Goal: Information Seeking & Learning: Learn about a topic

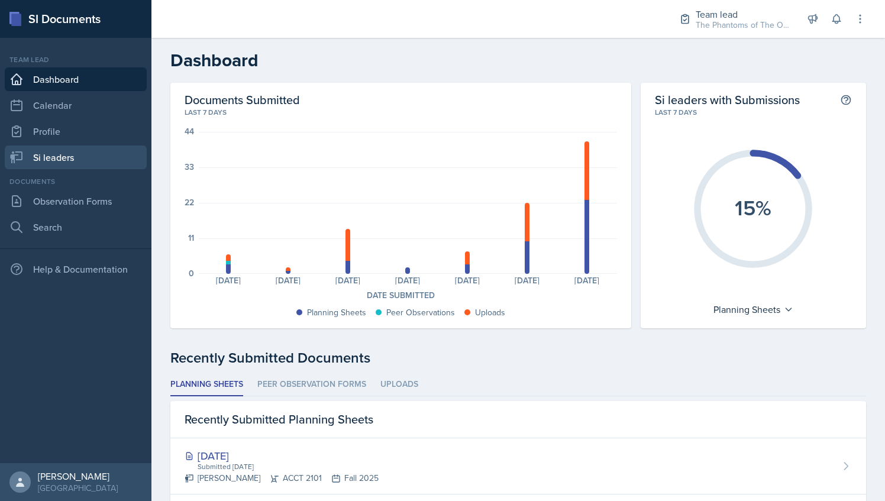
click at [87, 163] on link "Si leaders" at bounding box center [76, 158] width 142 height 24
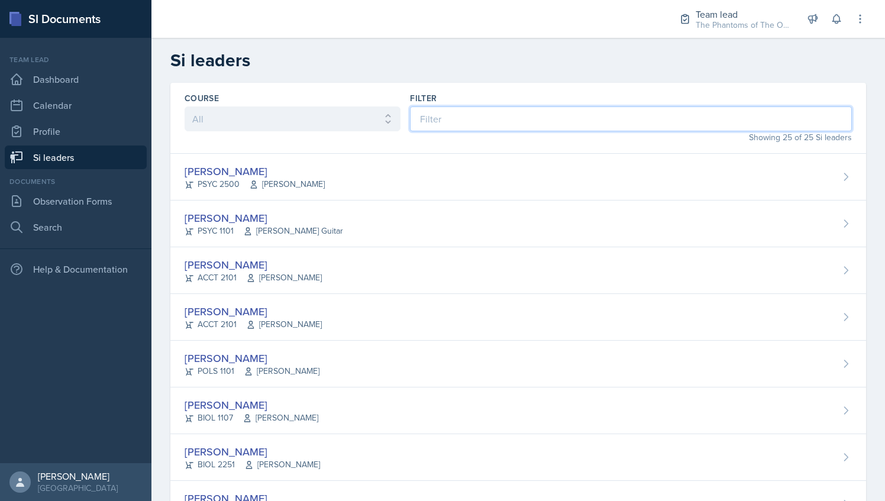
click at [479, 117] on input at bounding box center [631, 118] width 442 height 25
type input "r"
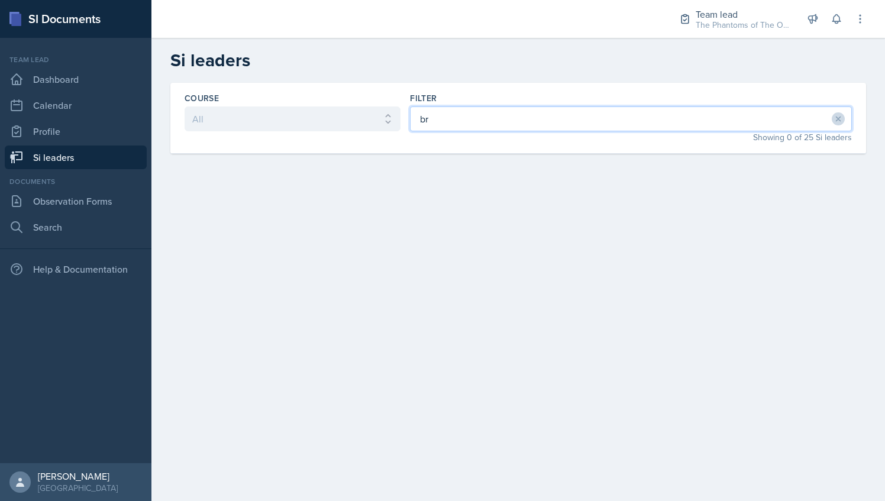
type input "b"
type input "land"
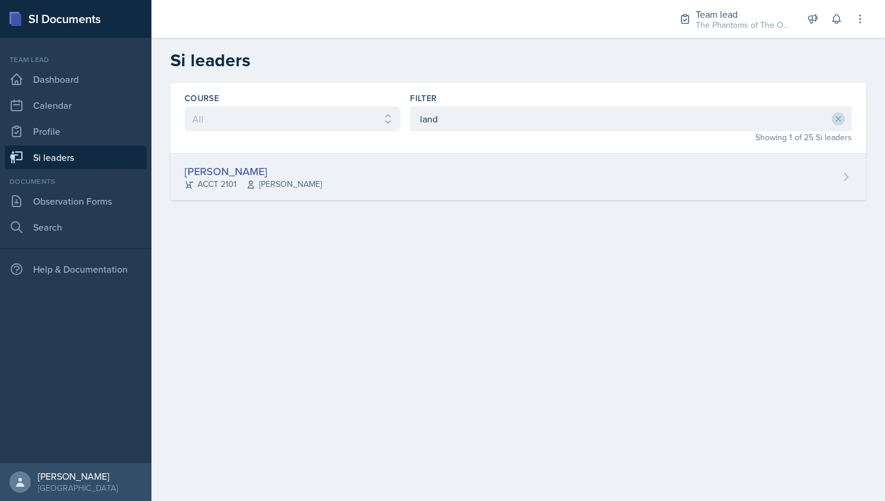
click at [345, 169] on div "[PERSON_NAME] ACCT 2101 [PERSON_NAME]" at bounding box center [518, 177] width 696 height 47
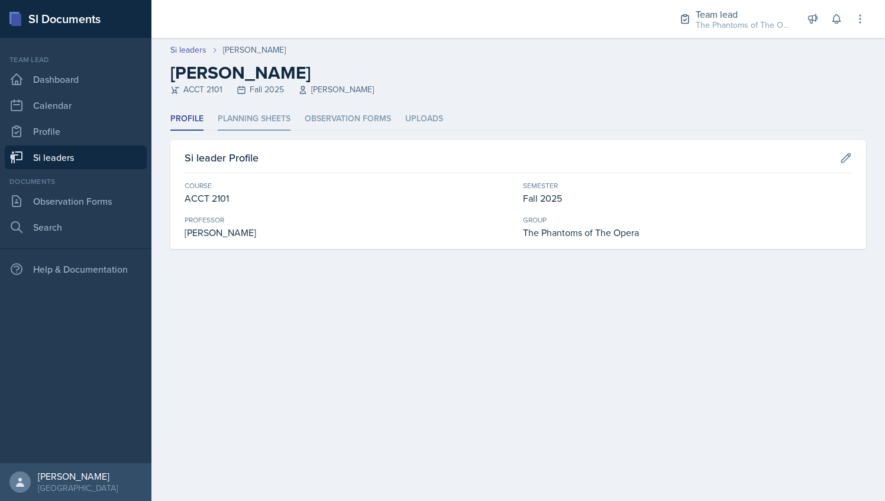
click at [254, 111] on li "Planning Sheets" at bounding box center [254, 119] width 73 height 23
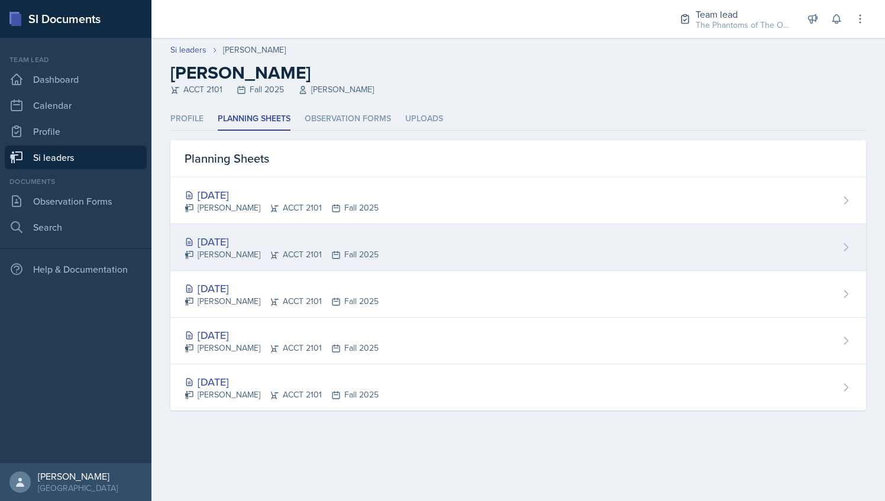
click at [364, 238] on div "[DATE]" at bounding box center [282, 242] width 194 height 16
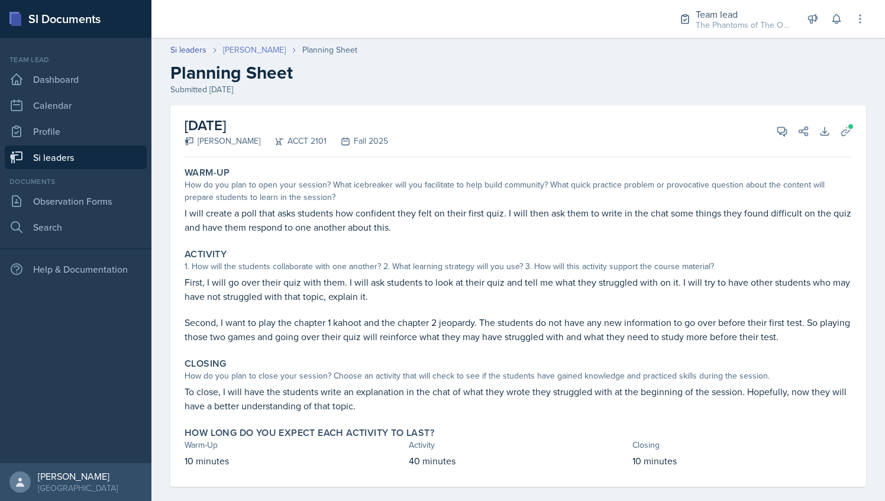
click at [240, 53] on link "[PERSON_NAME]" at bounding box center [254, 50] width 63 height 12
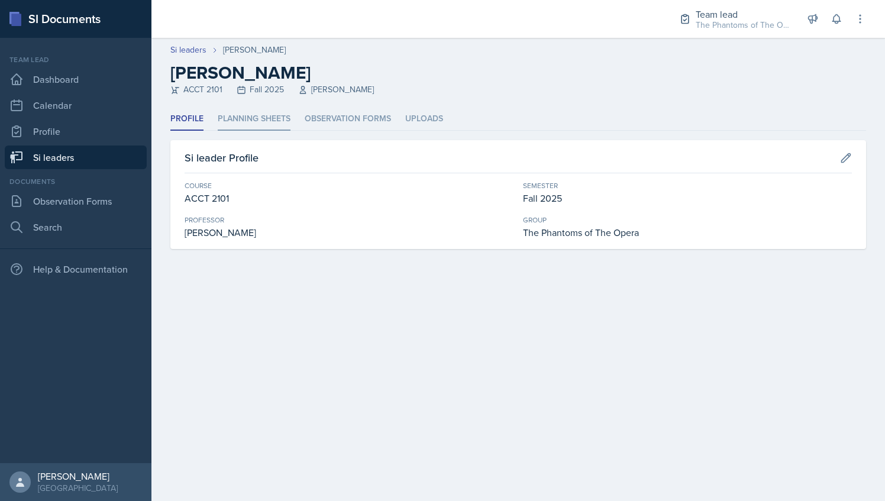
click at [262, 121] on li "Planning Sheets" at bounding box center [254, 119] width 73 height 23
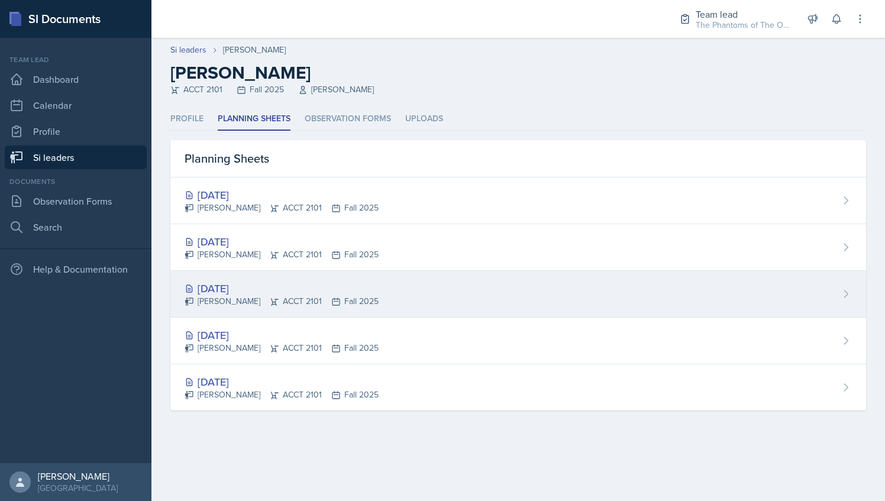
click at [285, 295] on div "[PERSON_NAME] ACCT 2101 Fall 2025" at bounding box center [282, 301] width 194 height 12
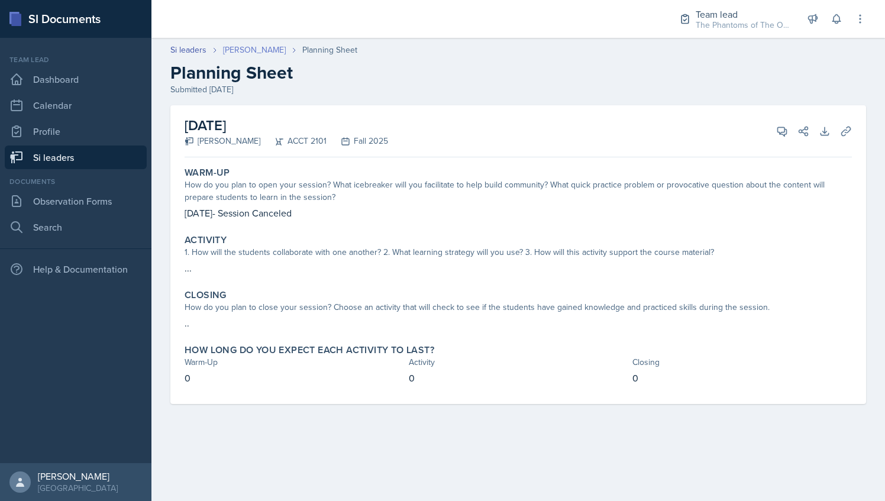
click at [257, 48] on link "[PERSON_NAME]" at bounding box center [254, 50] width 63 height 12
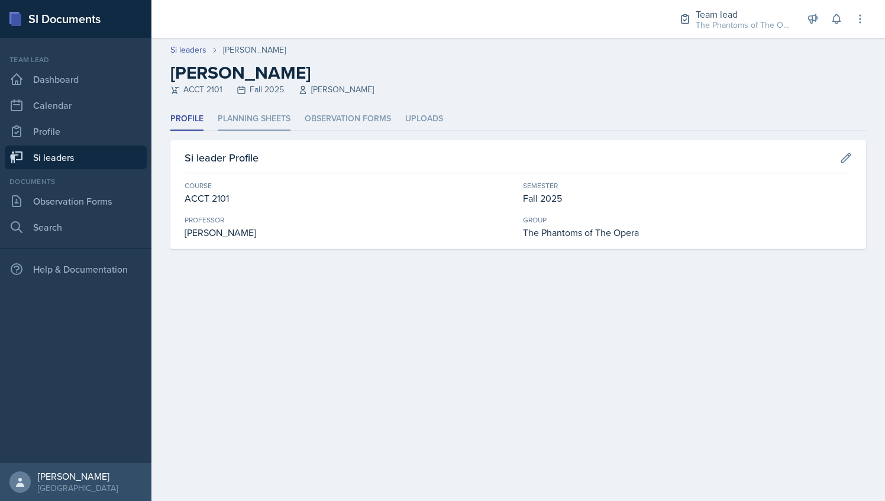
click at [260, 110] on li "Planning Sheets" at bounding box center [254, 119] width 73 height 23
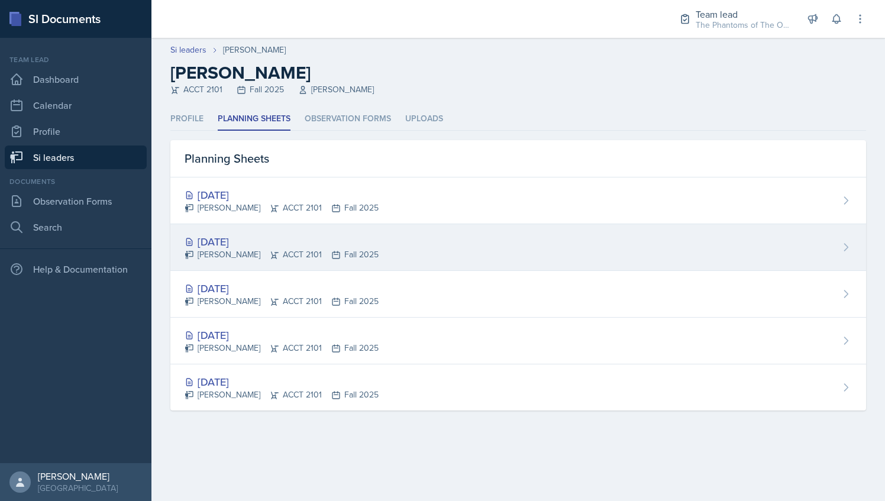
click at [267, 234] on div "[DATE]" at bounding box center [282, 242] width 194 height 16
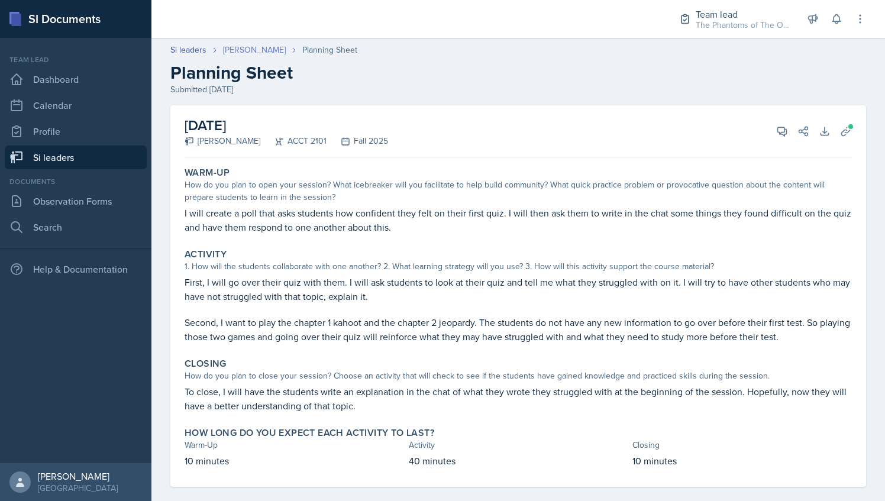
click at [256, 54] on link "[PERSON_NAME]" at bounding box center [254, 50] width 63 height 12
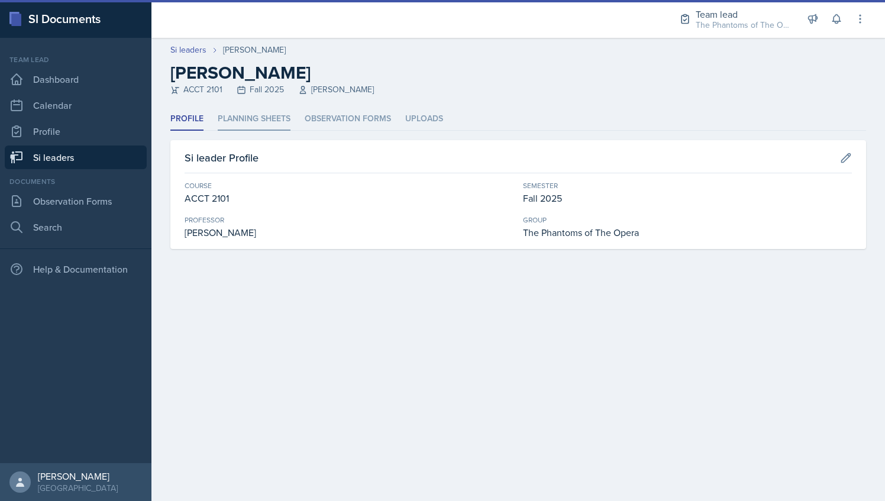
click at [255, 118] on li "Planning Sheets" at bounding box center [254, 119] width 73 height 23
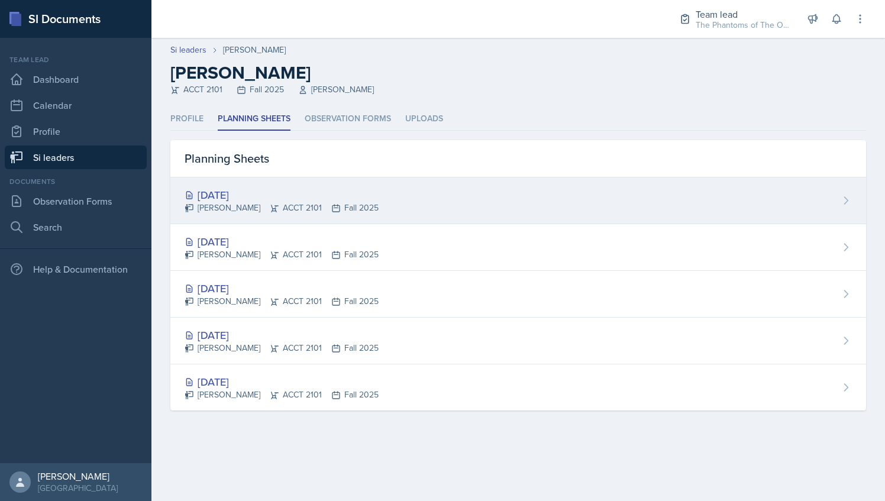
click at [283, 207] on div "[PERSON_NAME] ACCT 2101 Fall 2025" at bounding box center [282, 208] width 194 height 12
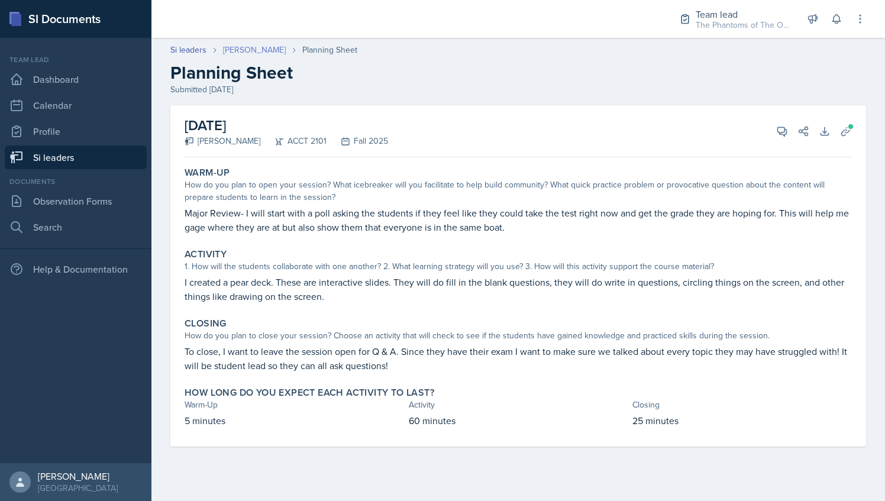
click at [239, 51] on link "[PERSON_NAME]" at bounding box center [254, 50] width 63 height 12
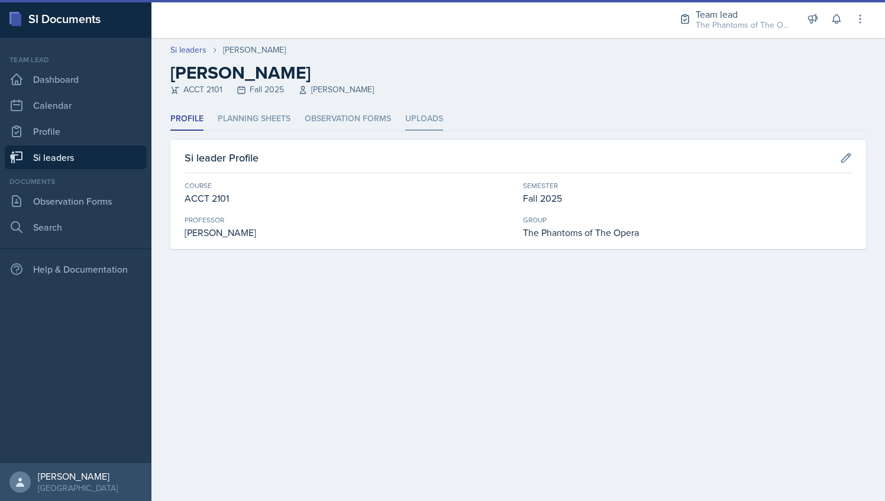
click at [421, 122] on li "Uploads" at bounding box center [424, 119] width 38 height 23
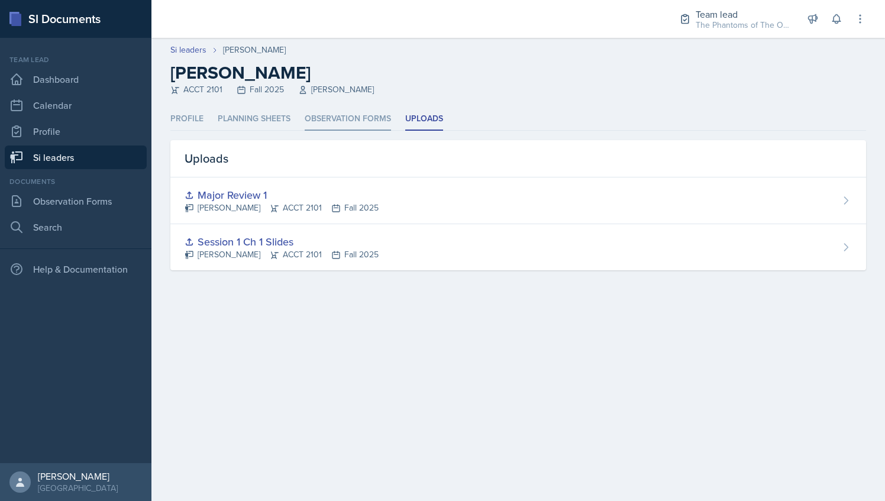
click at [363, 111] on li "Observation Forms" at bounding box center [348, 119] width 86 height 23
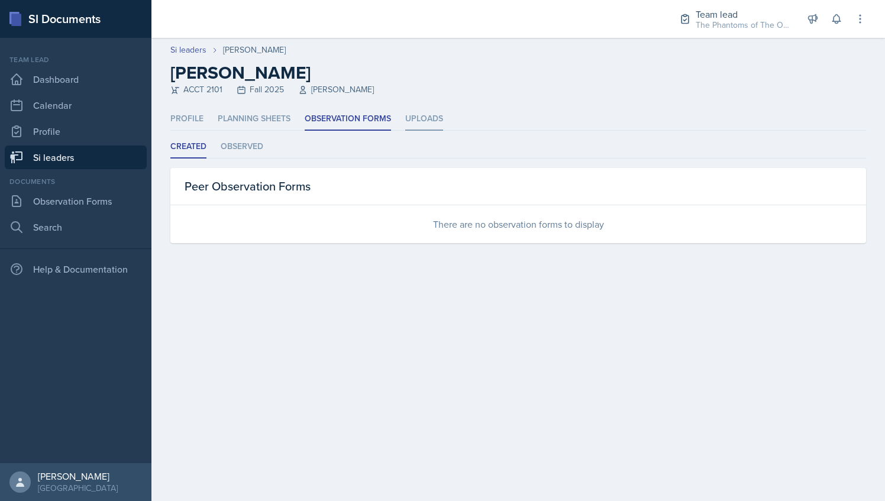
click at [426, 108] on li "Uploads" at bounding box center [424, 119] width 38 height 23
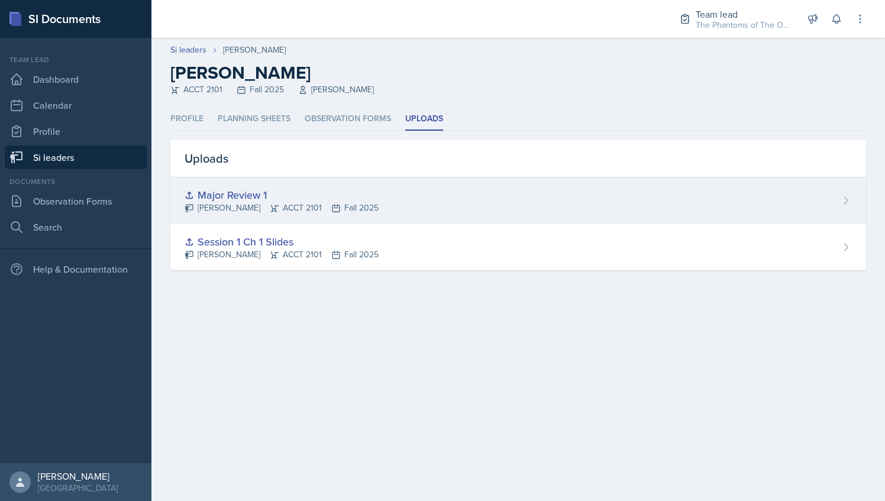
click at [423, 200] on div "Major Review 1 [PERSON_NAME] ACCT 2101 Fall 2025" at bounding box center [518, 200] width 696 height 47
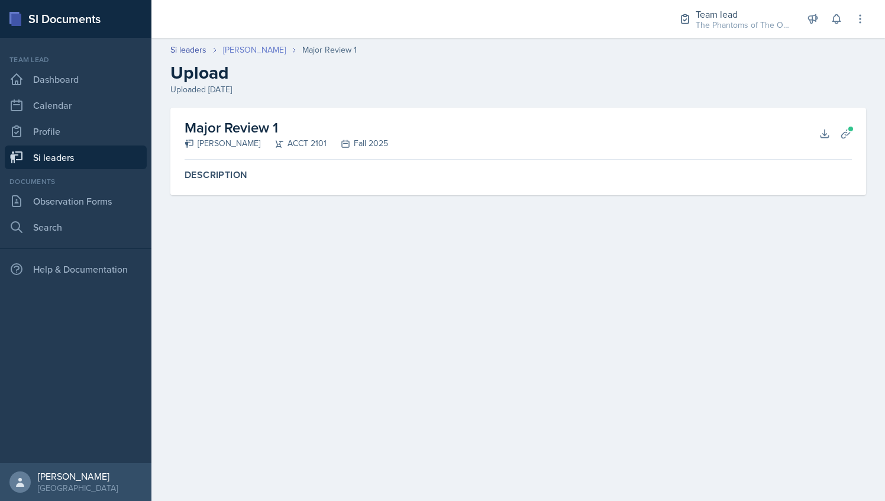
click at [251, 51] on link "[PERSON_NAME]" at bounding box center [254, 50] width 63 height 12
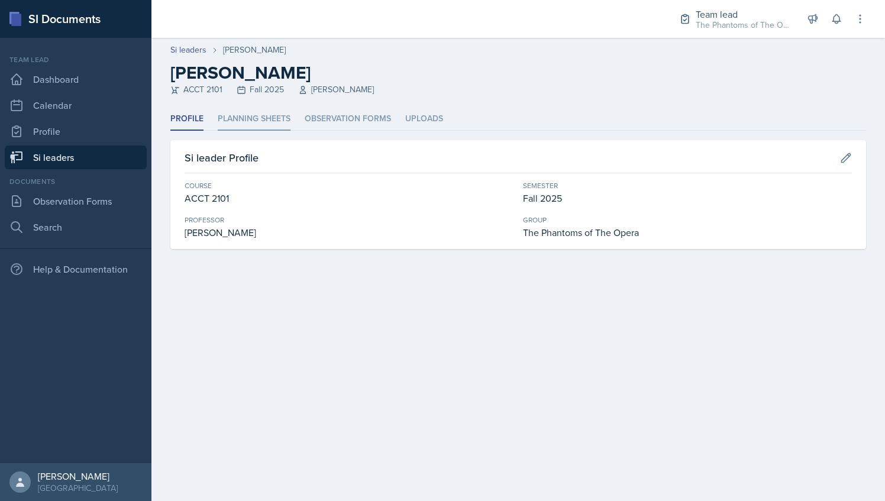
click at [252, 120] on li "Planning Sheets" at bounding box center [254, 119] width 73 height 23
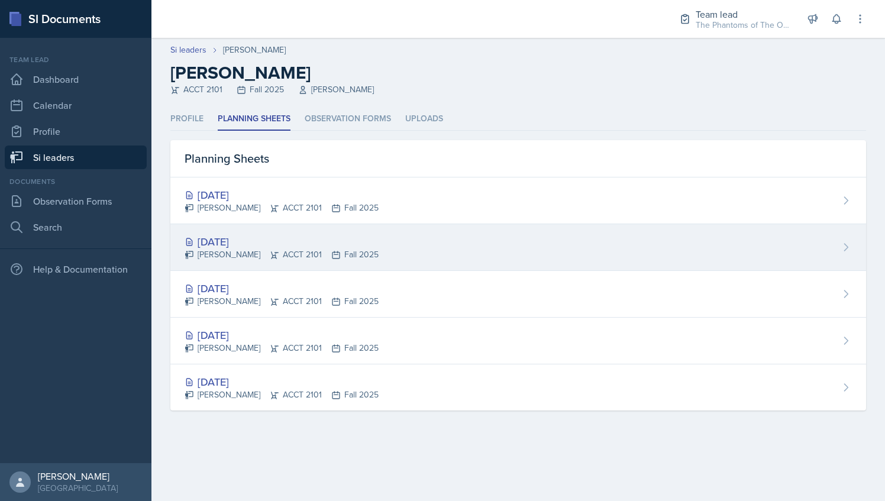
click at [351, 252] on div "[PERSON_NAME] ACCT 2101 Fall 2025" at bounding box center [282, 254] width 194 height 12
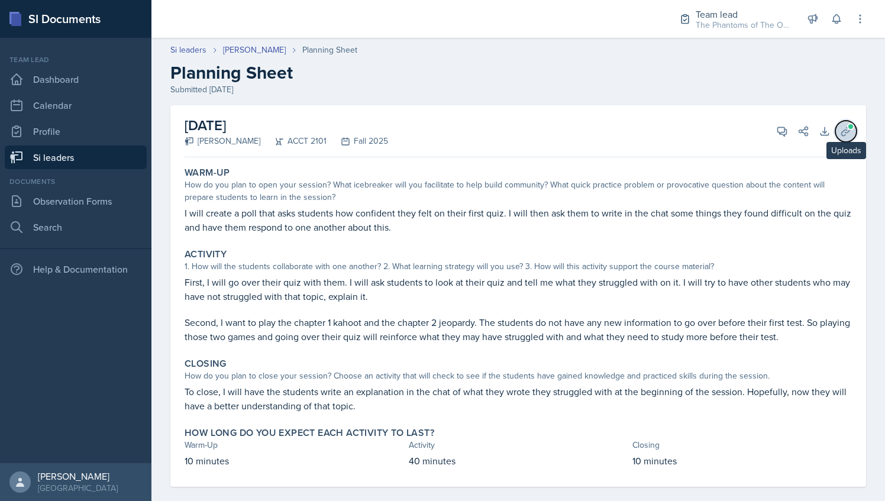
click at [841, 133] on icon at bounding box center [846, 131] width 12 height 12
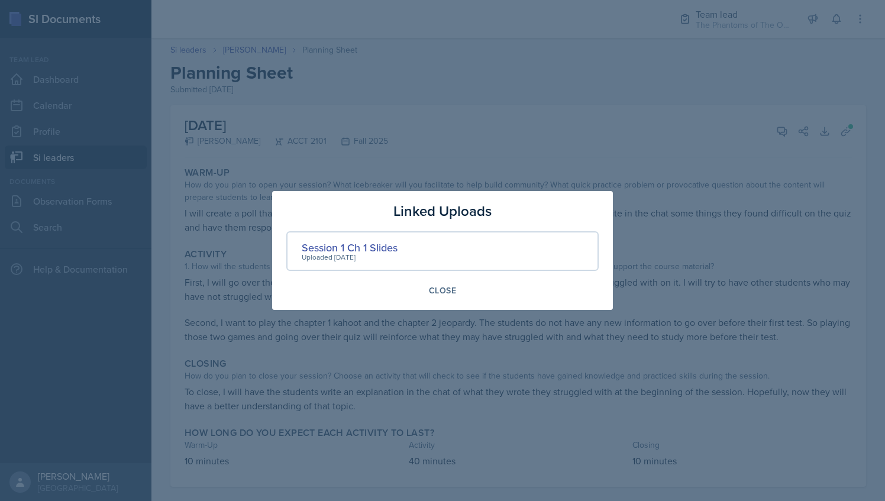
click at [391, 121] on div at bounding box center [442, 250] width 885 height 501
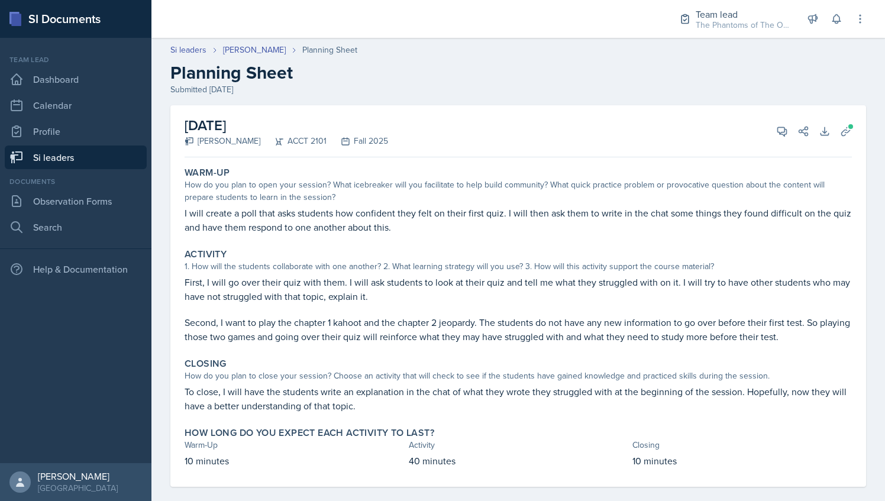
click at [248, 39] on header "Si leaders [PERSON_NAME] Planning Sheet Planning Sheet Submitted [DATE]" at bounding box center [518, 70] width 734 height 76
click at [250, 49] on link "[PERSON_NAME]" at bounding box center [254, 50] width 63 height 12
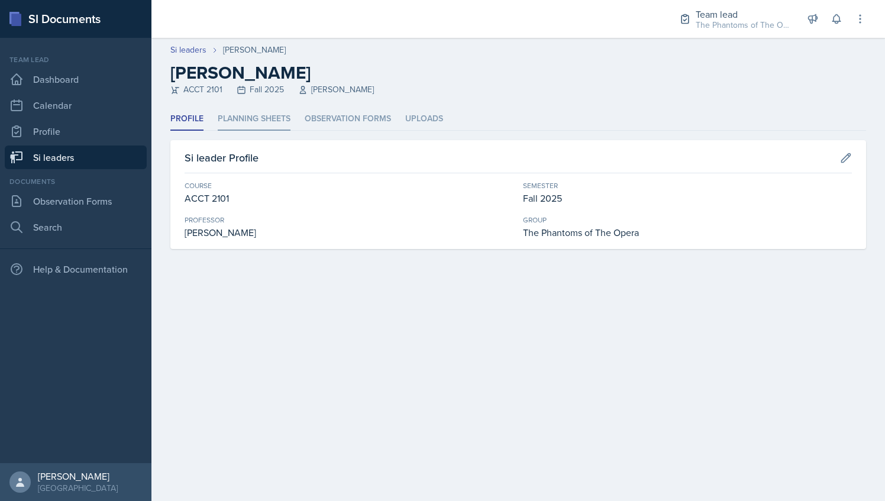
click at [273, 128] on li "Planning Sheets" at bounding box center [254, 119] width 73 height 23
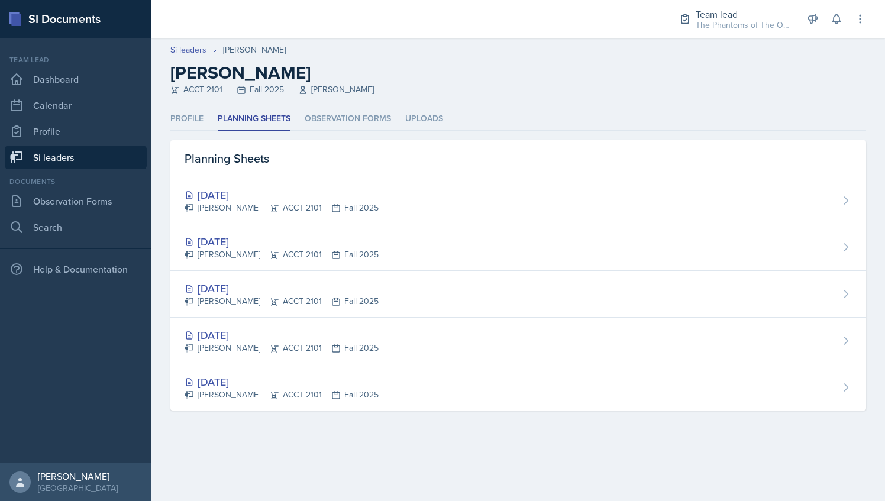
click at [443, 131] on div "Profile Planning Sheets Observation Forms Uploads Profile Planning Sheets Obser…" at bounding box center [518, 259] width 696 height 303
click at [435, 124] on li "Uploads" at bounding box center [424, 119] width 38 height 23
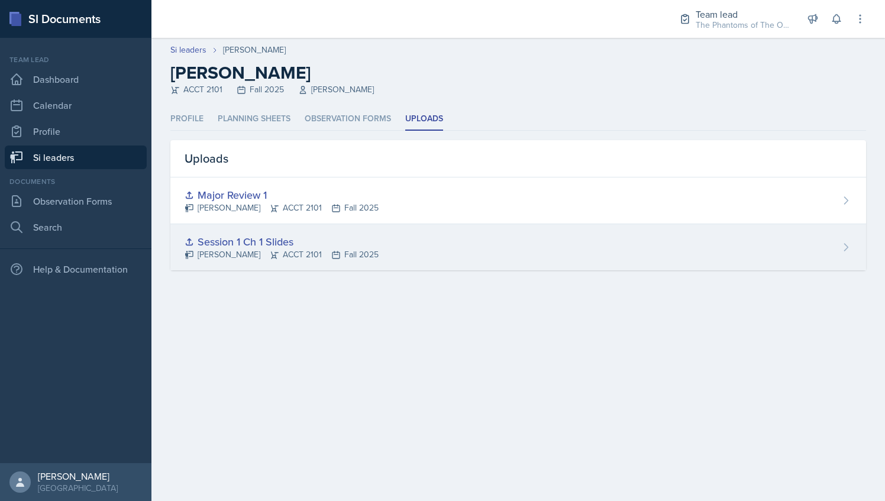
click at [332, 251] on icon at bounding box center [335, 254] width 7 height 7
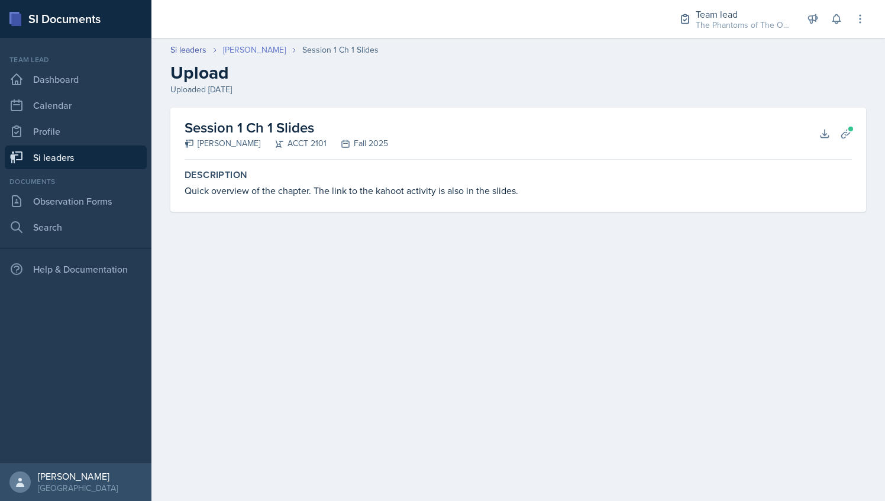
click at [270, 45] on link "[PERSON_NAME]" at bounding box center [254, 50] width 63 height 12
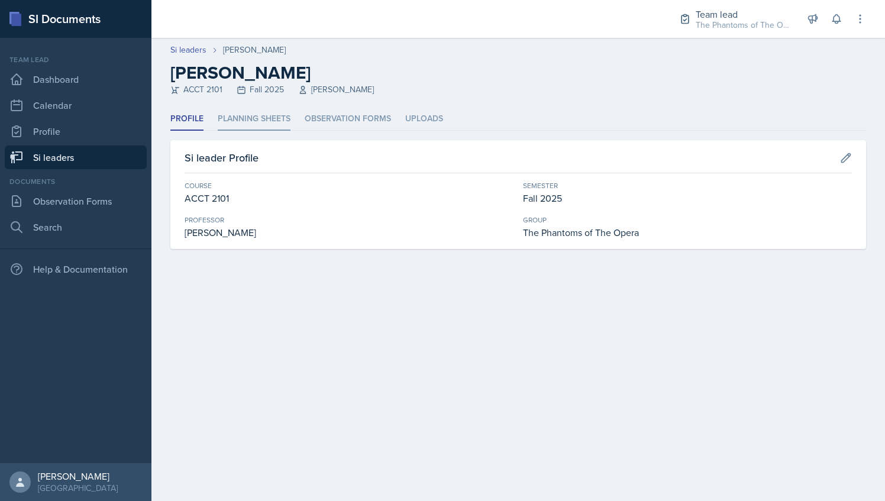
click at [261, 118] on li "Planning Sheets" at bounding box center [254, 119] width 73 height 23
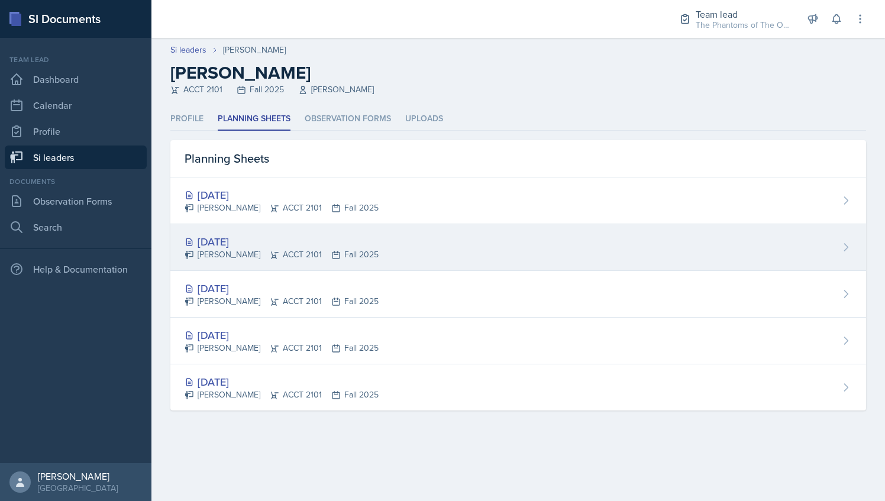
click at [314, 234] on div "[DATE]" at bounding box center [282, 242] width 194 height 16
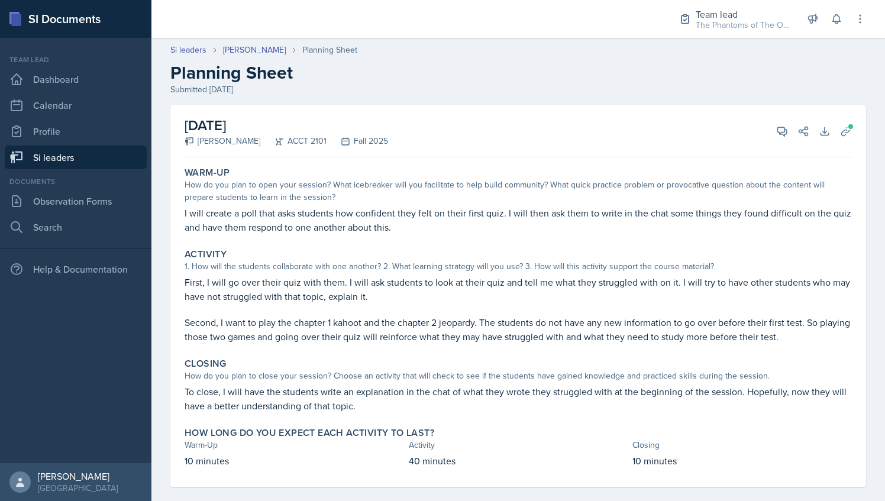
scroll to position [14, 0]
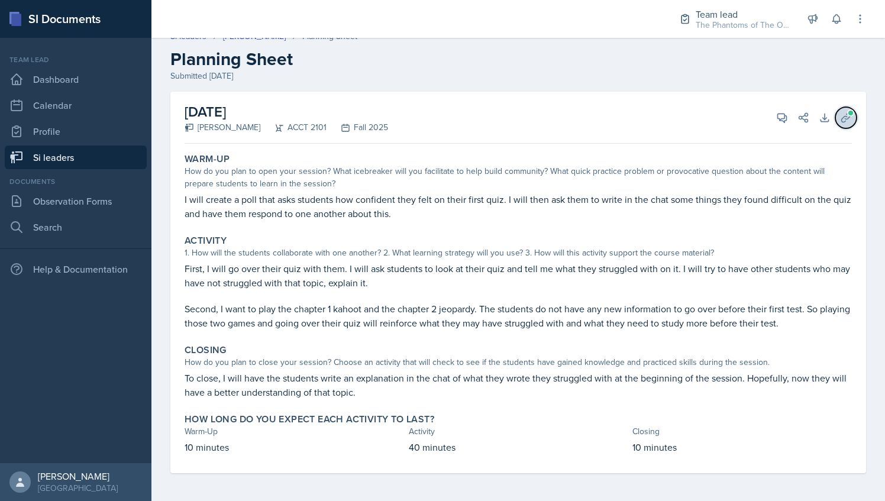
click at [835, 118] on button "Uploads" at bounding box center [845, 117] width 21 height 21
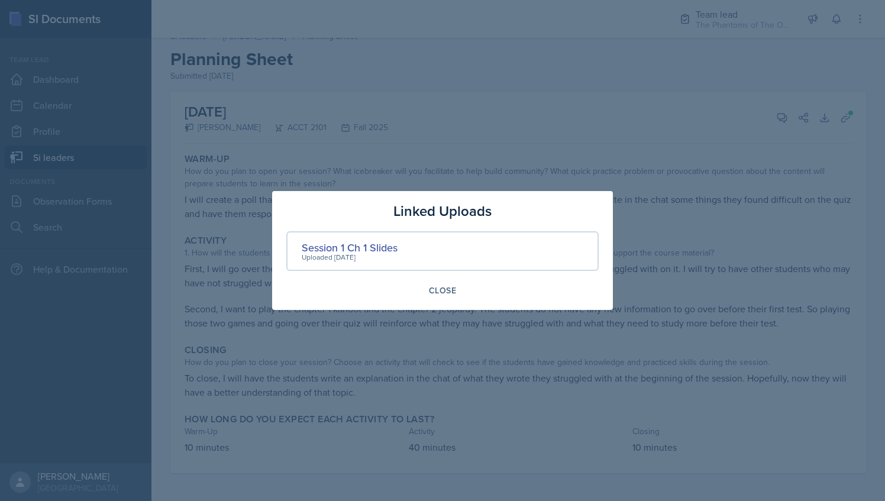
click at [379, 252] on div "Uploaded [DATE]" at bounding box center [350, 257] width 96 height 11
click at [382, 247] on div "Session 1 Ch 1 Slides" at bounding box center [350, 248] width 96 height 16
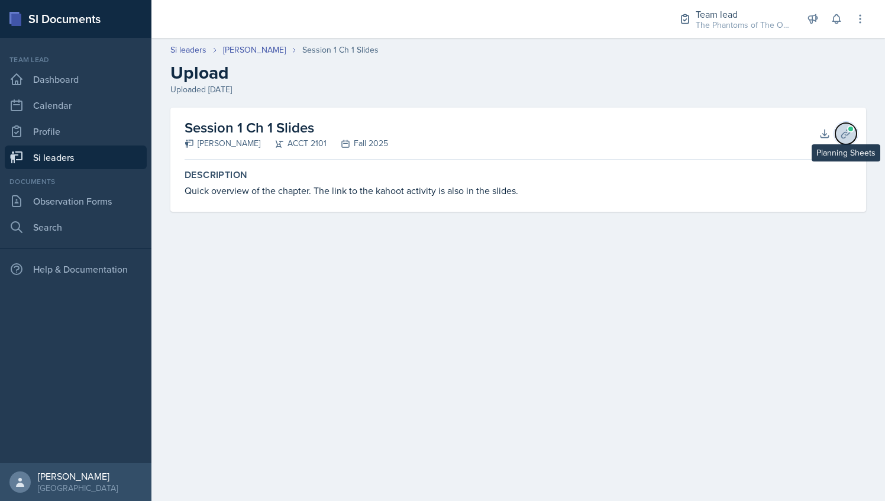
click at [845, 126] on button "Planning Sheets" at bounding box center [845, 133] width 21 height 21
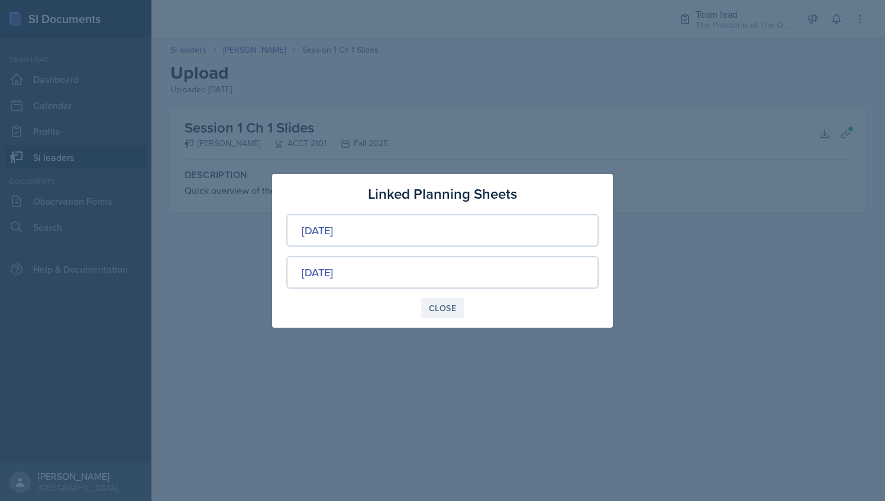
click at [457, 308] on button "Close" at bounding box center [442, 308] width 43 height 20
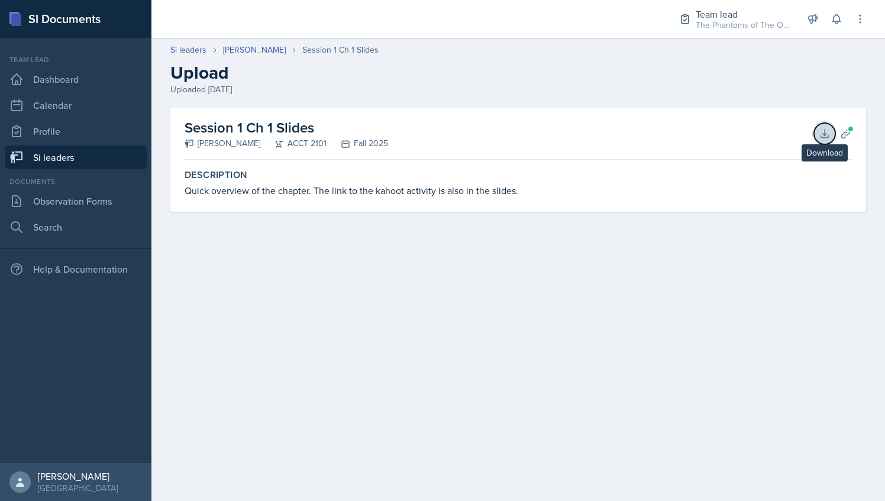
click at [825, 137] on icon at bounding box center [825, 134] width 8 height 8
click at [655, 140] on div "Session 1 Ch 1 Slides [PERSON_NAME] ACCT 2101 Fall 2025 Download Planning Sheets" at bounding box center [518, 134] width 667 height 52
click at [261, 56] on div "Si leaders [PERSON_NAME] Session 1 Ch 1 Slides Upload Uploaded [DATE]" at bounding box center [518, 70] width 734 height 52
click at [260, 52] on link "[PERSON_NAME]" at bounding box center [254, 50] width 63 height 12
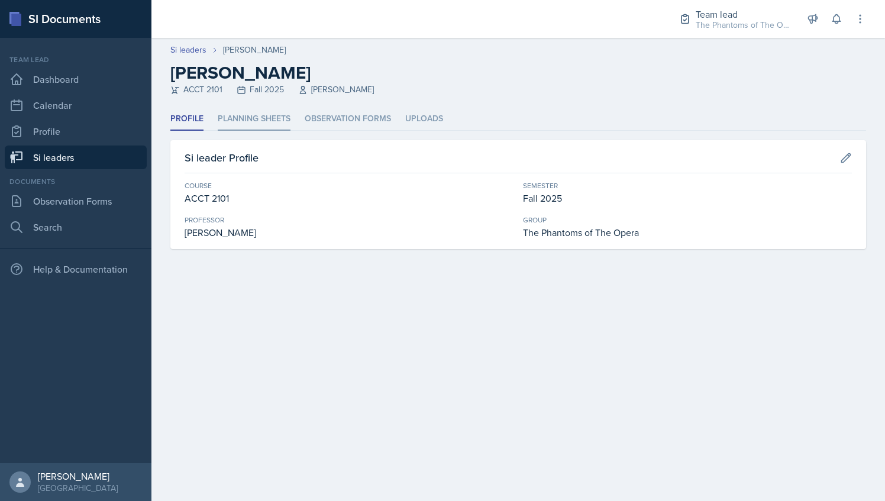
click at [273, 115] on li "Planning Sheets" at bounding box center [254, 119] width 73 height 23
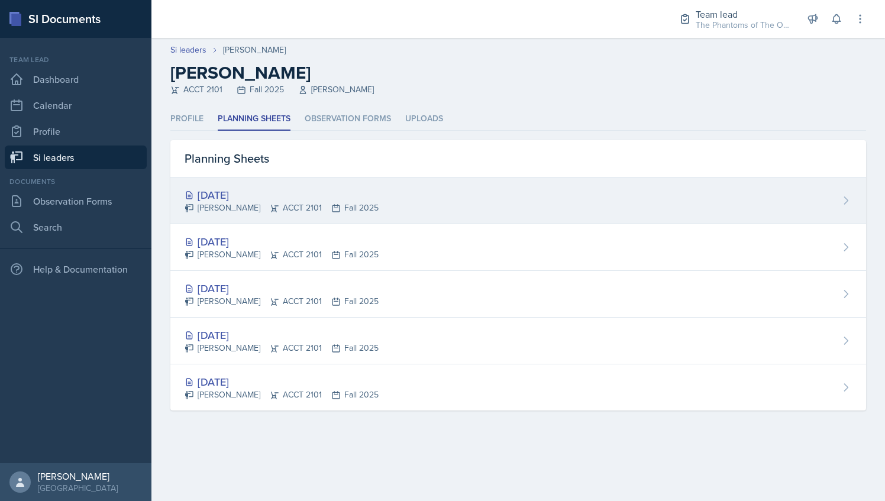
click at [280, 214] on div "[DATE] [PERSON_NAME] ACCT 2101 Fall 2025" at bounding box center [518, 200] width 696 height 47
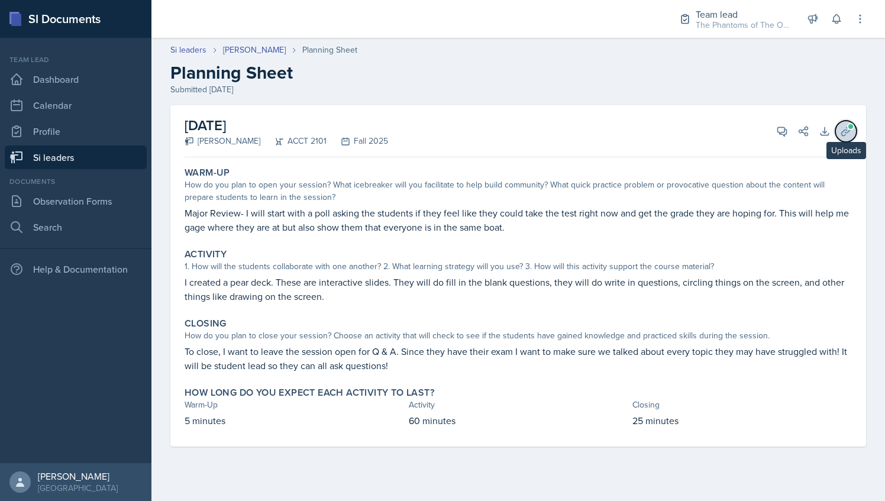
click at [846, 125] on icon at bounding box center [846, 131] width 12 height 12
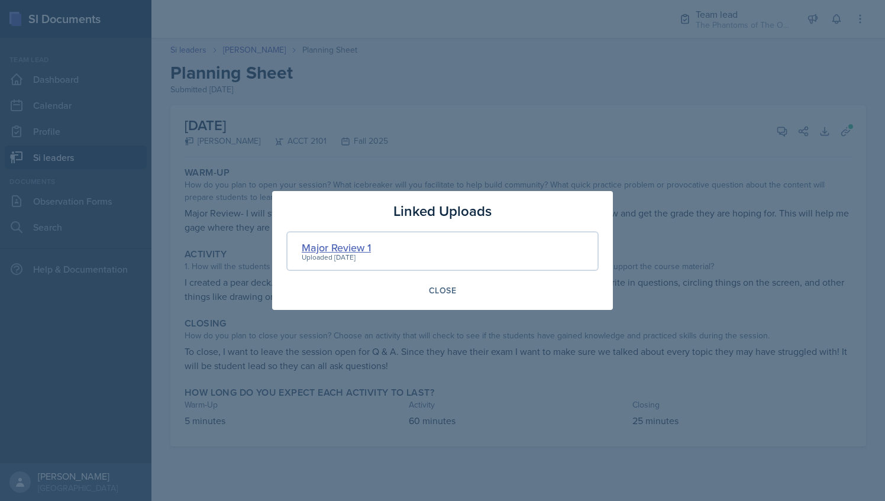
click at [341, 247] on div "Major Review 1" at bounding box center [336, 248] width 69 height 16
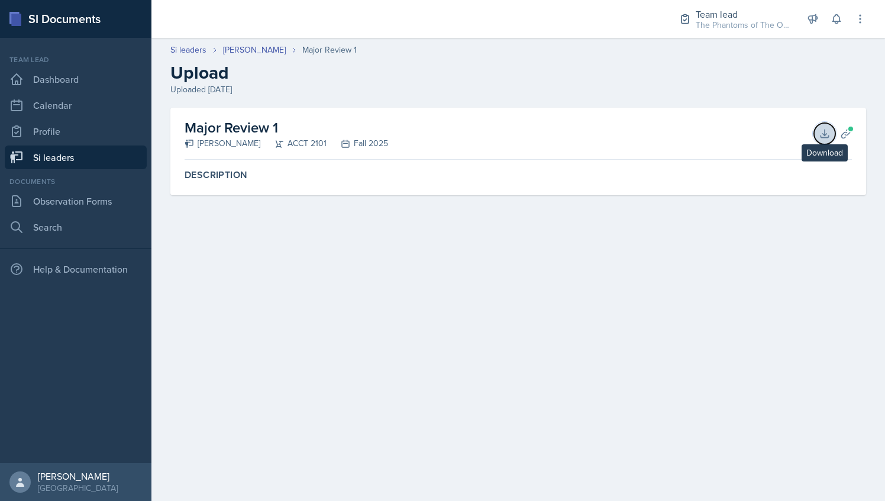
click at [822, 127] on button "Download" at bounding box center [824, 133] width 21 height 21
click at [563, 96] on header "Si leaders [PERSON_NAME] Major Review 1 Upload Uploaded [DATE]" at bounding box center [518, 70] width 734 height 76
click at [267, 50] on link "[PERSON_NAME]" at bounding box center [254, 50] width 63 height 12
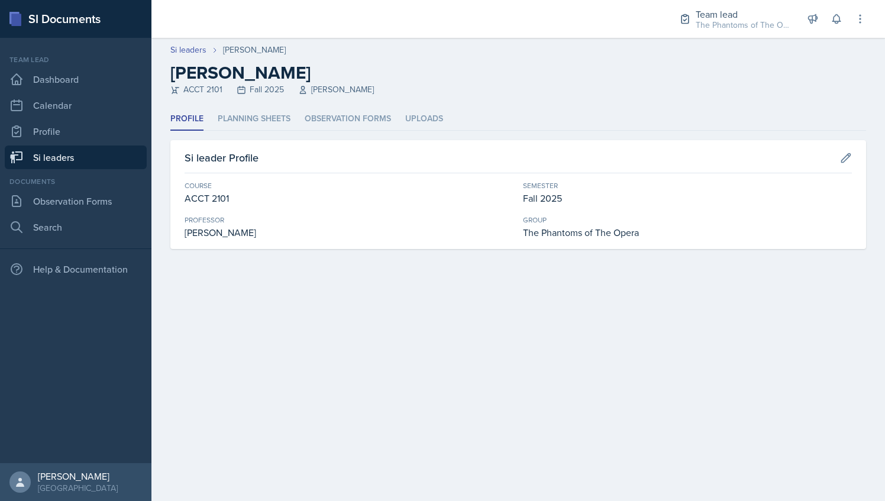
click at [88, 159] on link "Si leaders" at bounding box center [76, 158] width 142 height 24
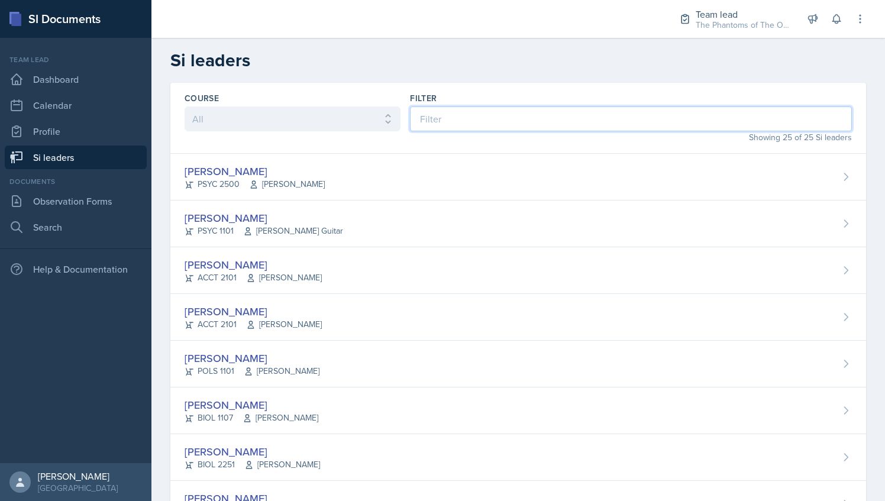
click at [480, 114] on input at bounding box center [631, 118] width 442 height 25
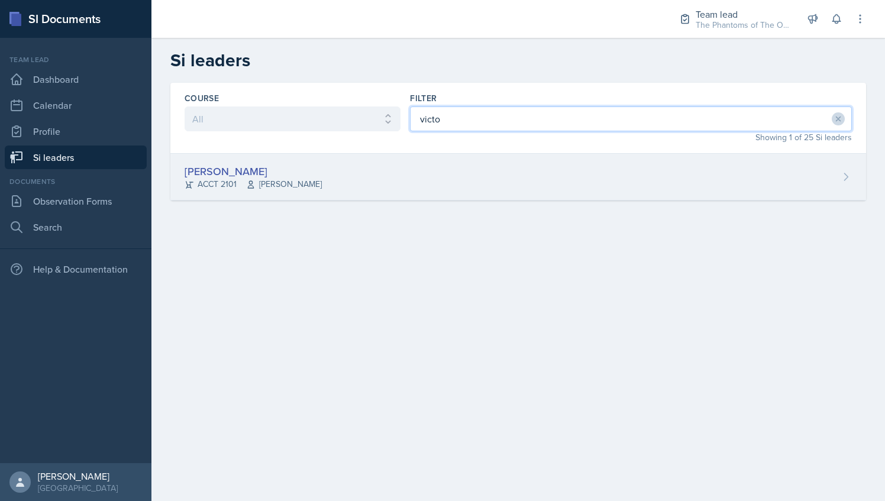
type input "victo"
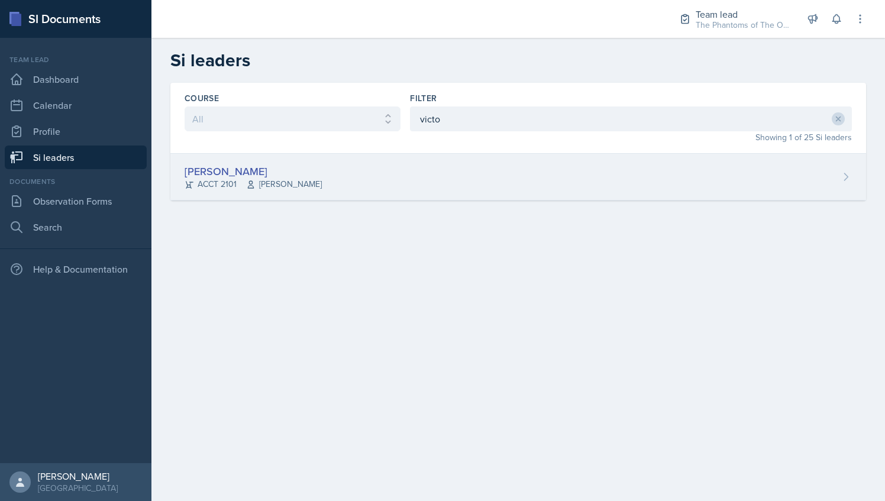
click at [258, 161] on div "[PERSON_NAME] ACCT 2101 [PERSON_NAME]" at bounding box center [518, 177] width 696 height 47
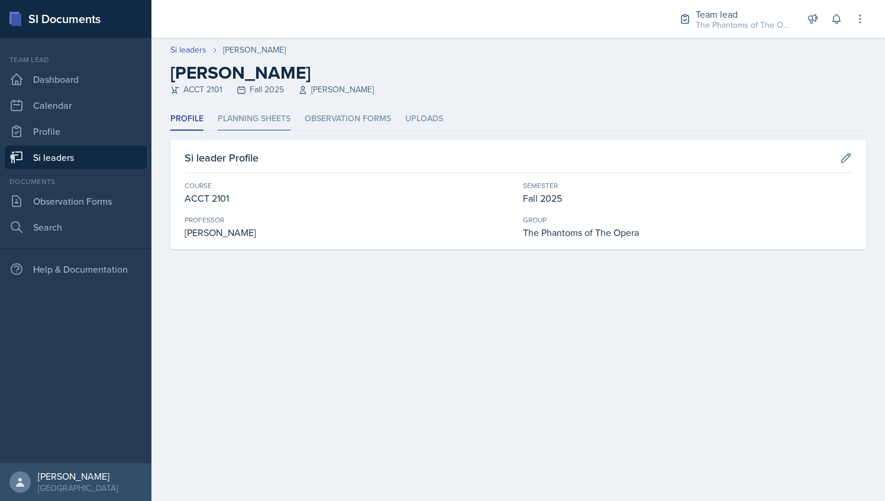
click at [254, 118] on li "Planning Sheets" at bounding box center [254, 119] width 73 height 23
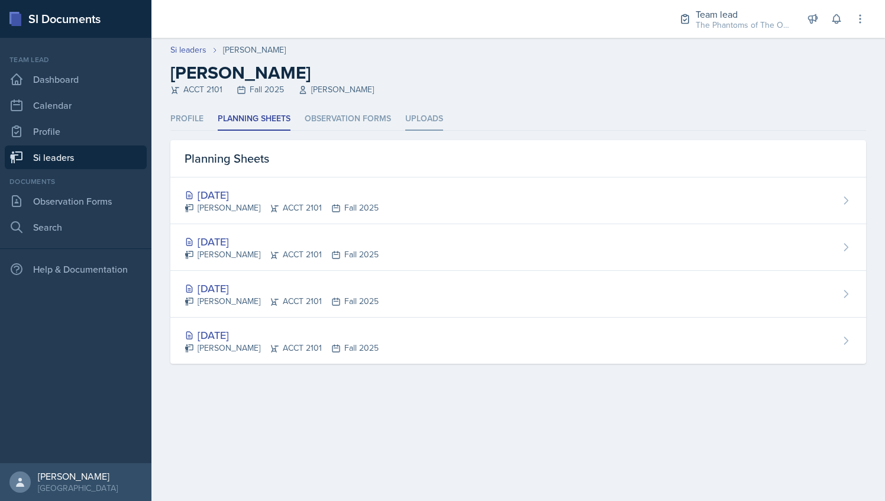
click at [415, 116] on li "Uploads" at bounding box center [424, 119] width 38 height 23
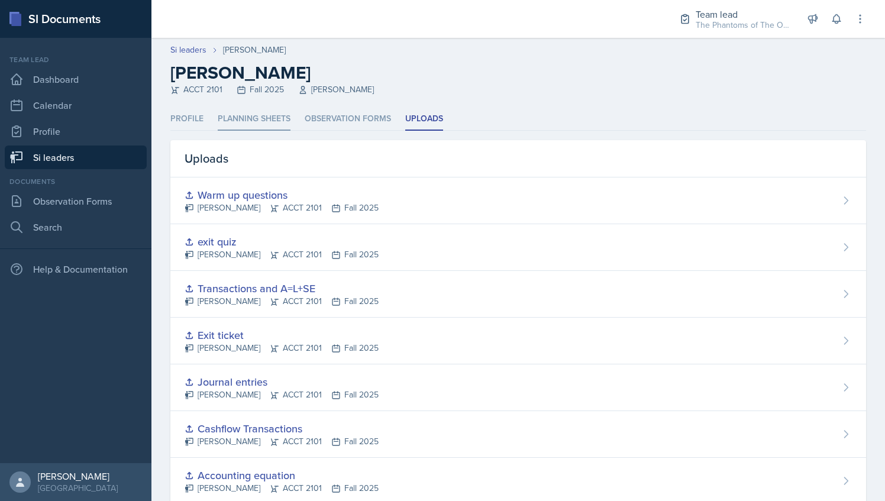
click at [235, 109] on li "Planning Sheets" at bounding box center [254, 119] width 73 height 23
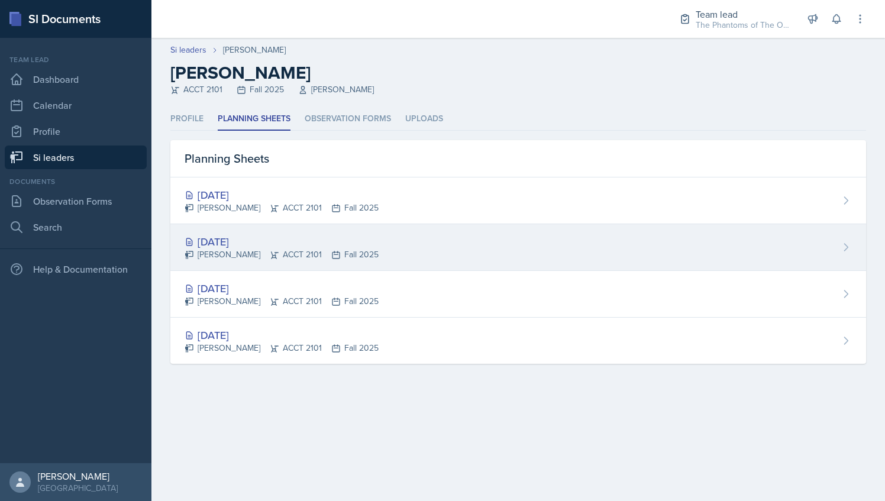
click at [283, 235] on div "[DATE]" at bounding box center [282, 242] width 194 height 16
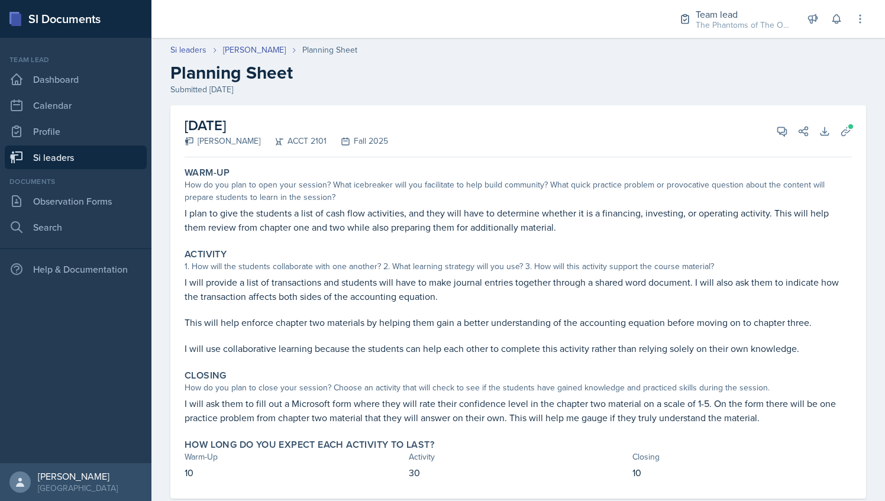
scroll to position [25, 0]
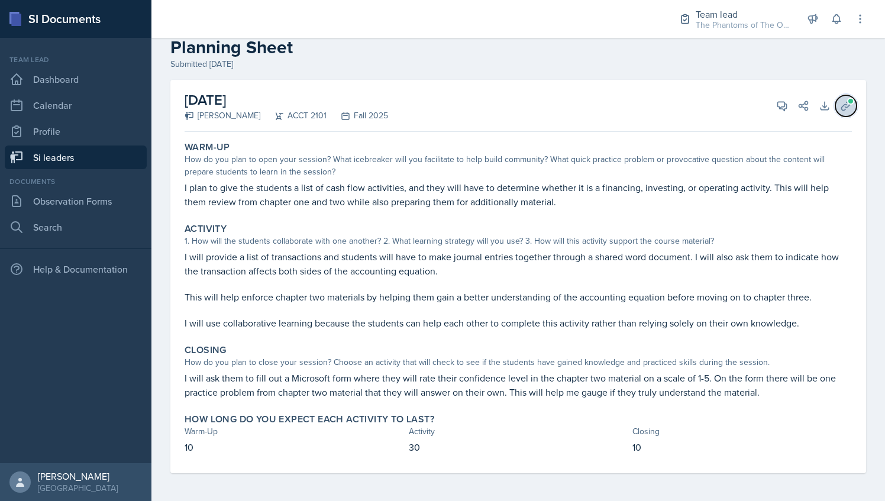
click at [847, 100] on span at bounding box center [850, 101] width 7 height 7
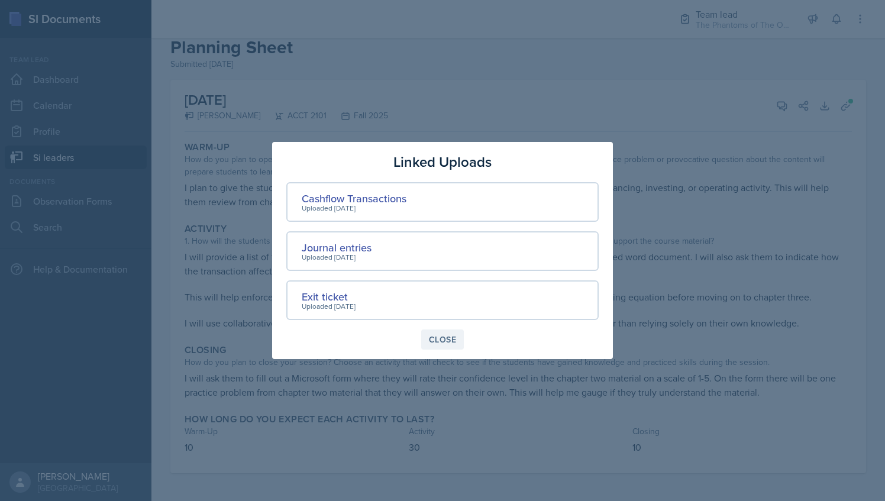
click at [439, 346] on button "Close" at bounding box center [442, 340] width 43 height 20
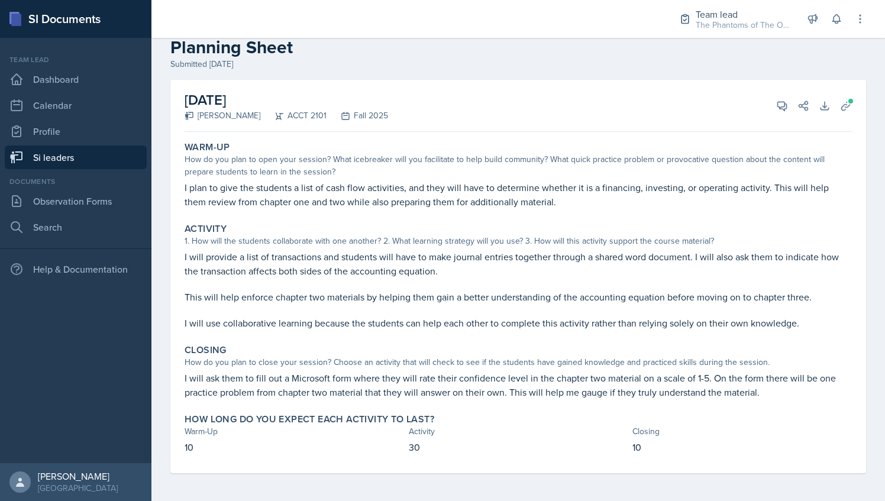
scroll to position [0, 0]
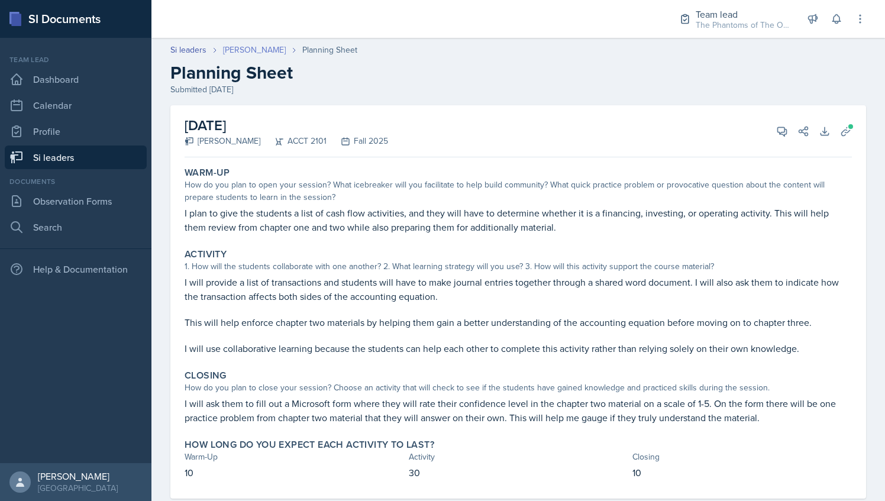
click at [251, 53] on link "[PERSON_NAME]" at bounding box center [254, 50] width 63 height 12
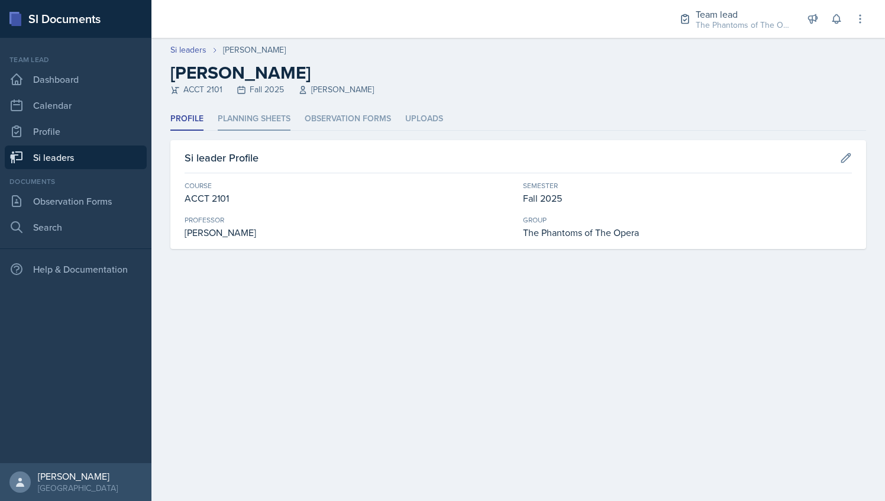
click at [244, 123] on li "Planning Sheets" at bounding box center [254, 119] width 73 height 23
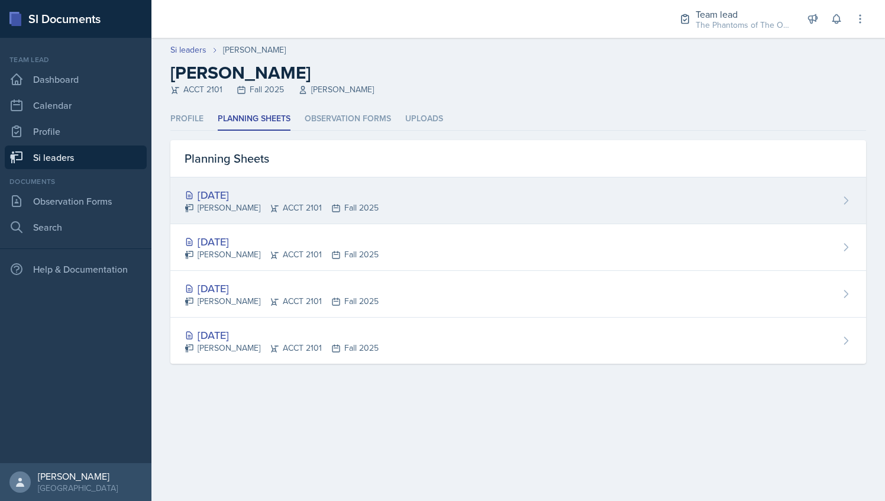
click at [258, 212] on div "[PERSON_NAME] ACCT 2101 Fall 2025" at bounding box center [282, 208] width 194 height 12
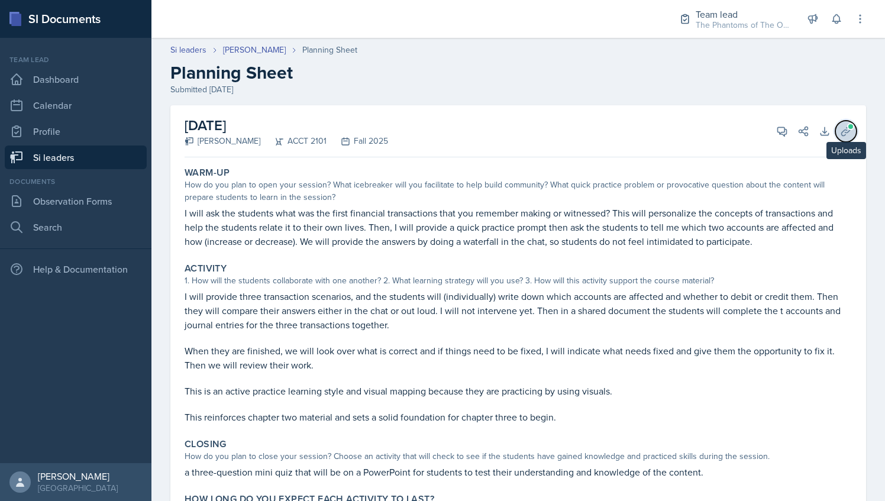
click at [845, 137] on button "Uploads" at bounding box center [845, 131] width 21 height 21
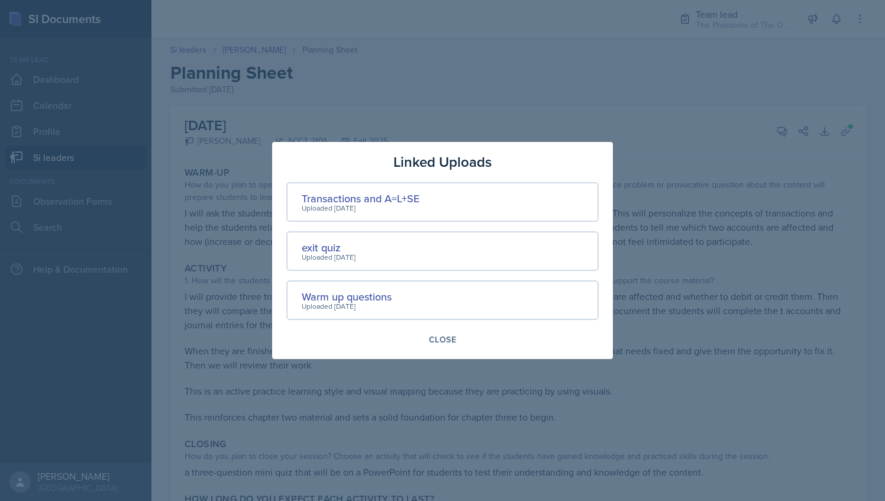
click at [506, 75] on div at bounding box center [442, 250] width 885 height 501
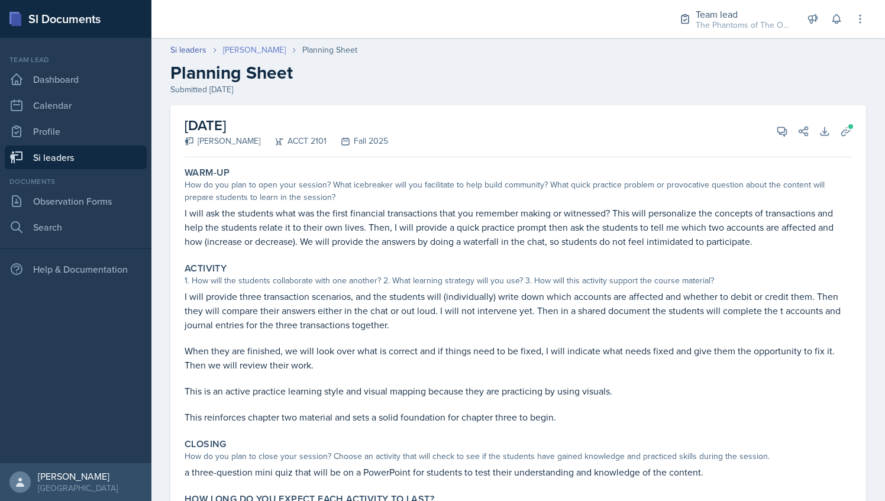
click at [255, 46] on link "[PERSON_NAME]" at bounding box center [254, 50] width 63 height 12
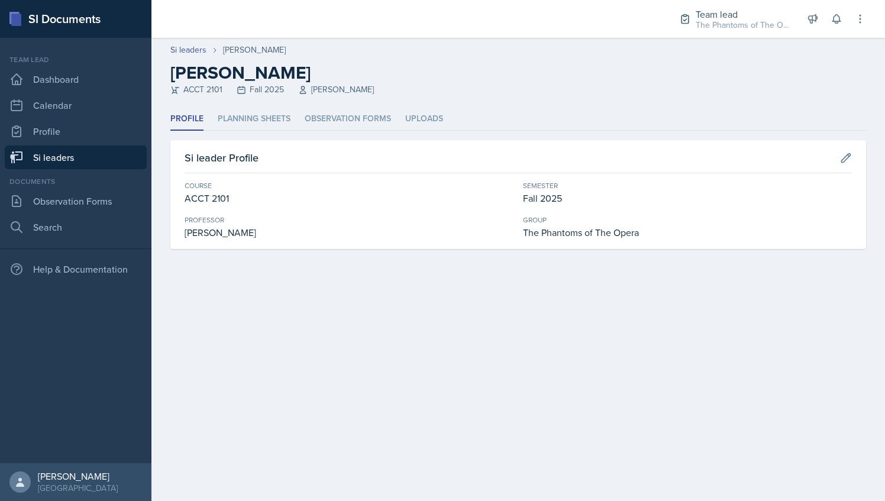
click at [104, 161] on link "Si leaders" at bounding box center [76, 158] width 142 height 24
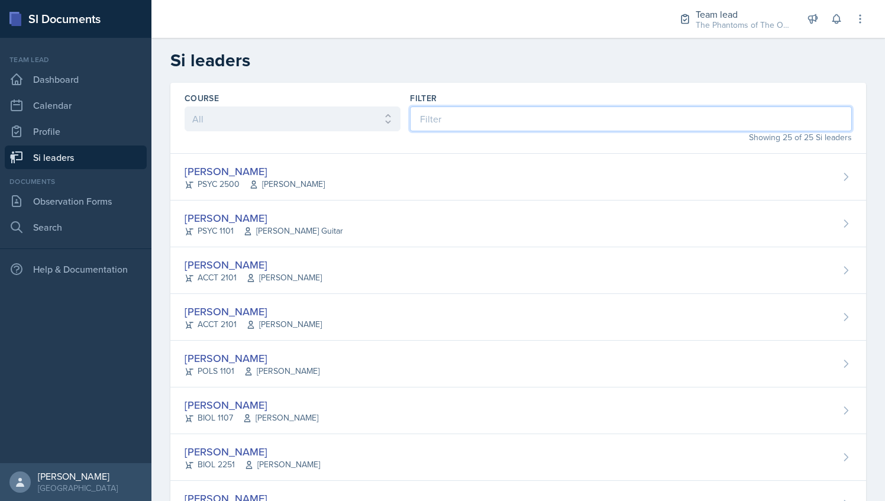
click at [438, 118] on input at bounding box center [631, 118] width 442 height 25
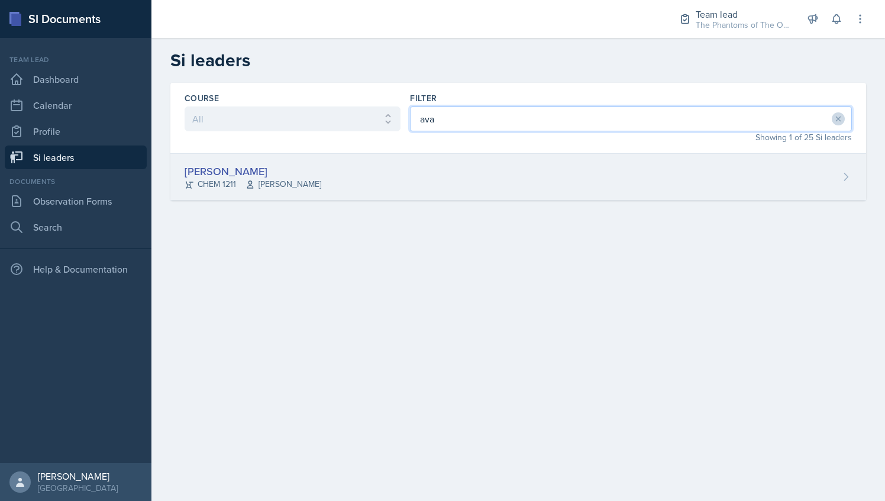
type input "ava"
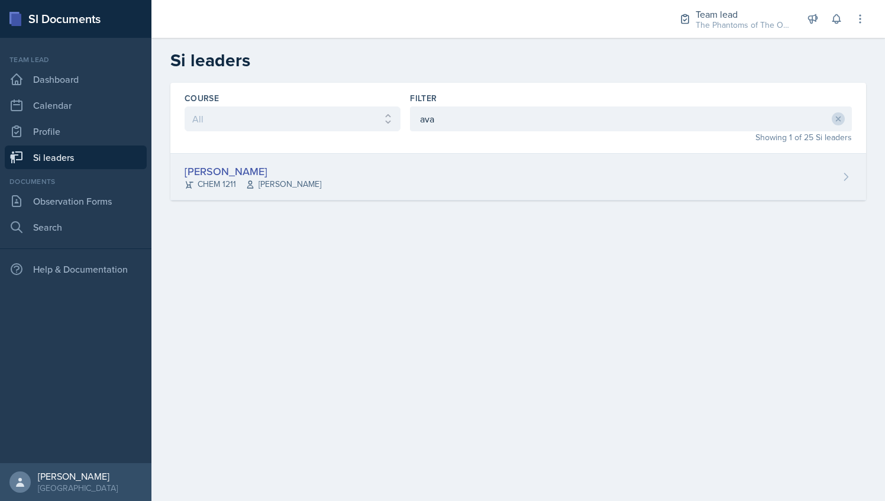
click at [288, 178] on span "[PERSON_NAME]" at bounding box center [284, 184] width 76 height 12
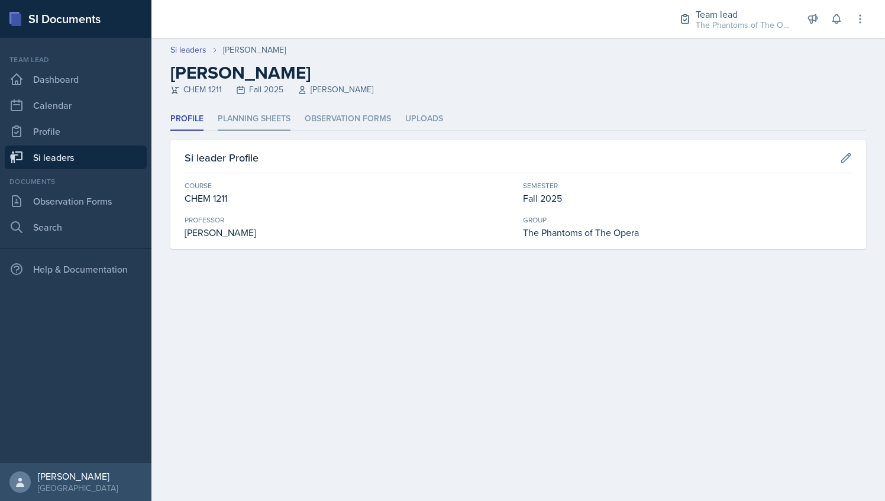
click at [252, 124] on li "Planning Sheets" at bounding box center [254, 119] width 73 height 23
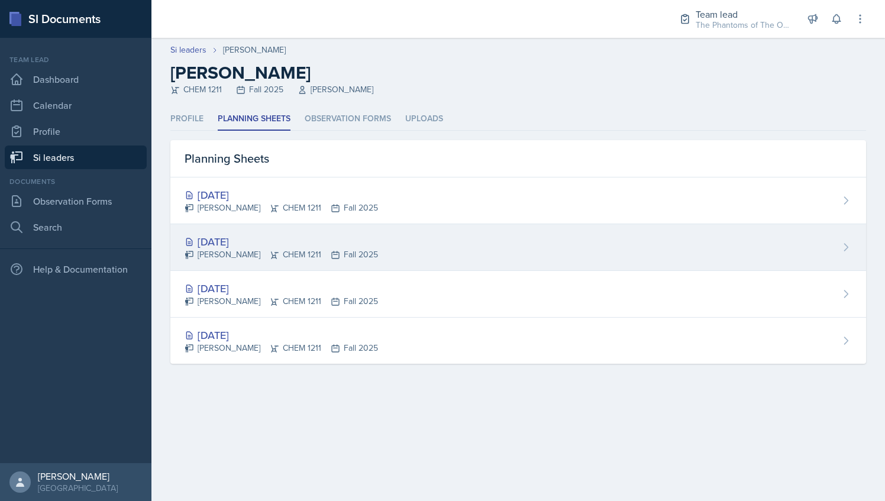
click at [234, 235] on div "[DATE]" at bounding box center [281, 242] width 193 height 16
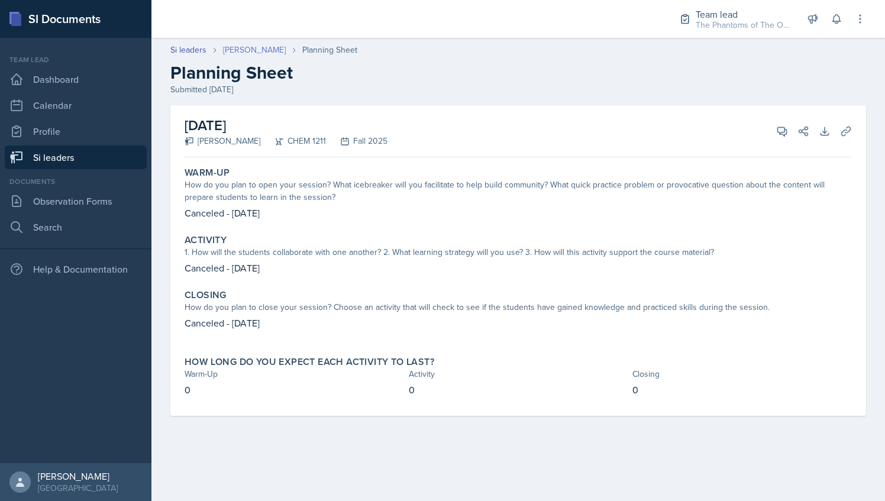
click at [240, 48] on link "[PERSON_NAME]" at bounding box center [254, 50] width 63 height 12
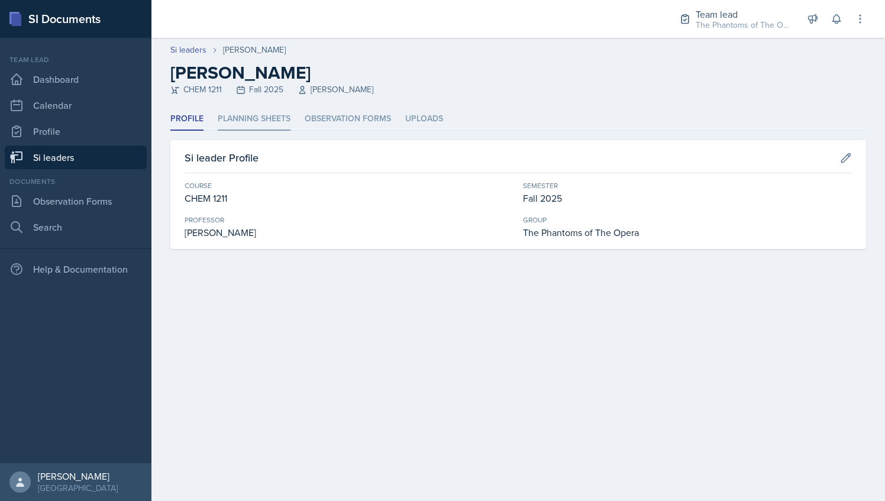
click at [267, 118] on li "Planning Sheets" at bounding box center [254, 119] width 73 height 23
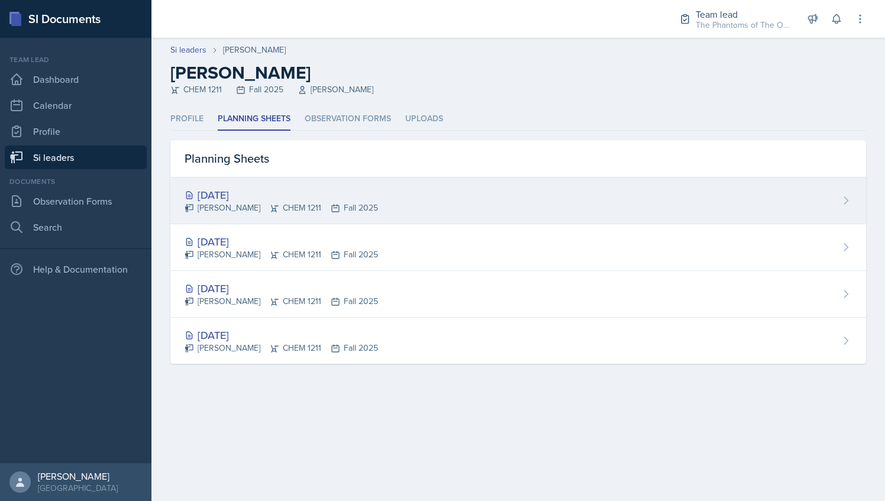
click at [285, 194] on div "[DATE]" at bounding box center [281, 195] width 193 height 16
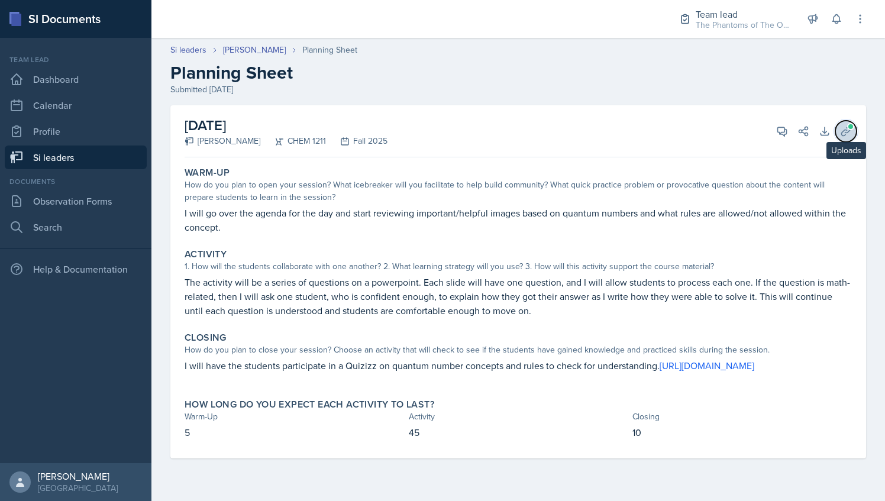
click at [850, 134] on icon at bounding box center [846, 131] width 12 height 12
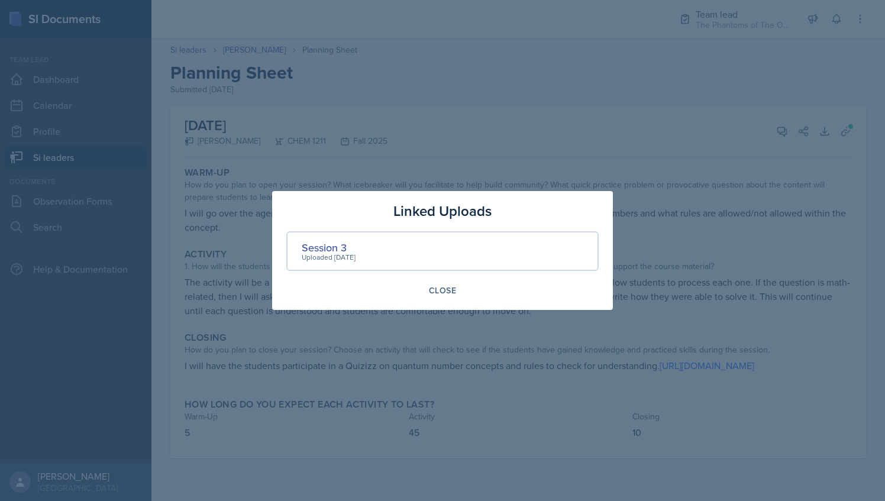
click at [624, 106] on div at bounding box center [442, 250] width 885 height 501
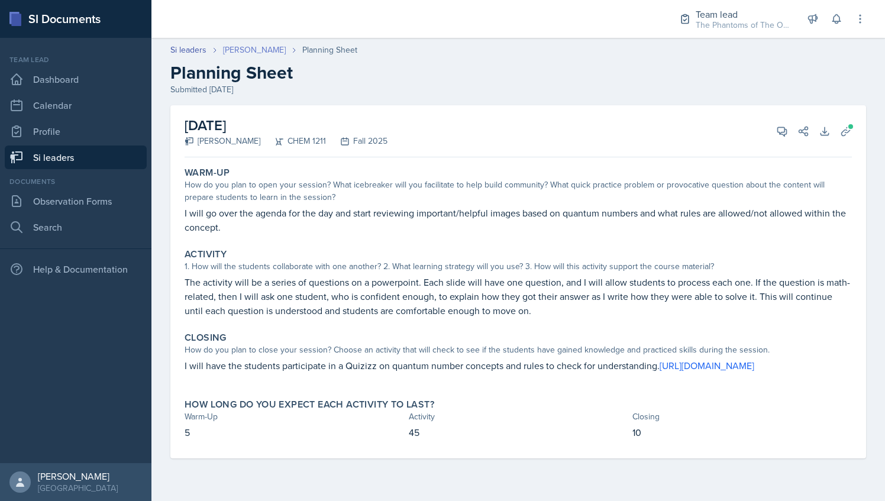
click at [250, 49] on link "[PERSON_NAME]" at bounding box center [254, 50] width 63 height 12
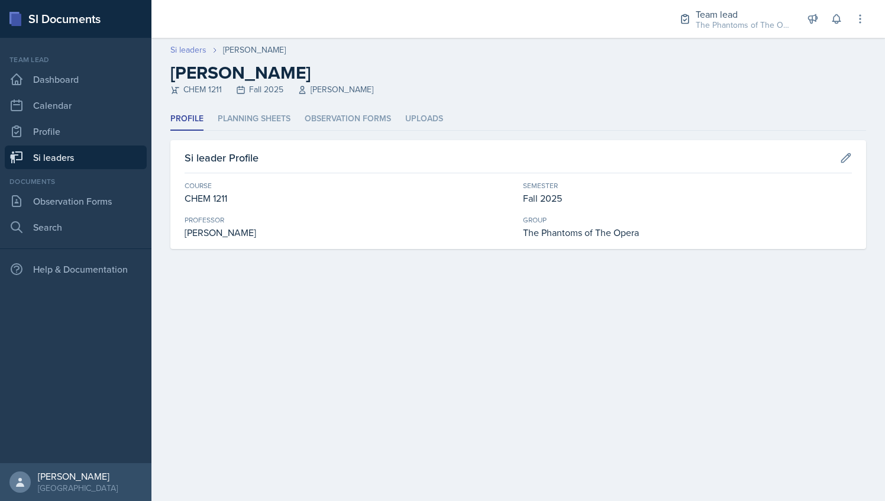
click at [196, 49] on link "Si leaders" at bounding box center [188, 50] width 36 height 12
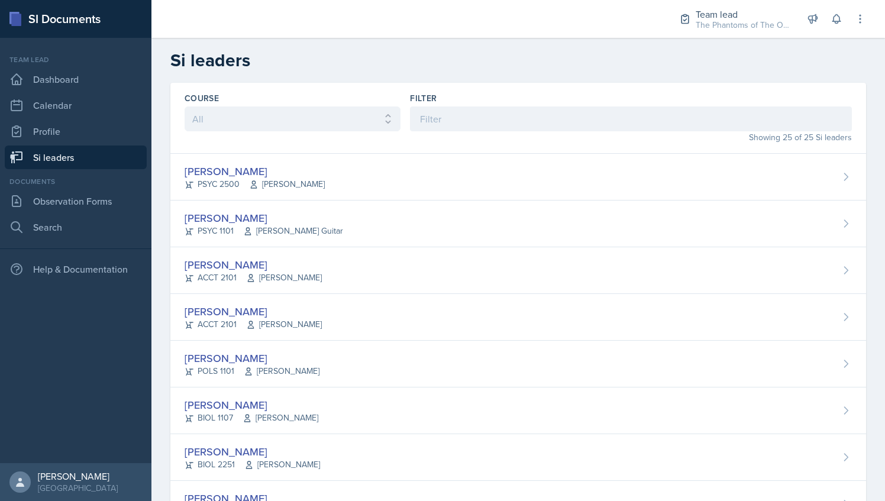
click at [470, 142] on div "Showing 25 of 25 Si leaders" at bounding box center [631, 137] width 442 height 12
click at [467, 134] on div "Showing 25 of 25 Si leaders" at bounding box center [631, 137] width 442 height 12
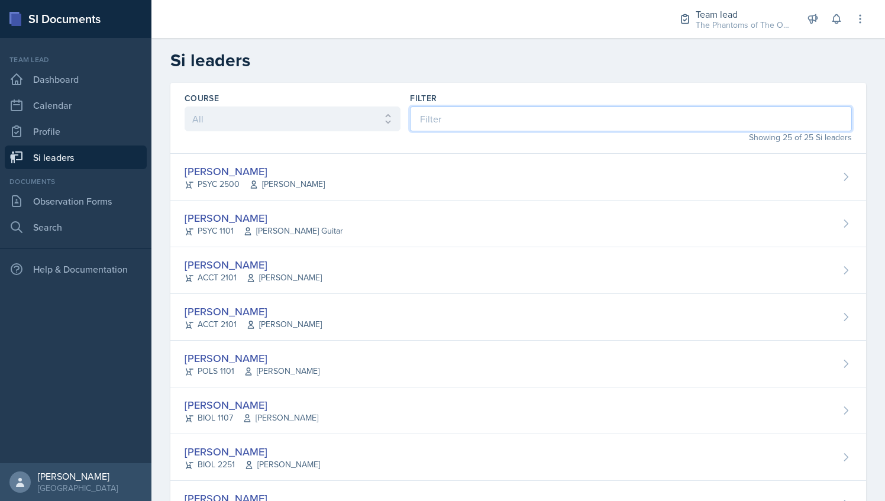
click at [466, 123] on input at bounding box center [631, 118] width 442 height 25
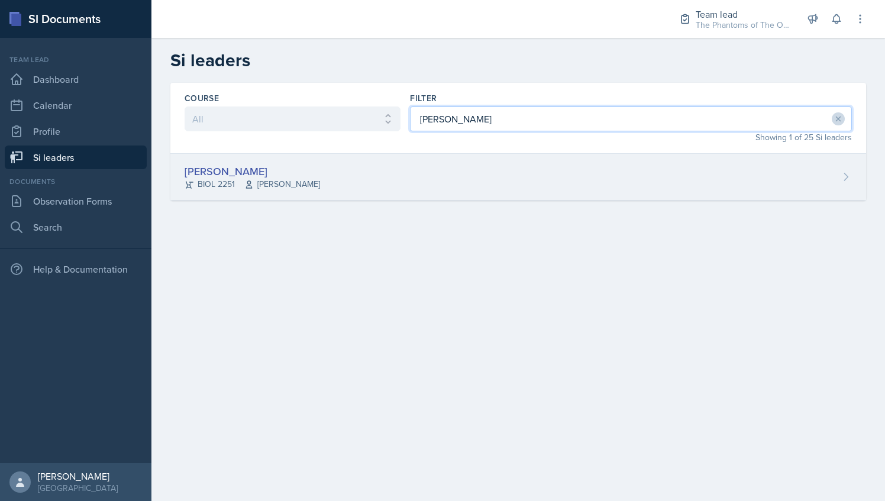
type input "[PERSON_NAME]"
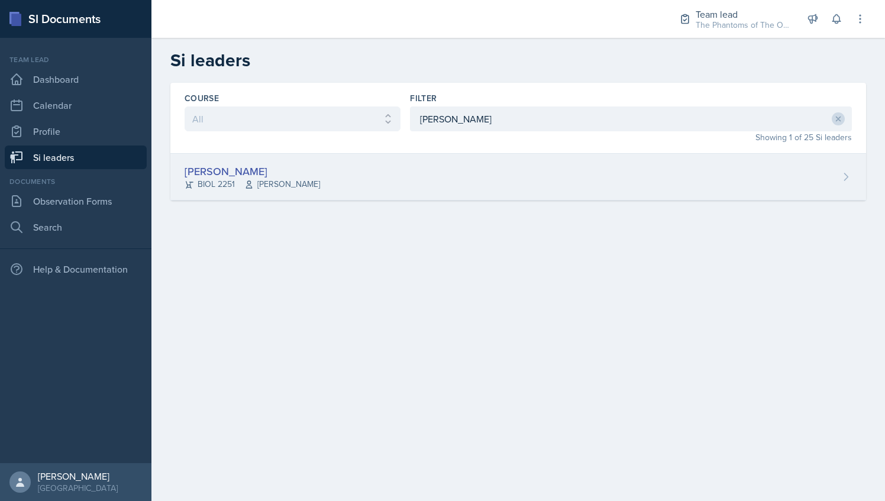
click at [381, 162] on div "[PERSON_NAME] BIOL 2251 Vennece [PERSON_NAME]" at bounding box center [518, 177] width 696 height 47
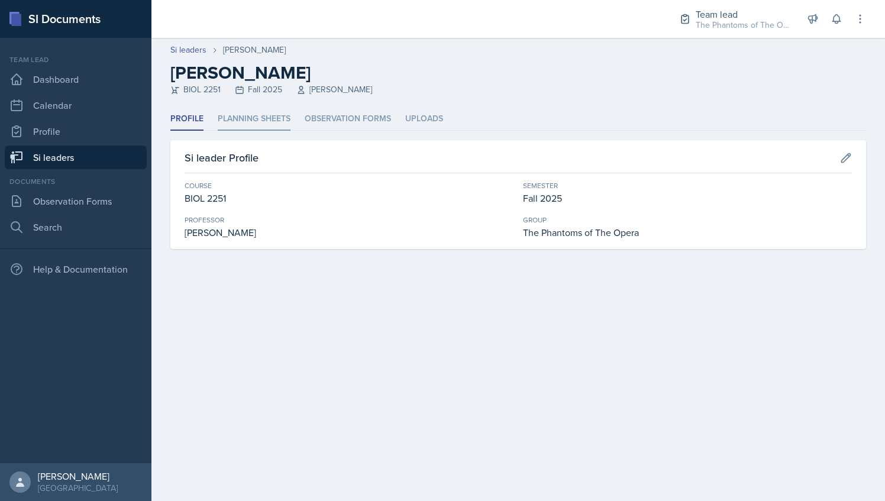
click at [272, 120] on li "Planning Sheets" at bounding box center [254, 119] width 73 height 23
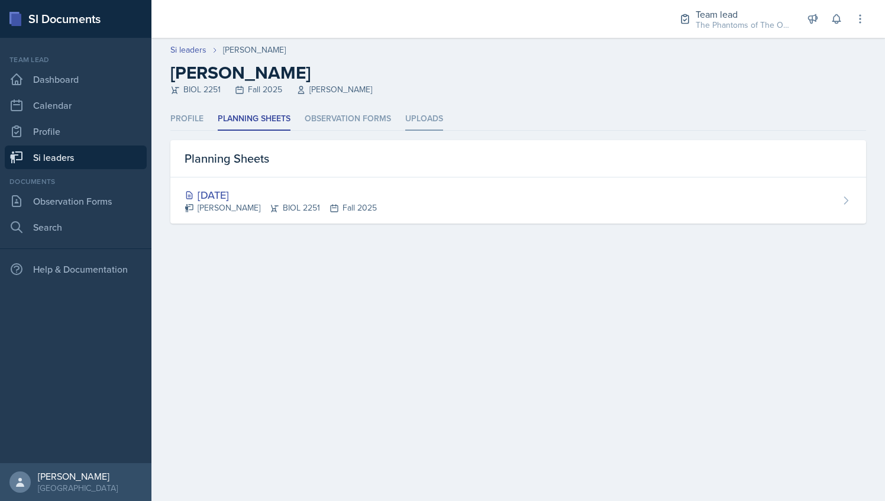
click at [420, 121] on li "Uploads" at bounding box center [424, 119] width 38 height 23
click at [271, 117] on li "Planning Sheets" at bounding box center [254, 119] width 73 height 23
click at [82, 162] on link "Si leaders" at bounding box center [76, 158] width 142 height 24
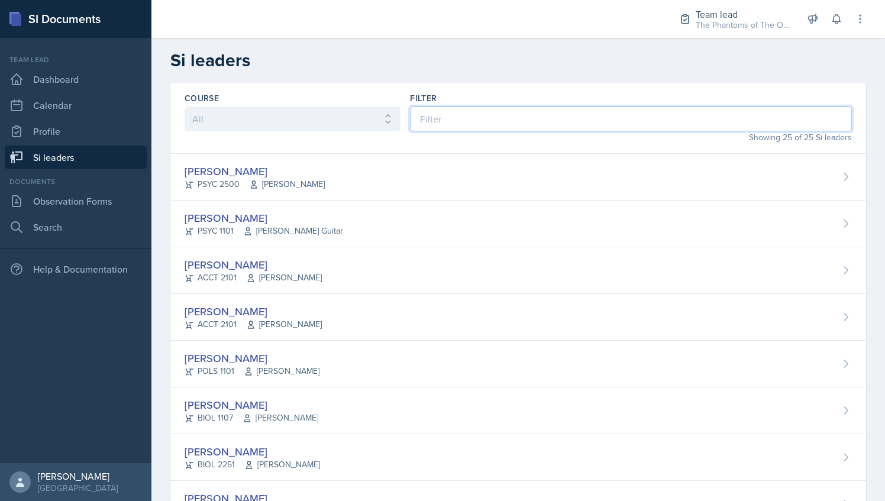
click at [473, 130] on input at bounding box center [631, 118] width 442 height 25
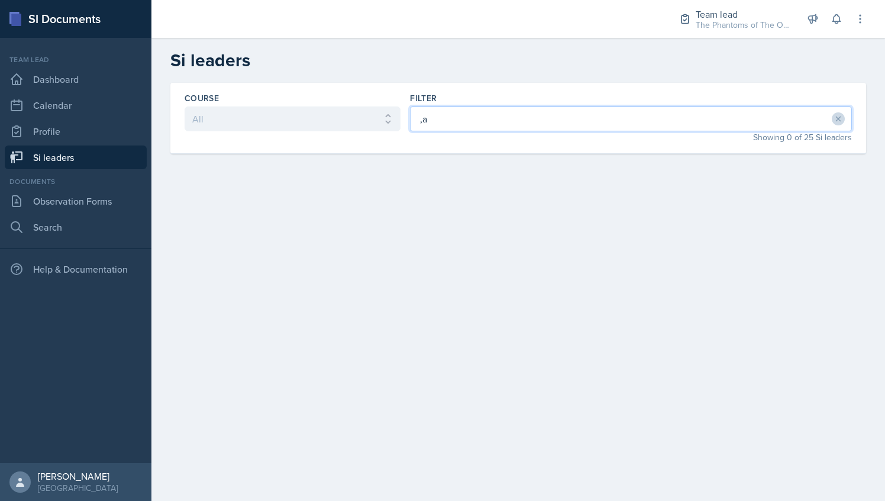
type input ","
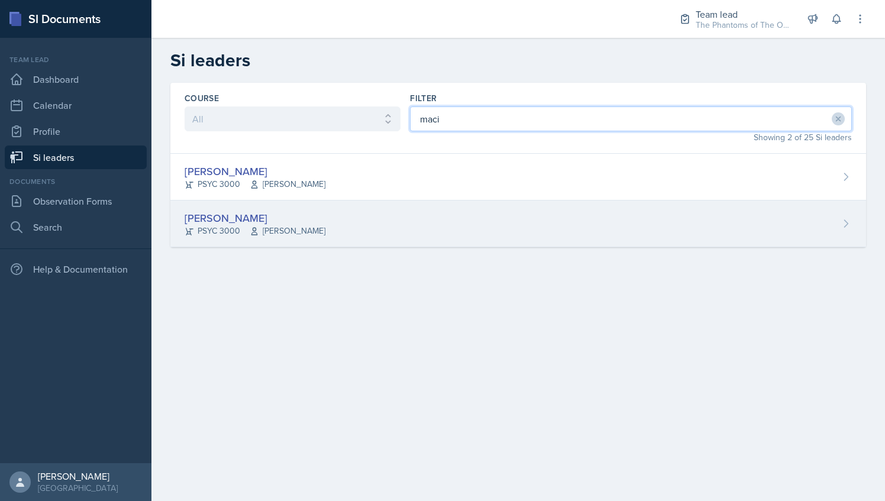
type input "maci"
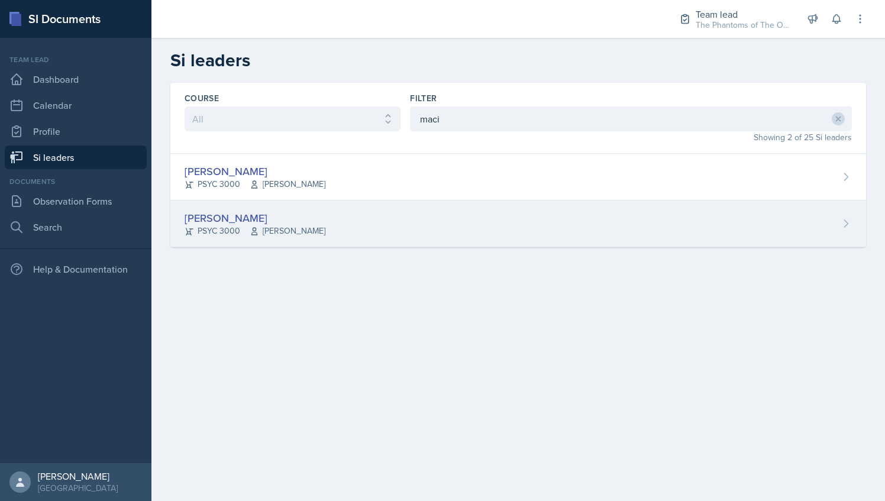
click at [218, 214] on div "[PERSON_NAME]" at bounding box center [255, 218] width 141 height 16
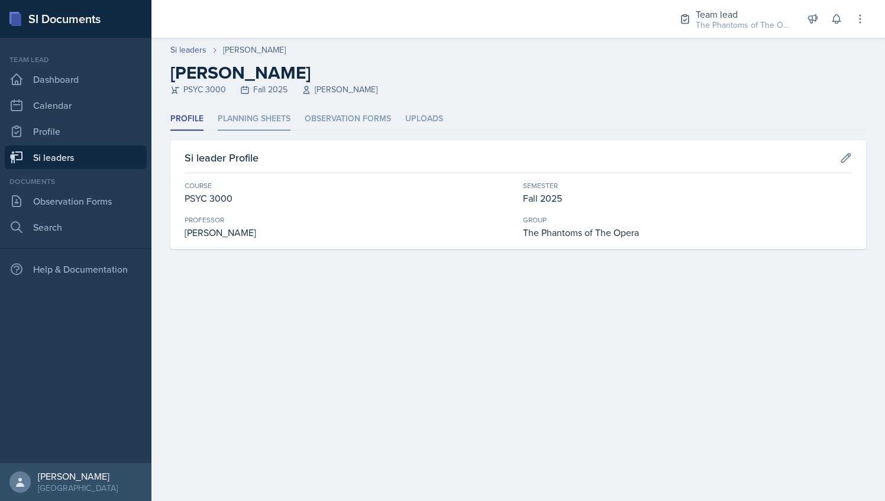
click at [258, 120] on li "Planning Sheets" at bounding box center [254, 119] width 73 height 23
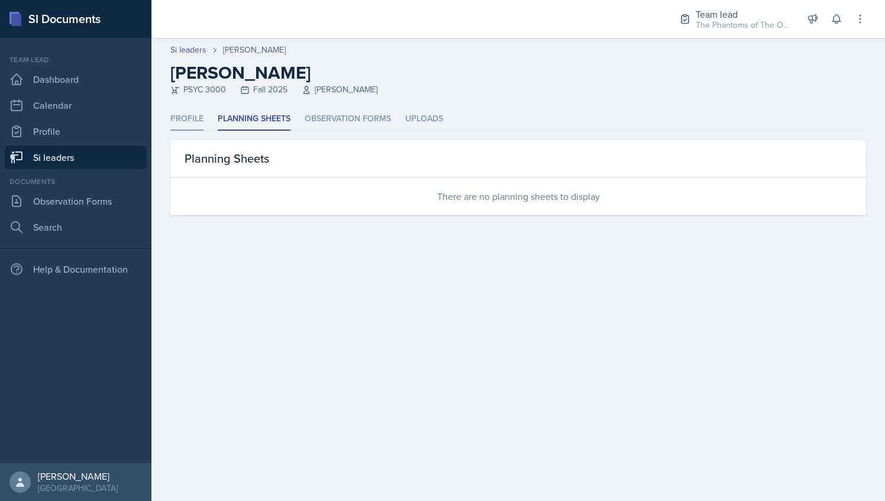
click at [189, 119] on li "Profile" at bounding box center [186, 119] width 33 height 23
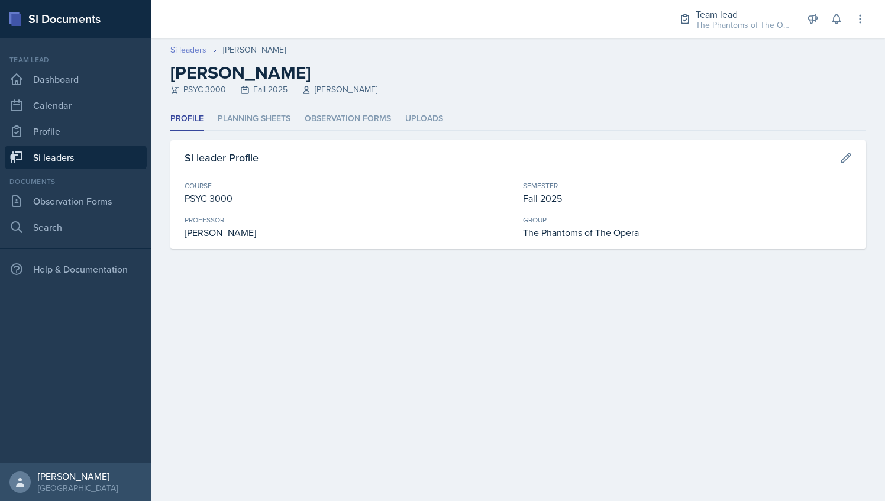
click at [195, 49] on link "Si leaders" at bounding box center [188, 50] width 36 height 12
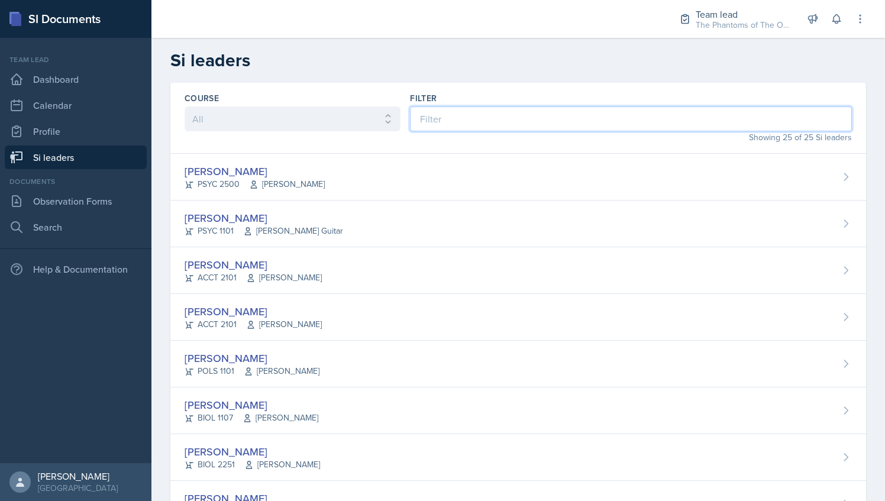
click at [464, 117] on input at bounding box center [631, 118] width 442 height 25
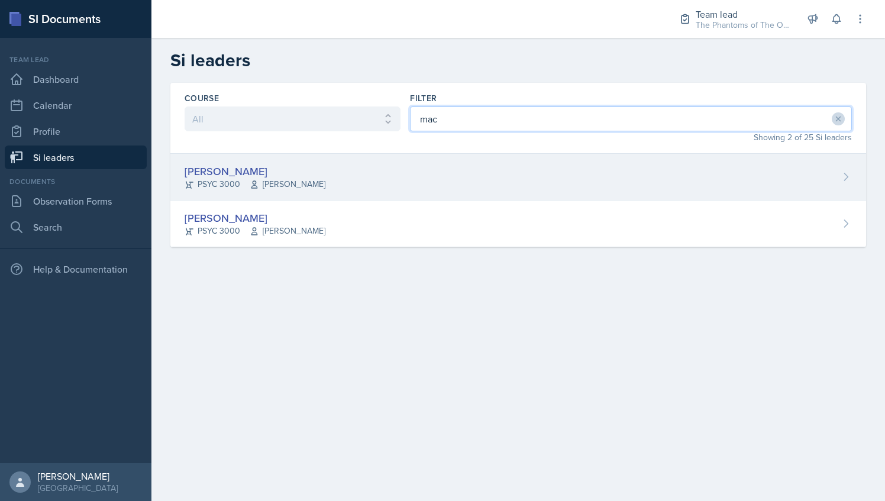
type input "mac"
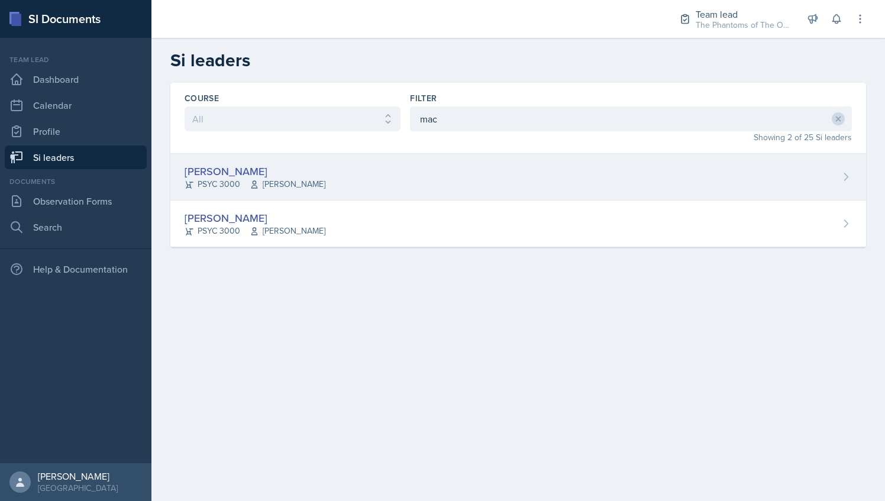
click at [279, 191] on div "[PERSON_NAME] PSYC 3000 [PERSON_NAME]" at bounding box center [518, 177] width 696 height 47
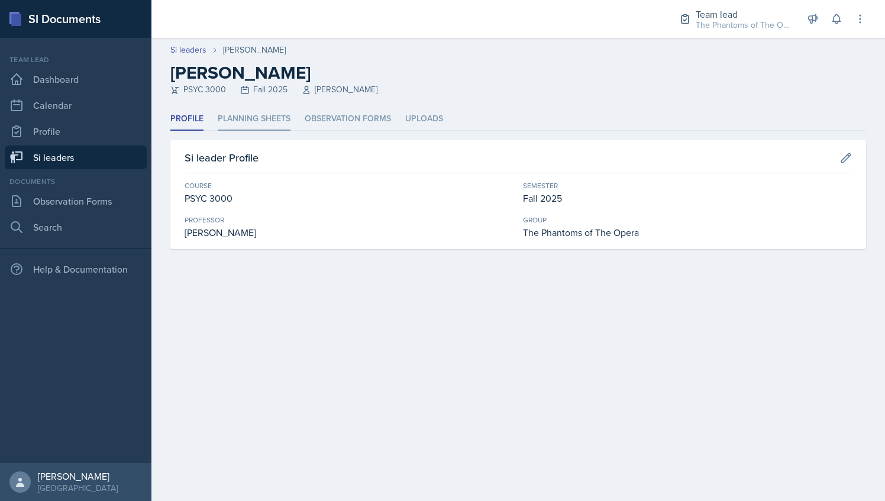
click at [276, 124] on li "Planning Sheets" at bounding box center [254, 119] width 73 height 23
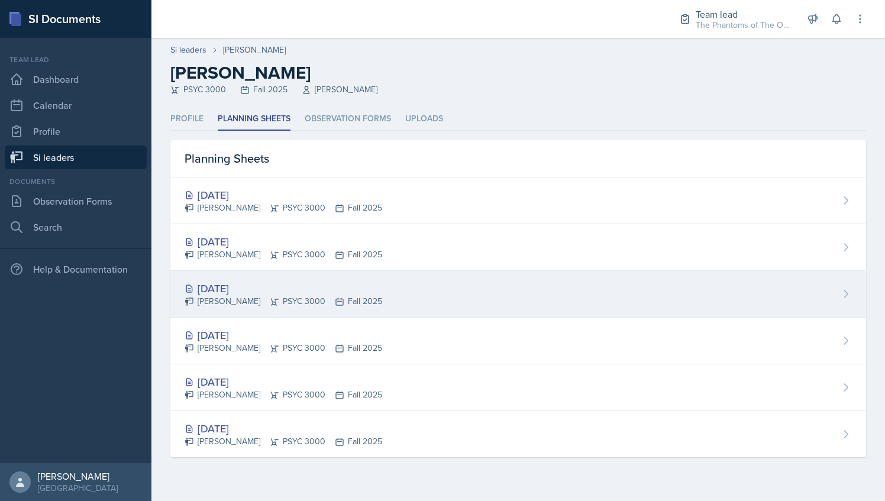
click at [308, 278] on div "[DATE] [PERSON_NAME] PSYC 3000 Fall 2025" at bounding box center [518, 294] width 696 height 47
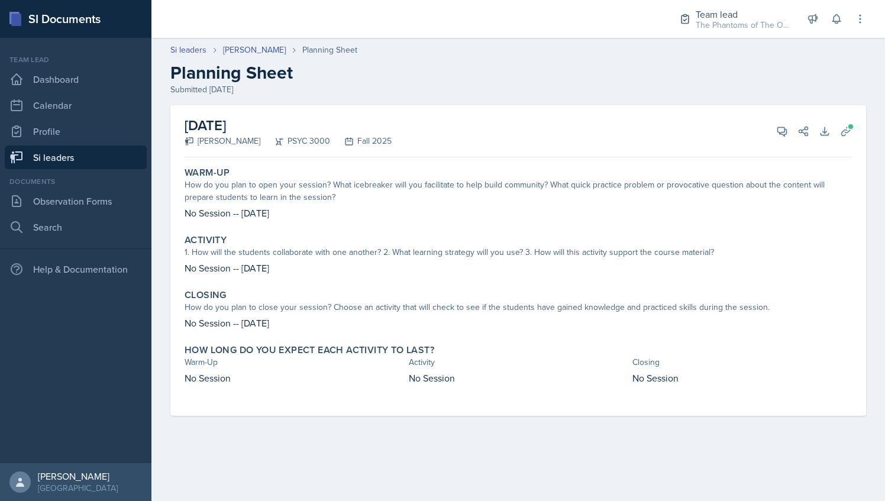
click at [243, 59] on div "Si leaders [PERSON_NAME] Planning Sheet Planning Sheet Submitted [DATE]" at bounding box center [518, 70] width 734 height 52
click at [244, 53] on link "[PERSON_NAME]" at bounding box center [254, 50] width 63 height 12
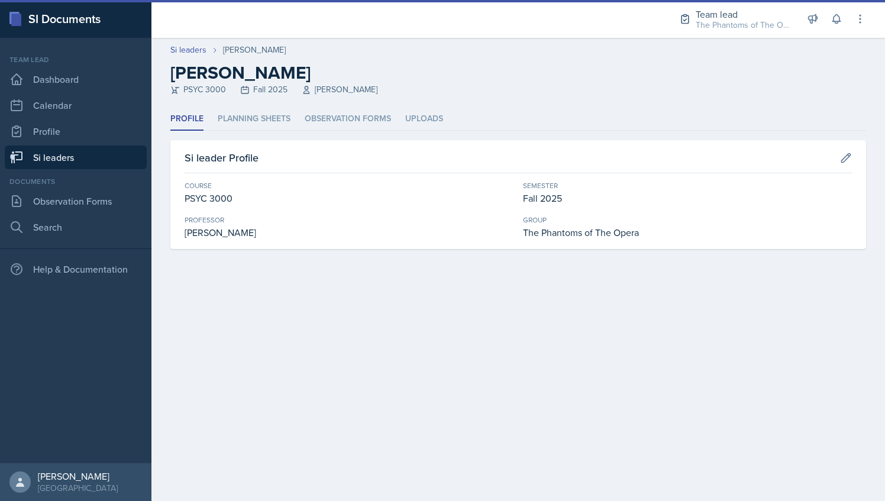
click at [257, 106] on header "Si leaders [PERSON_NAME] [PERSON_NAME] PSYC 3000 Fall 2025 [PERSON_NAME]" at bounding box center [518, 73] width 734 height 70
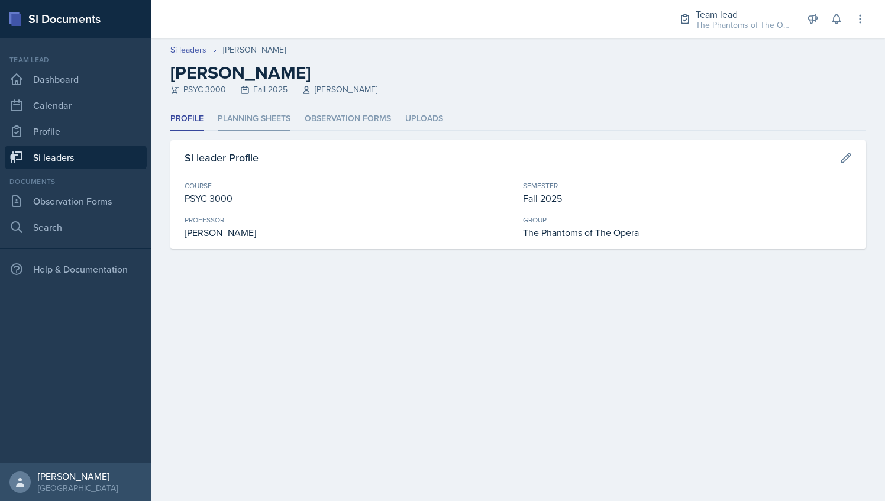
click at [261, 115] on li "Planning Sheets" at bounding box center [254, 119] width 73 height 23
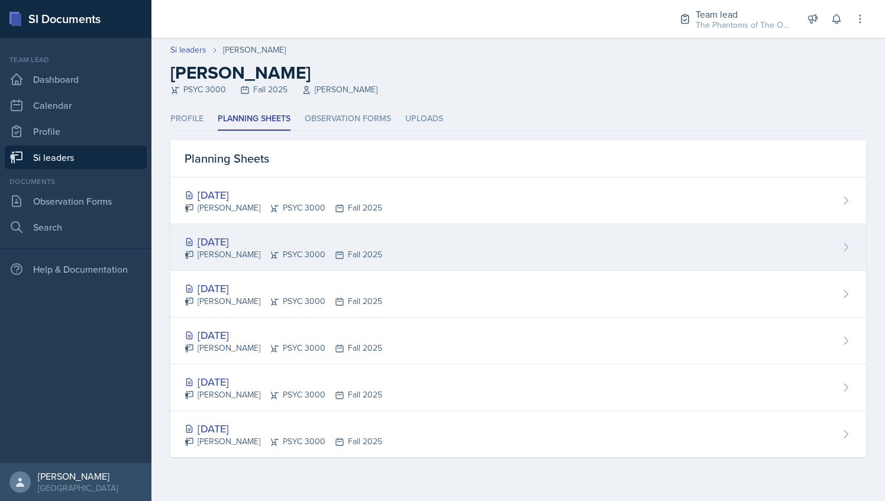
click at [272, 246] on div "[DATE]" at bounding box center [284, 242] width 198 height 16
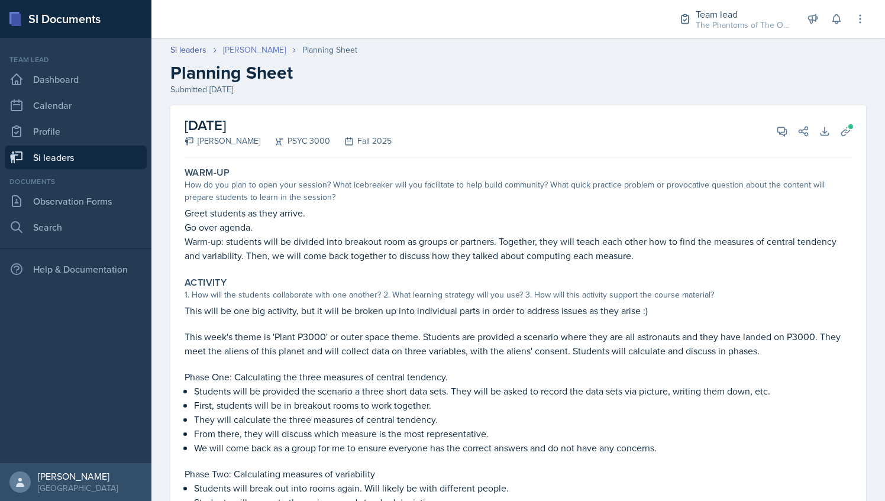
click at [252, 47] on link "[PERSON_NAME]" at bounding box center [254, 50] width 63 height 12
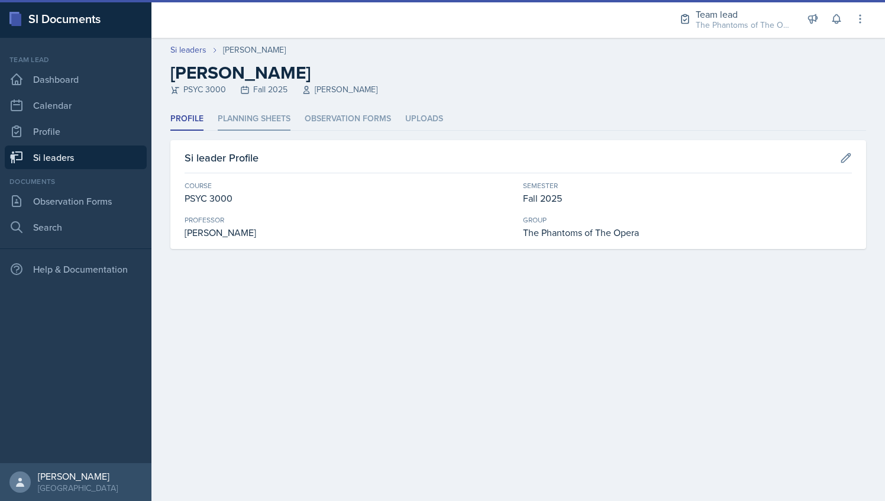
click at [251, 121] on li "Planning Sheets" at bounding box center [254, 119] width 73 height 23
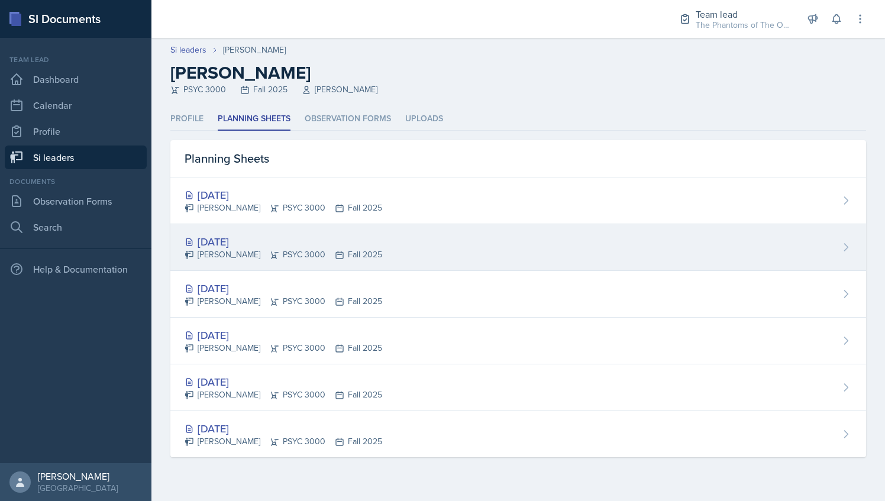
click at [287, 240] on div "[DATE]" at bounding box center [284, 242] width 198 height 16
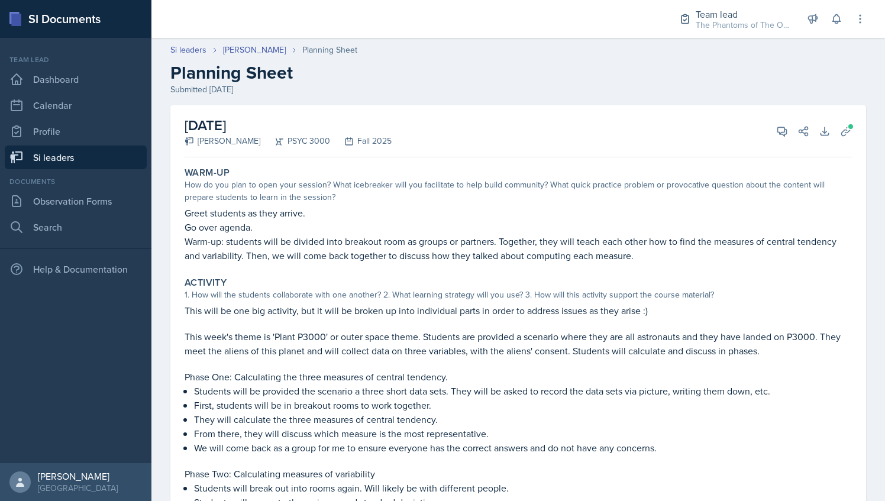
scroll to position [1, 0]
click at [847, 128] on span at bounding box center [850, 125] width 7 height 7
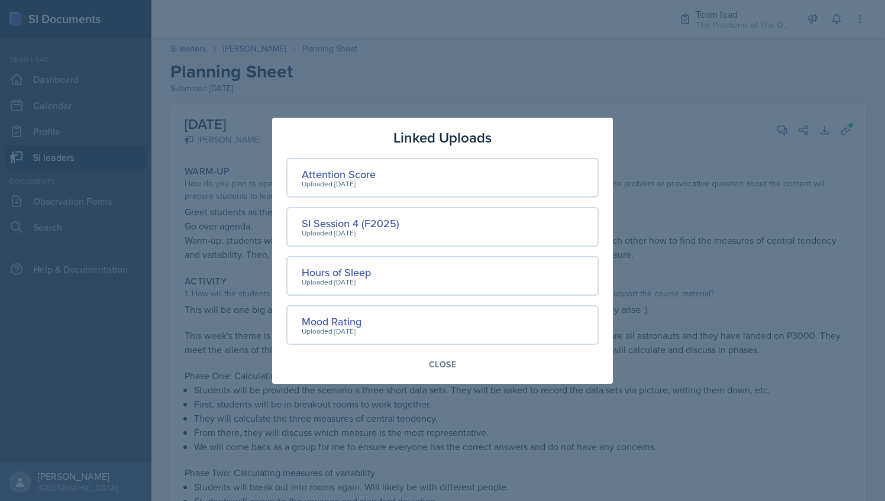
click at [483, 92] on div at bounding box center [442, 250] width 885 height 501
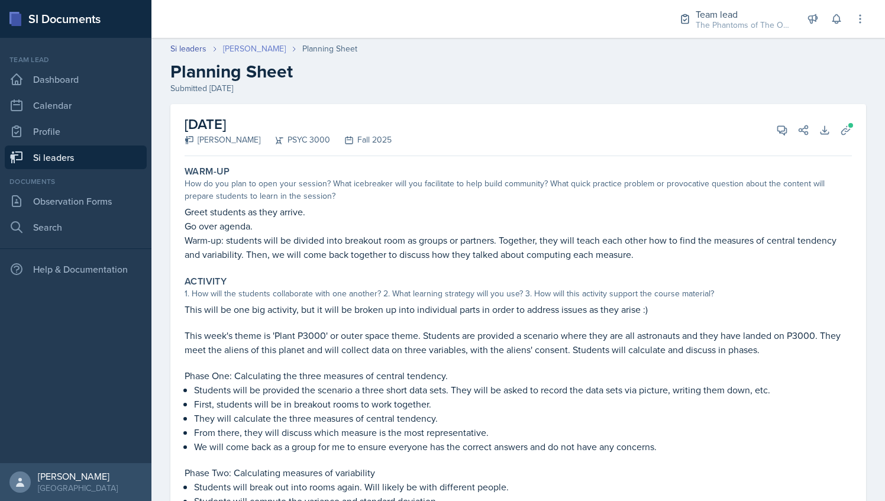
click at [251, 50] on link "[PERSON_NAME]" at bounding box center [254, 49] width 63 height 12
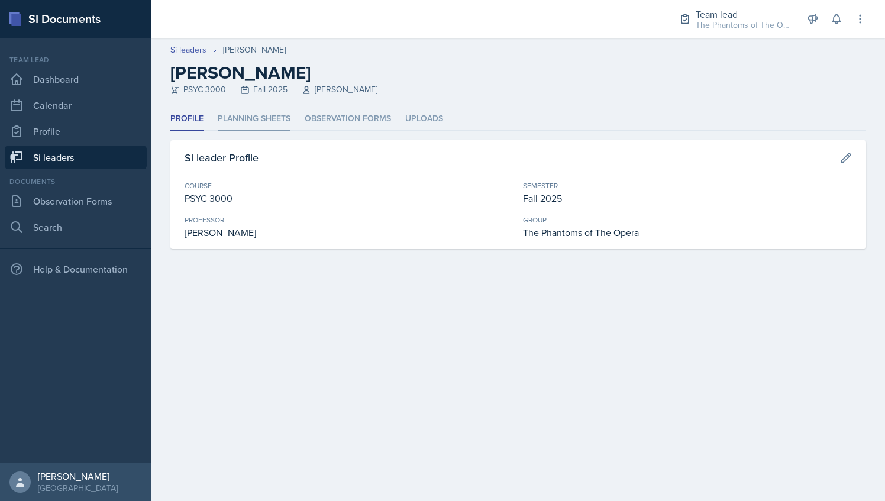
click at [268, 111] on li "Planning Sheets" at bounding box center [254, 119] width 73 height 23
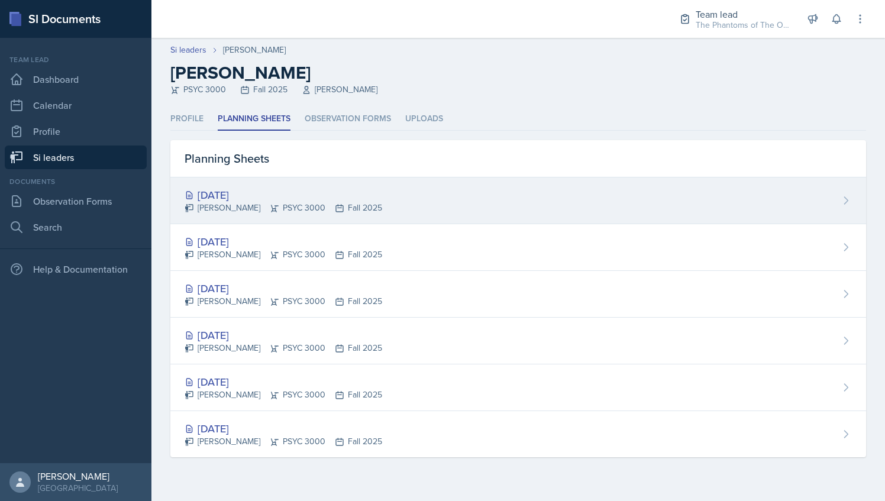
click at [271, 199] on div "[DATE]" at bounding box center [284, 195] width 198 height 16
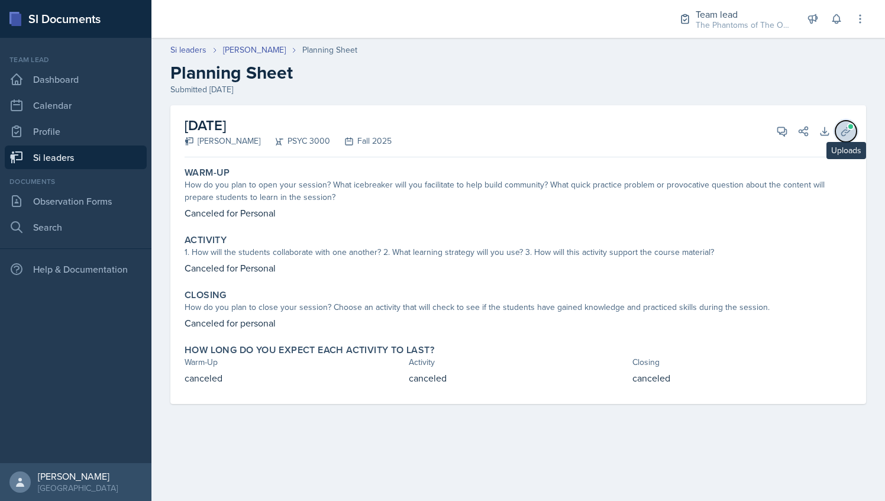
click at [853, 127] on span at bounding box center [850, 126] width 7 height 7
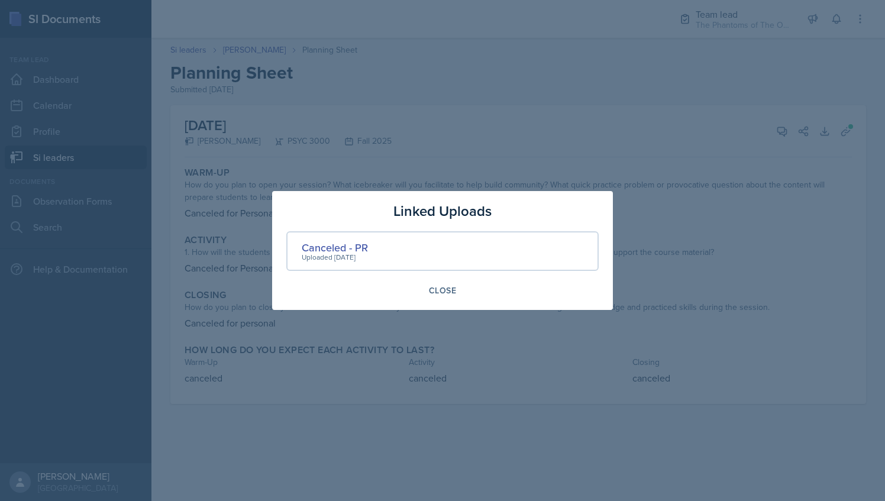
click at [651, 83] on div at bounding box center [442, 250] width 885 height 501
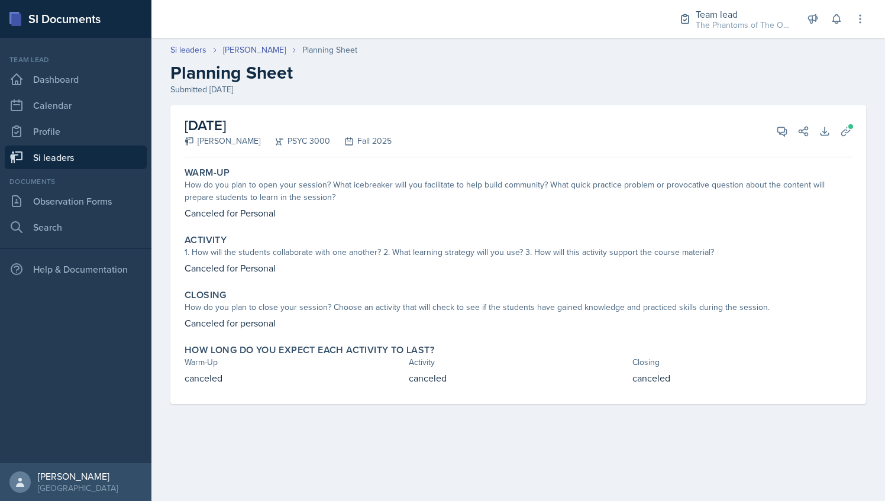
click at [247, 57] on div "Si leaders [PERSON_NAME] Planning Sheet Planning Sheet Submitted [DATE]" at bounding box center [518, 70] width 734 height 52
click at [250, 55] on link "[PERSON_NAME]" at bounding box center [254, 50] width 63 height 12
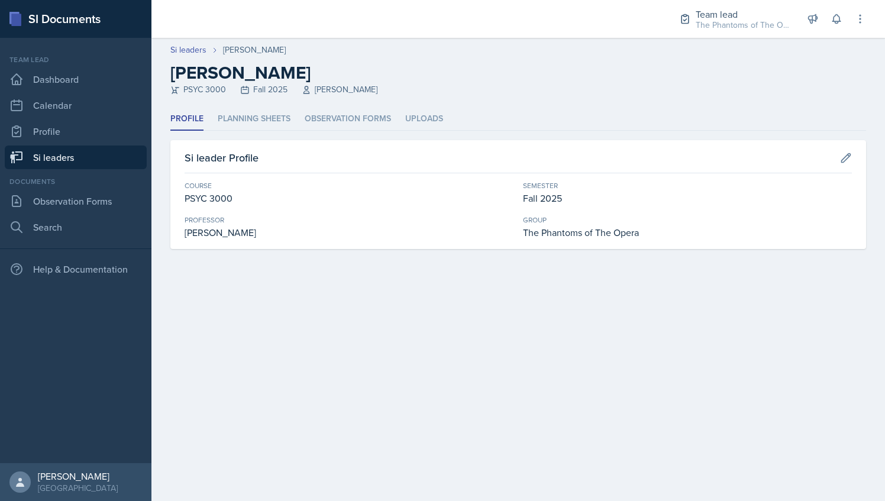
click at [92, 151] on link "Si leaders" at bounding box center [76, 158] width 142 height 24
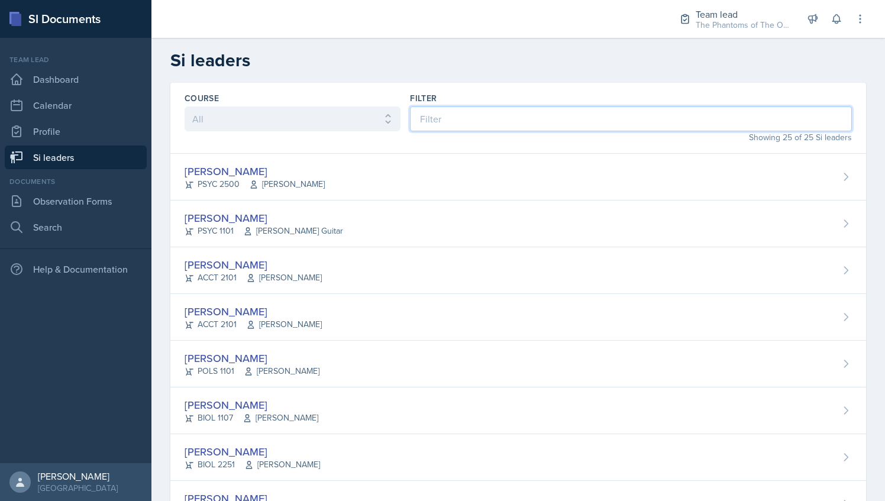
click at [425, 113] on input at bounding box center [631, 118] width 442 height 25
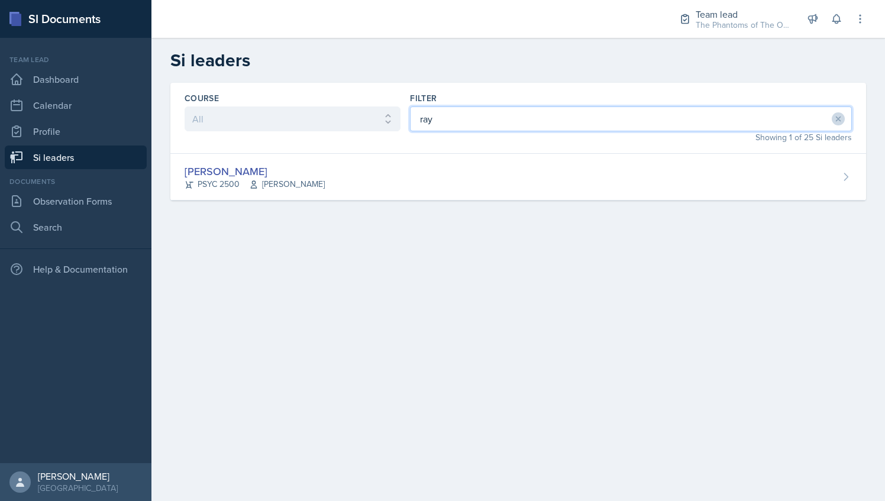
type input "ray"
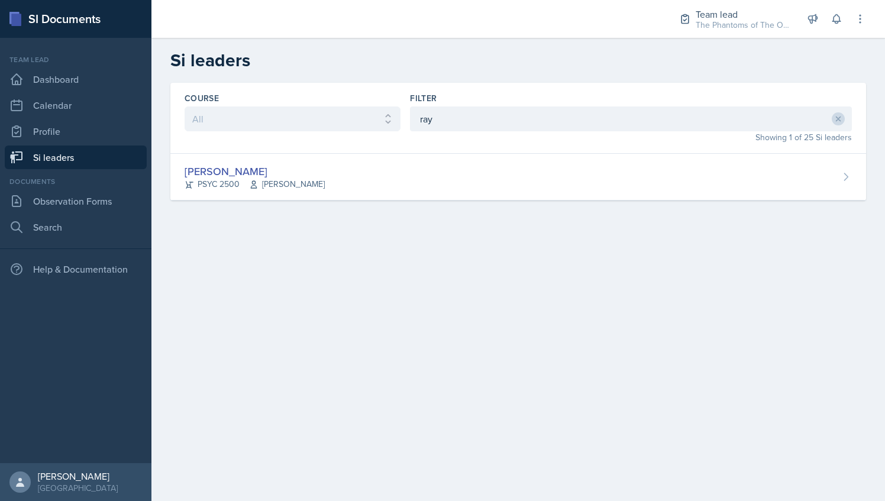
click at [319, 148] on div "Course All ACCT 2101 ACCT 2102 ACCT 4050 ANTH 1102 ANTH 3301 ARCH 1000 ARCH 100…" at bounding box center [518, 118] width 696 height 71
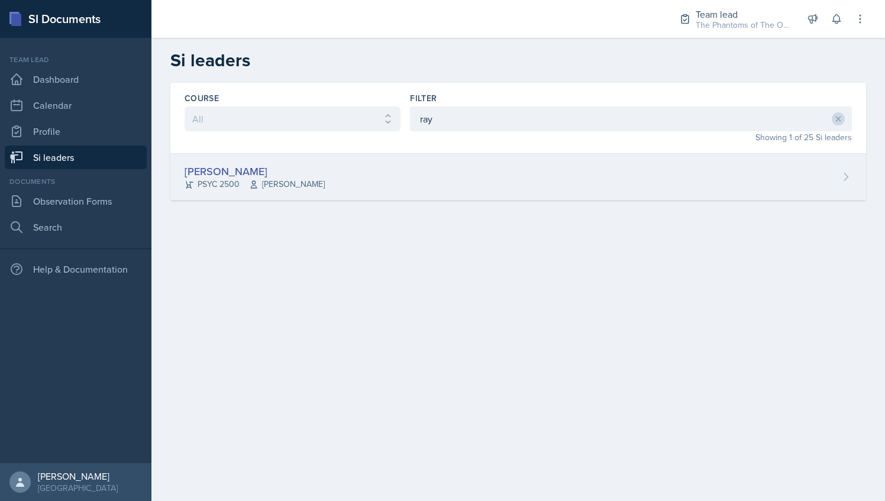
click at [312, 168] on div "[PERSON_NAME]" at bounding box center [255, 171] width 140 height 16
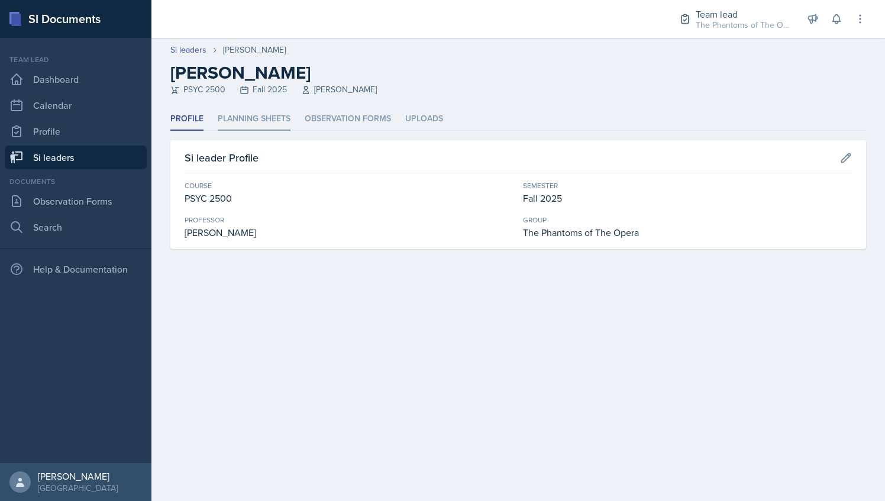
click at [270, 119] on li "Planning Sheets" at bounding box center [254, 119] width 73 height 23
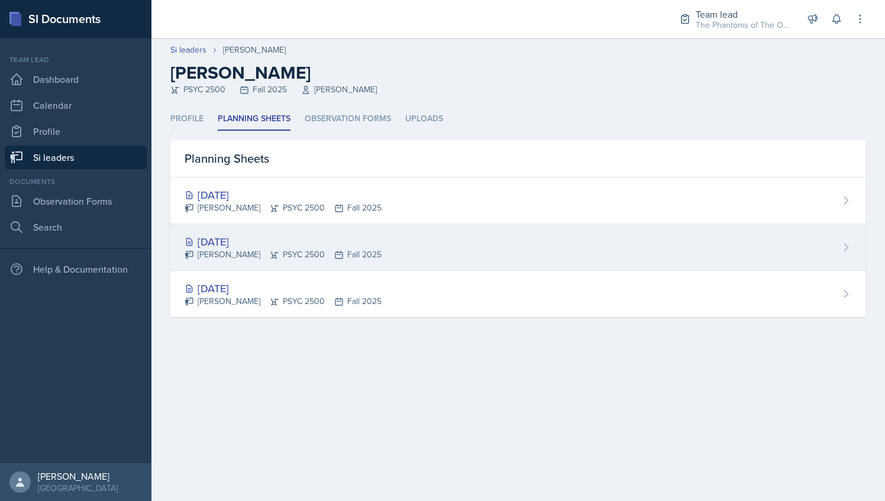
click at [295, 242] on div "[DATE]" at bounding box center [283, 242] width 197 height 16
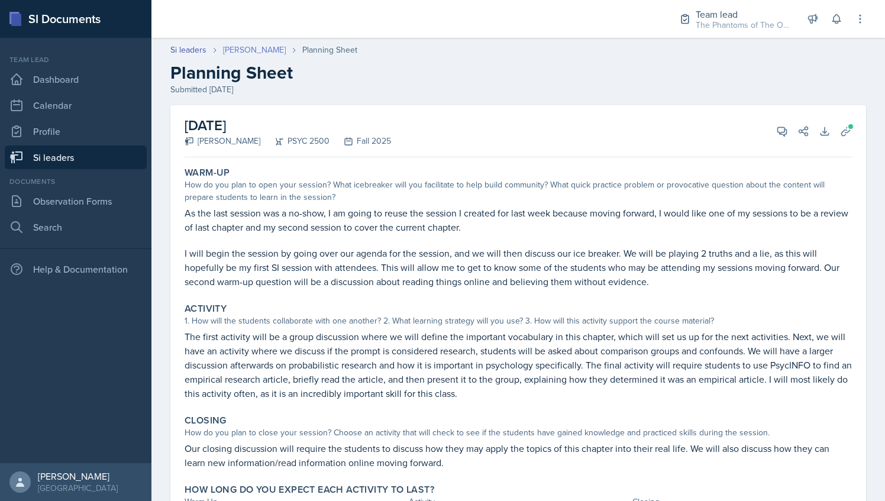
click at [248, 50] on link "[PERSON_NAME]" at bounding box center [254, 50] width 63 height 12
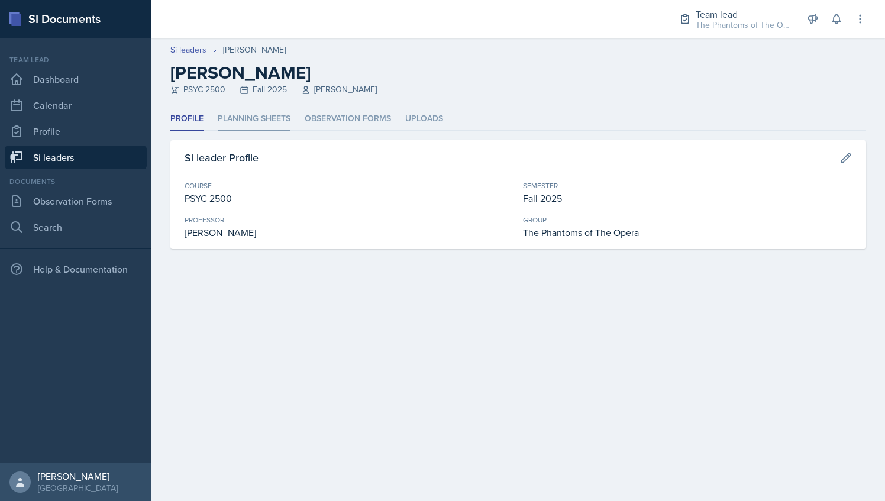
click at [253, 117] on li "Planning Sheets" at bounding box center [254, 119] width 73 height 23
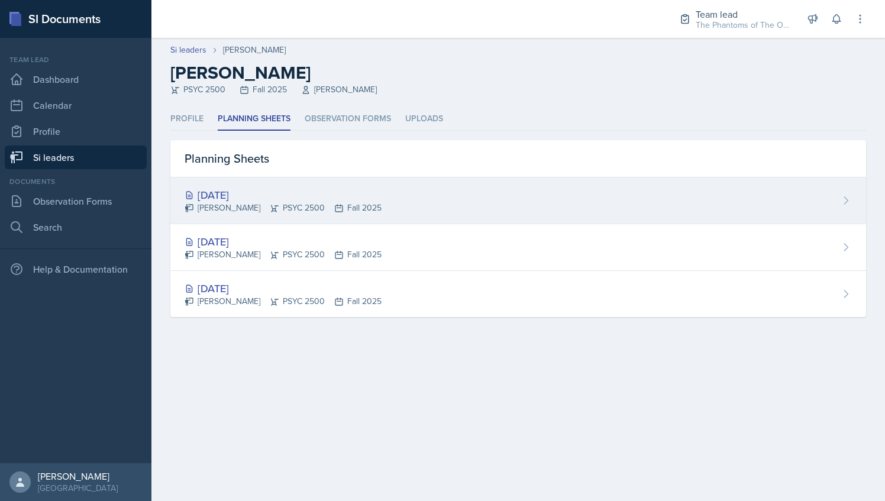
click at [282, 199] on div "[DATE]" at bounding box center [283, 195] width 197 height 16
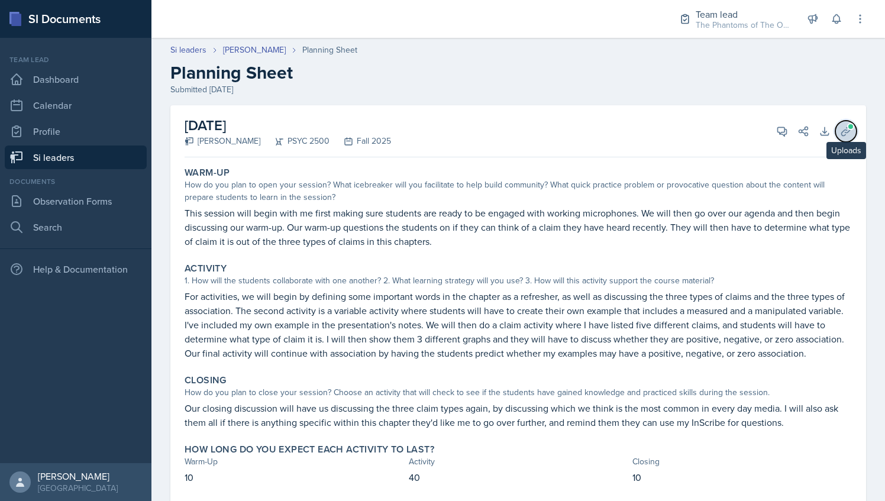
click at [840, 130] on icon at bounding box center [846, 131] width 12 height 12
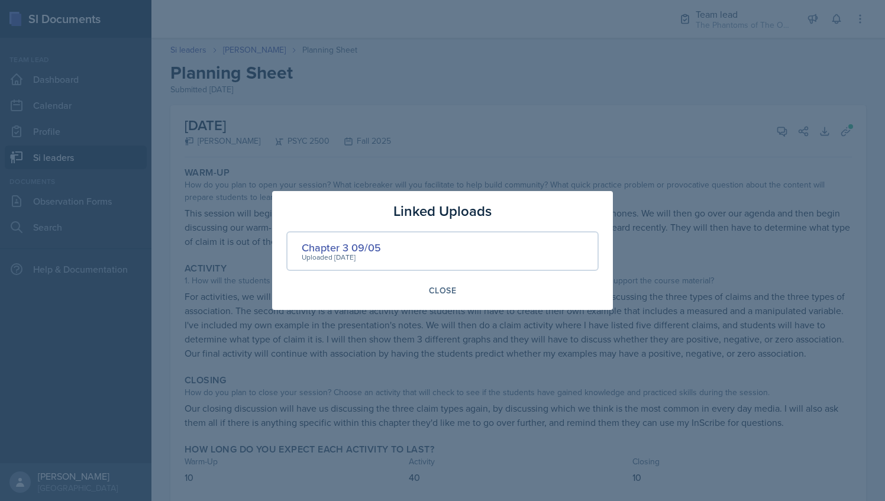
click at [323, 123] on div at bounding box center [442, 250] width 885 height 501
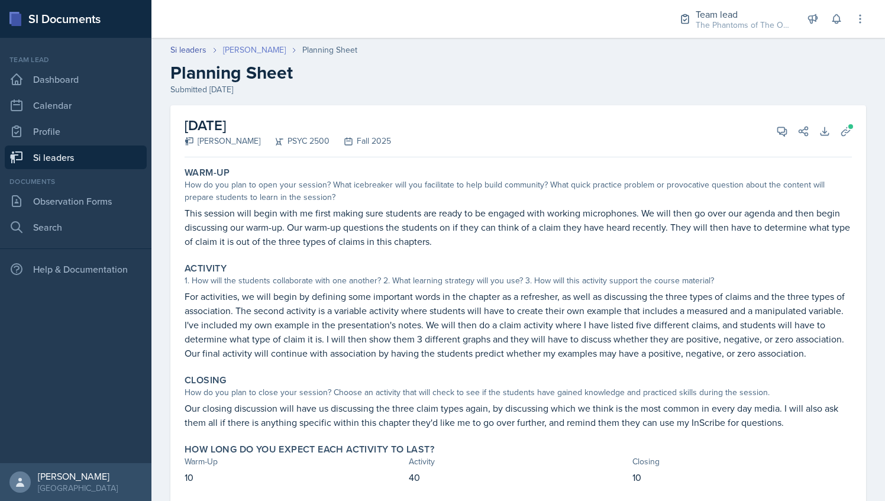
click at [253, 49] on link "[PERSON_NAME]" at bounding box center [254, 50] width 63 height 12
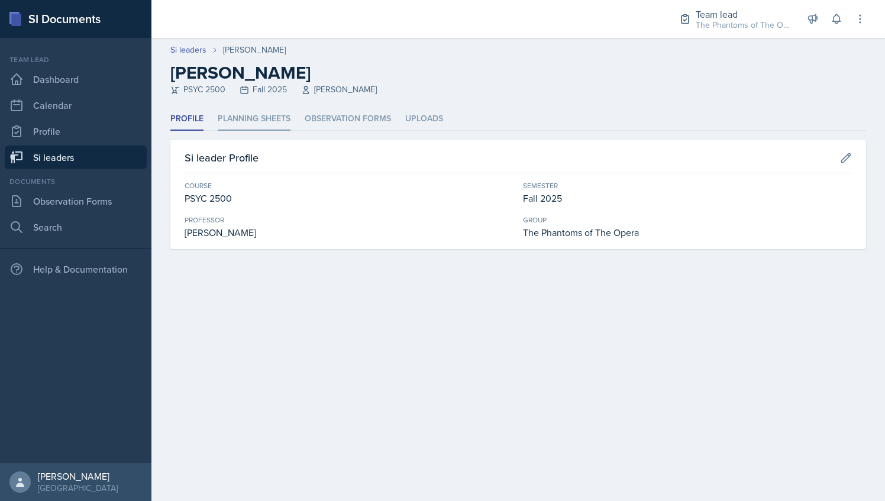
click at [257, 126] on li "Planning Sheets" at bounding box center [254, 119] width 73 height 23
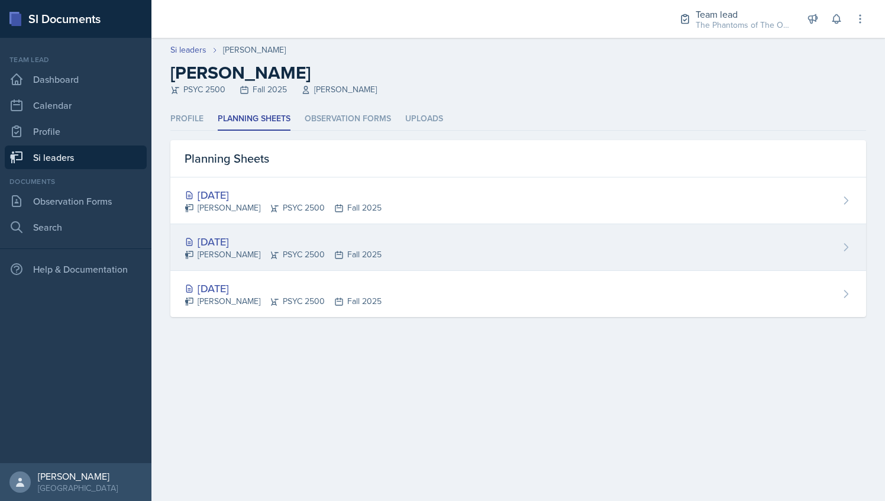
click at [299, 244] on div "[DATE]" at bounding box center [283, 242] width 197 height 16
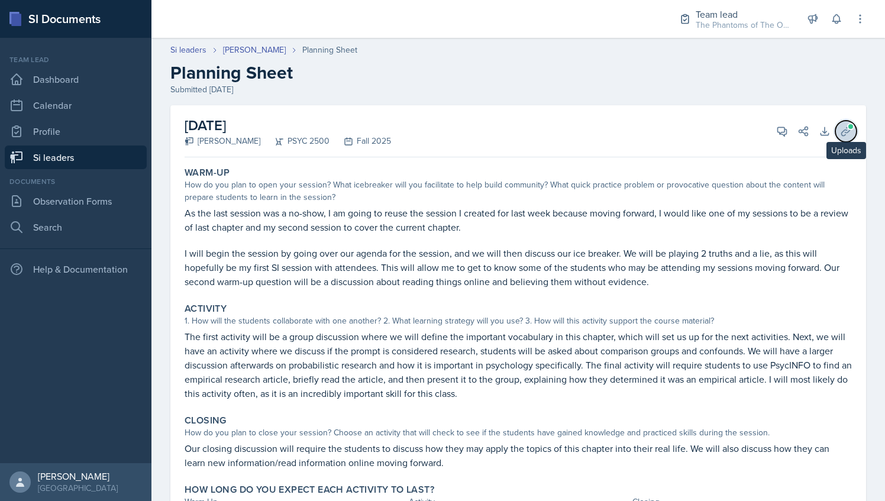
click at [841, 133] on icon at bounding box center [845, 131] width 9 height 9
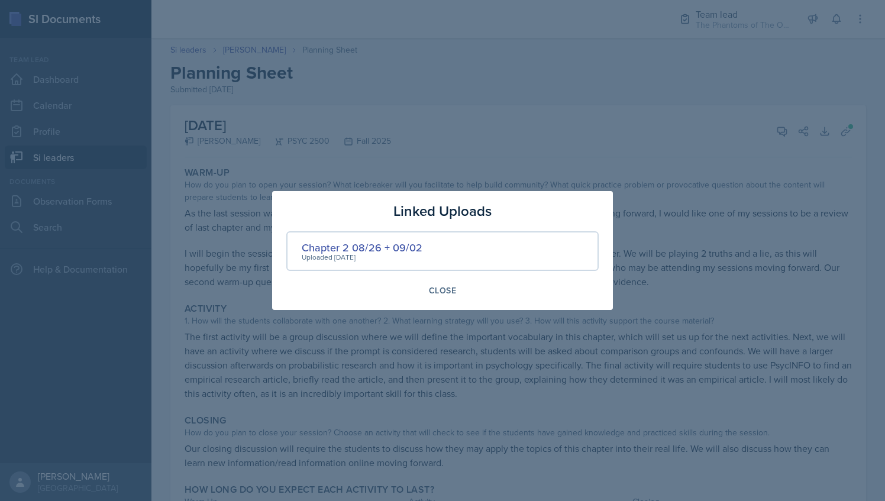
click at [398, 137] on div at bounding box center [442, 250] width 885 height 501
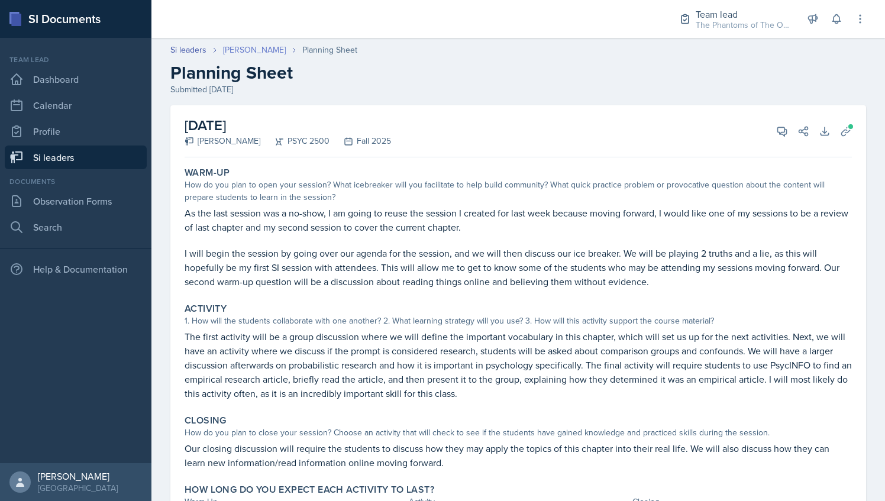
click at [240, 44] on link "[PERSON_NAME]" at bounding box center [254, 50] width 63 height 12
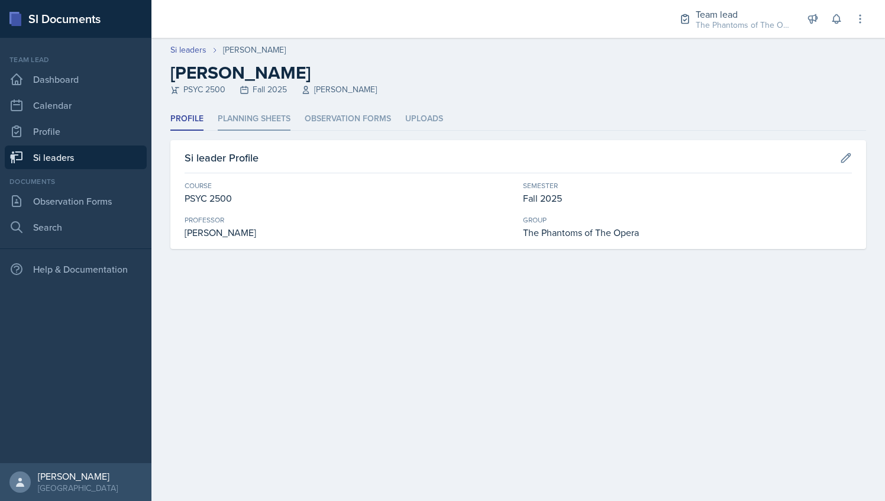
click at [229, 110] on li "Planning Sheets" at bounding box center [254, 119] width 73 height 23
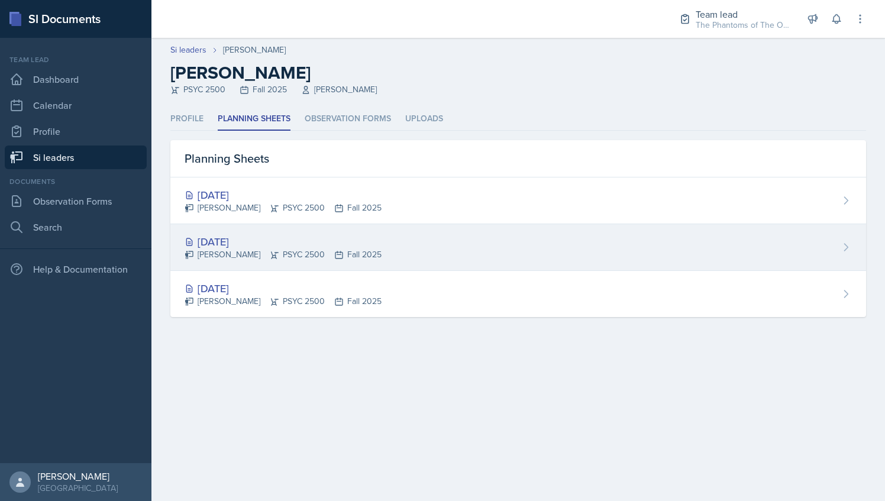
click at [263, 235] on div "[DATE]" at bounding box center [283, 242] width 197 height 16
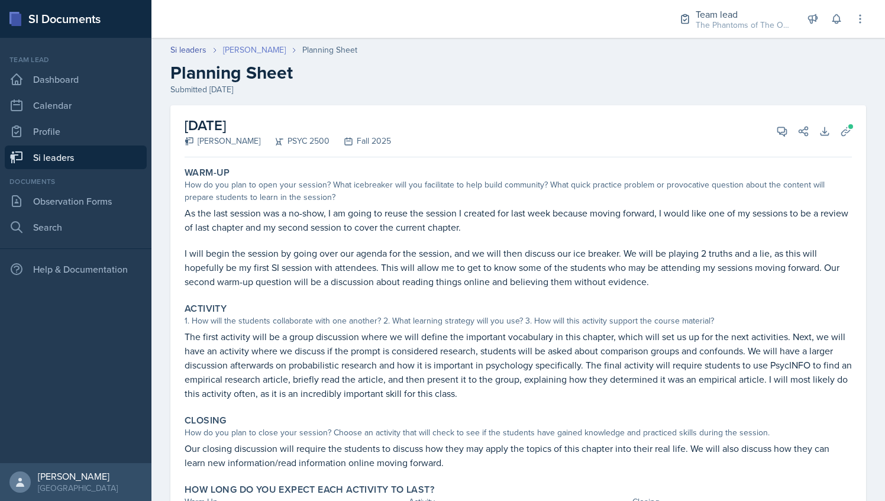
click at [257, 49] on link "[PERSON_NAME]" at bounding box center [254, 50] width 63 height 12
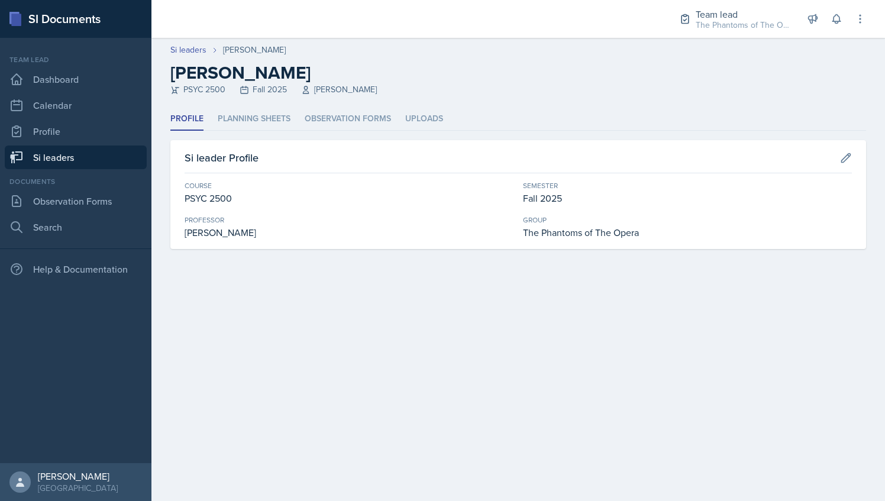
click at [71, 154] on link "Si leaders" at bounding box center [76, 158] width 142 height 24
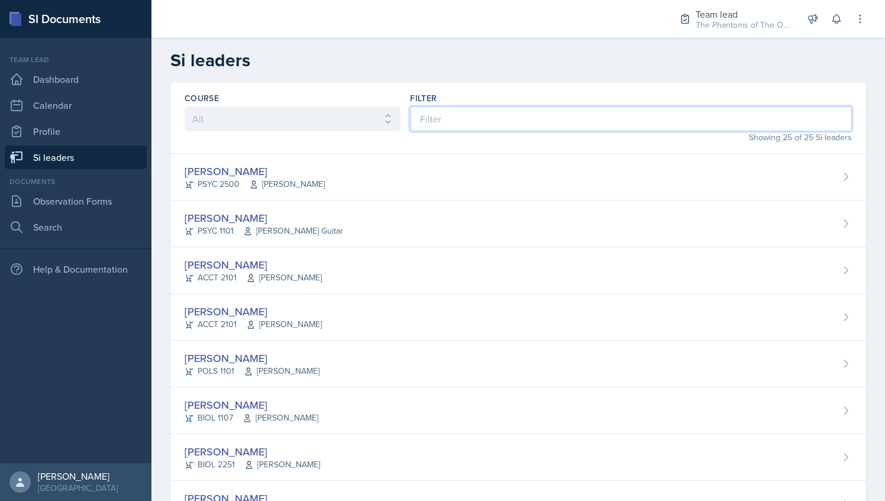
click at [510, 118] on input at bounding box center [631, 118] width 442 height 25
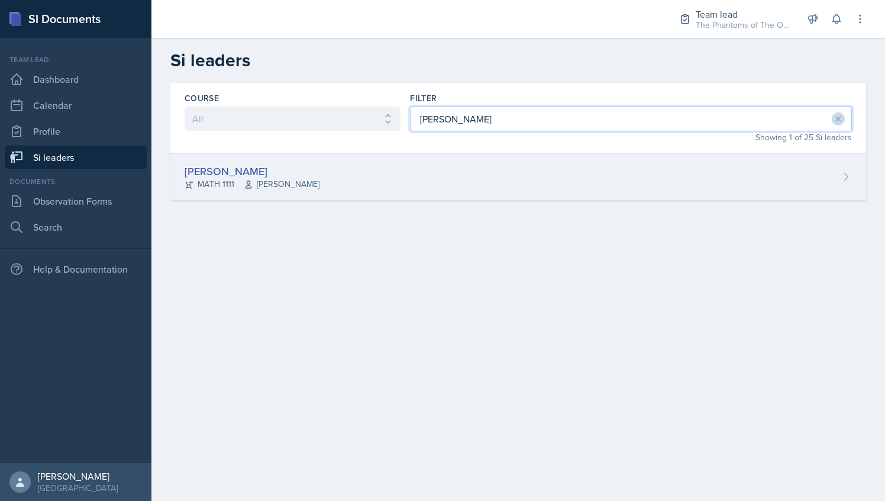
type input "[PERSON_NAME]"
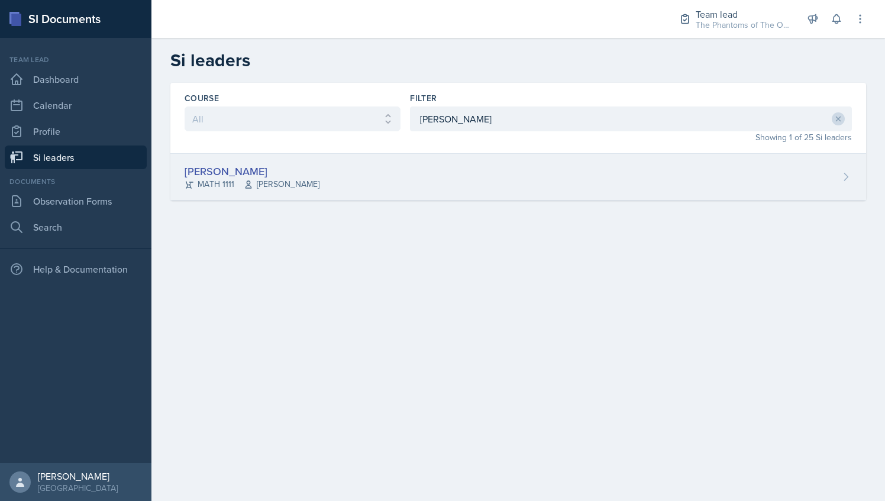
click at [439, 169] on div "[PERSON_NAME] MATH 1111 [PERSON_NAME]" at bounding box center [518, 177] width 696 height 47
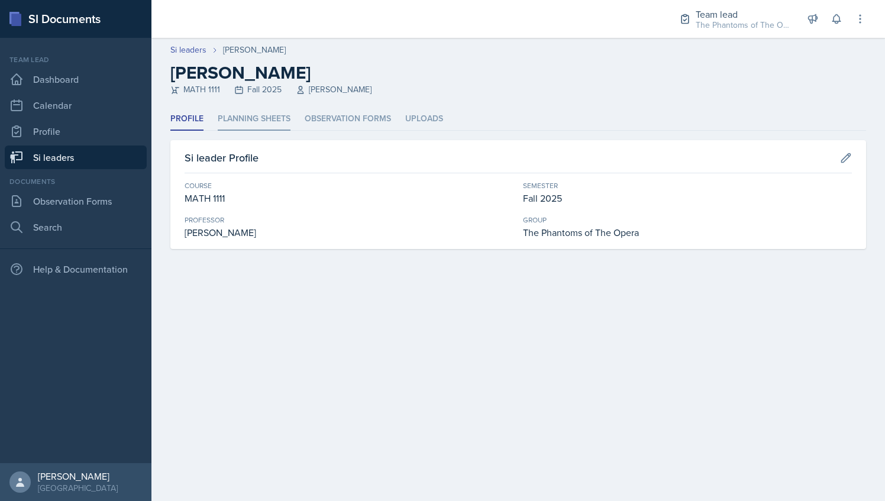
click at [282, 115] on li "Planning Sheets" at bounding box center [254, 119] width 73 height 23
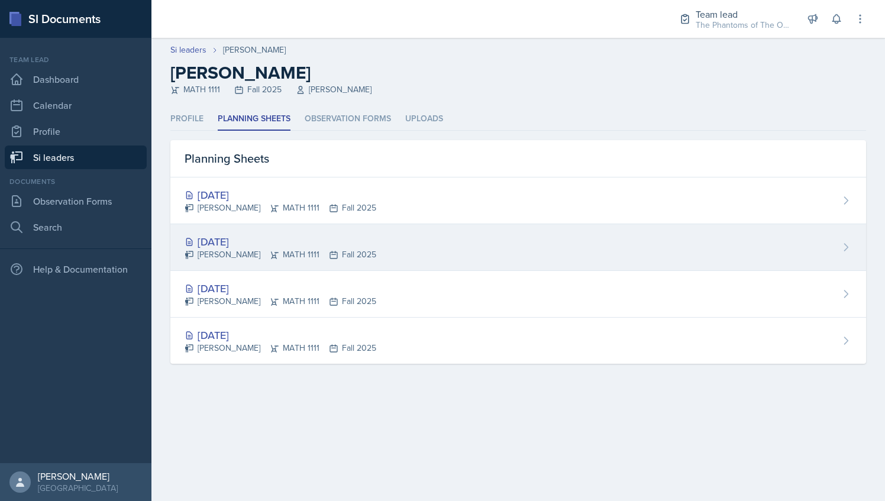
click at [275, 256] on div "[PERSON_NAME] MATH 1111 Fall 2025" at bounding box center [281, 254] width 192 height 12
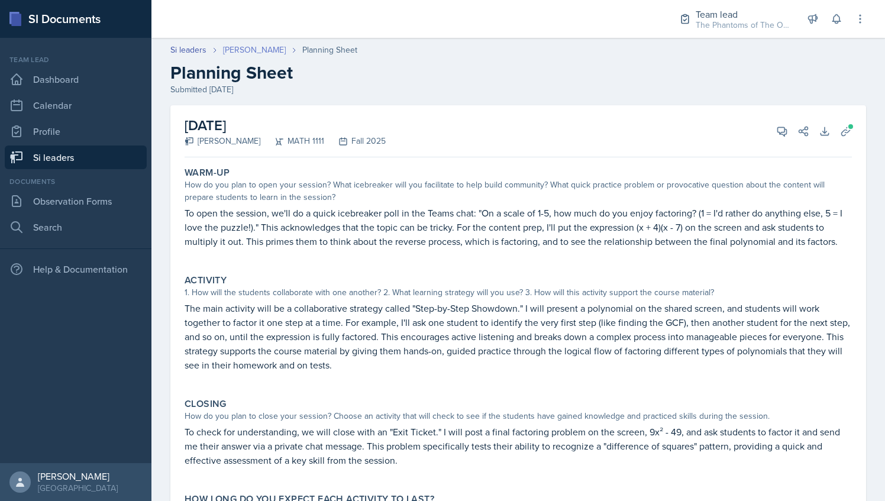
click at [243, 46] on link "[PERSON_NAME]" at bounding box center [254, 50] width 63 height 12
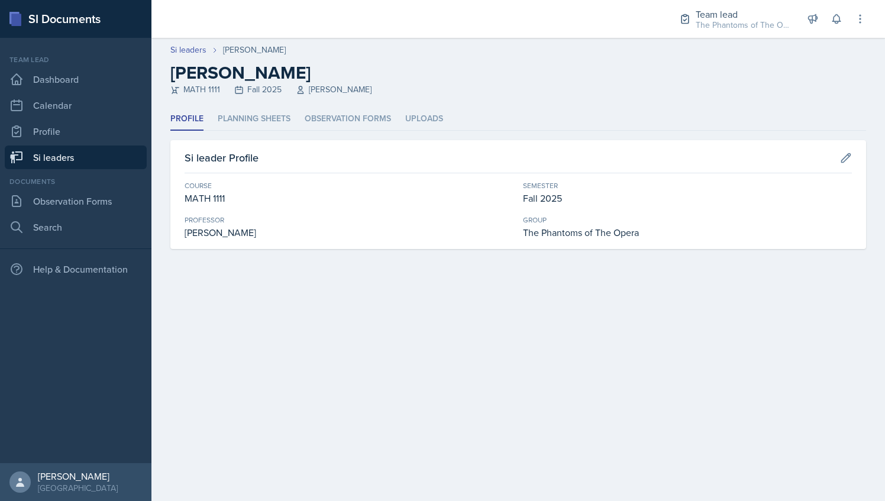
click at [266, 92] on div "MATH 1111 Fall 2025 [PERSON_NAME]" at bounding box center [518, 89] width 696 height 12
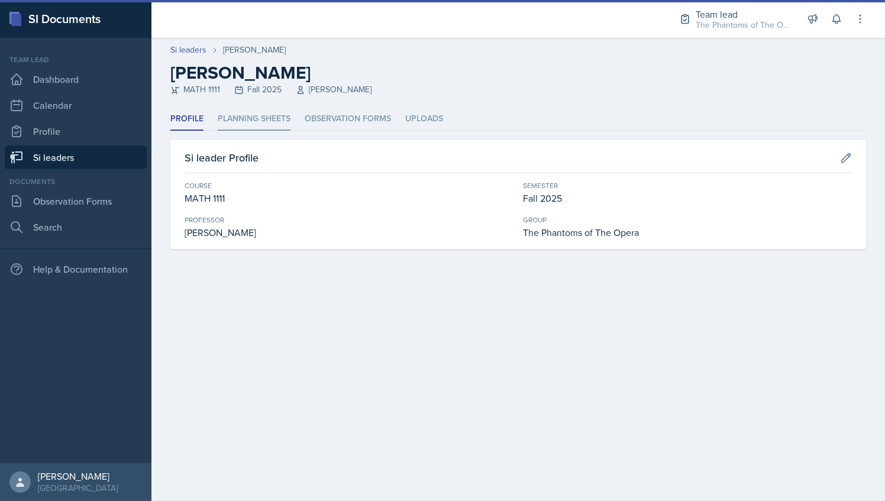
click at [267, 110] on li "Planning Sheets" at bounding box center [254, 119] width 73 height 23
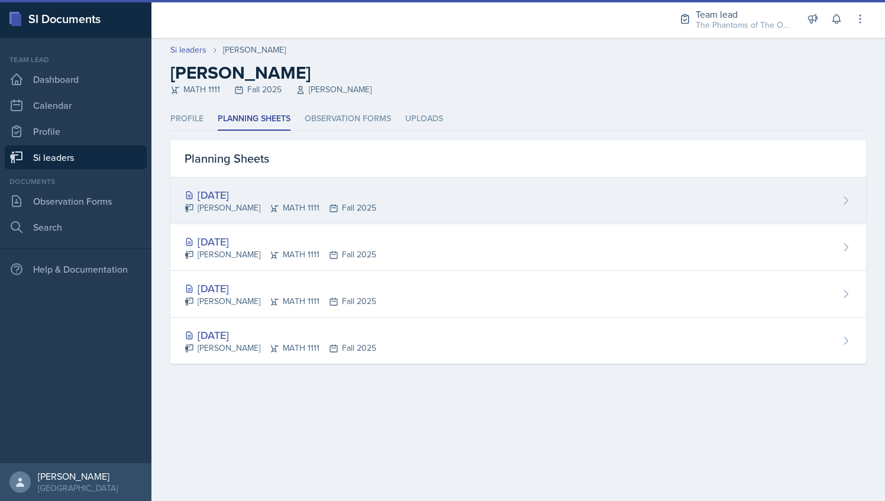
click at [272, 216] on div "[DATE] [PERSON_NAME] MATH 1111 Fall 2025" at bounding box center [518, 200] width 696 height 47
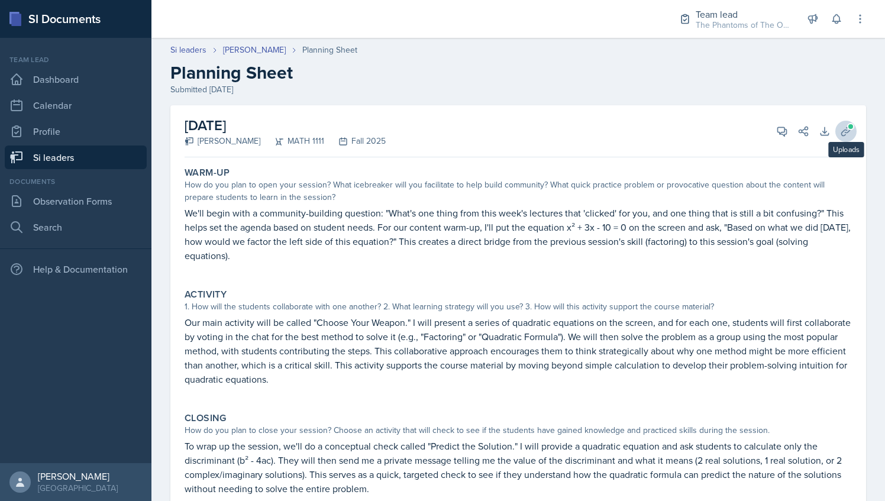
click at [845, 138] on div "[DATE] [PERSON_NAME] MATH 1111 Fall 2025 View Comments Comments Send Share Down…" at bounding box center [518, 343] width 696 height 476
click at [844, 134] on button "Uploads" at bounding box center [845, 131] width 21 height 21
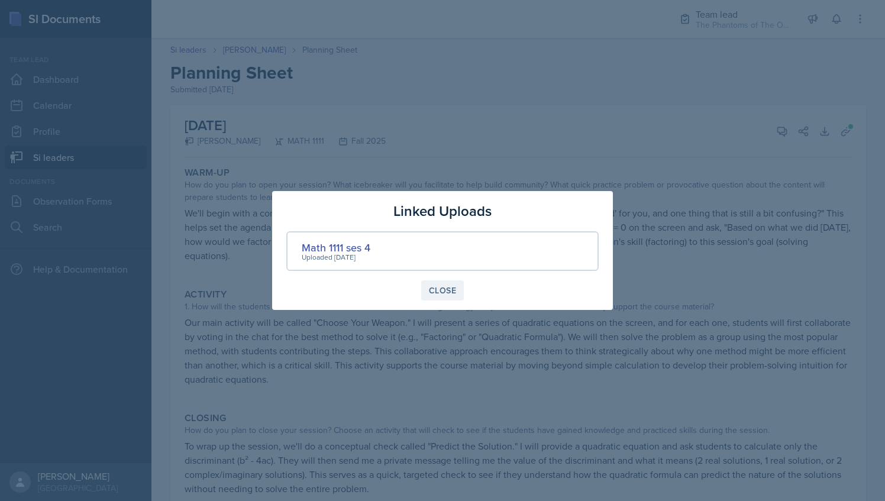
click at [448, 298] on button "Close" at bounding box center [442, 290] width 43 height 20
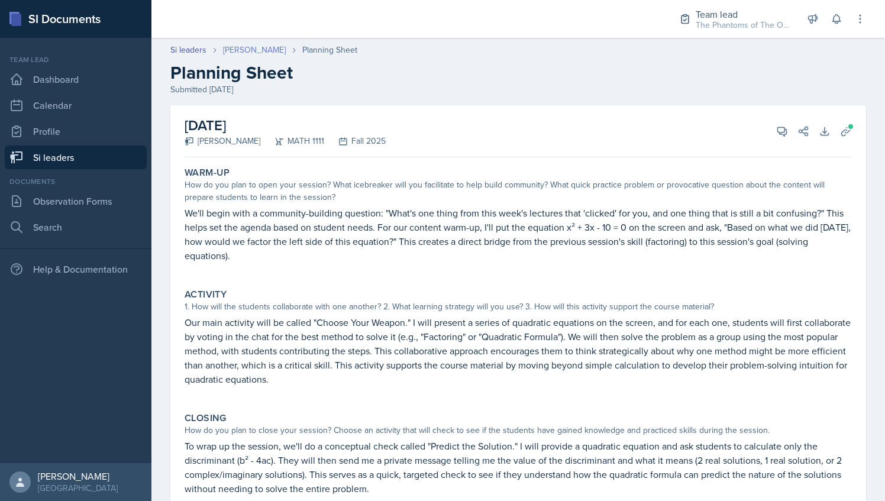
click at [241, 56] on link "[PERSON_NAME]" at bounding box center [254, 50] width 63 height 12
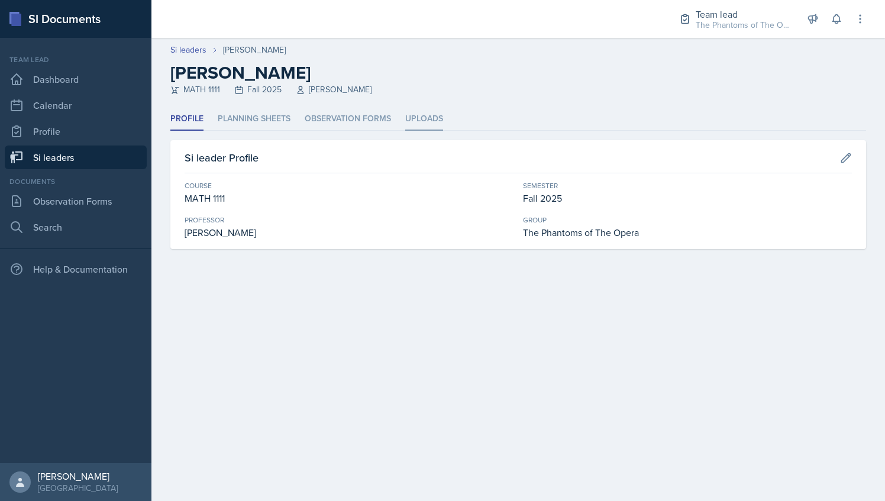
click at [437, 127] on li "Uploads" at bounding box center [424, 119] width 38 height 23
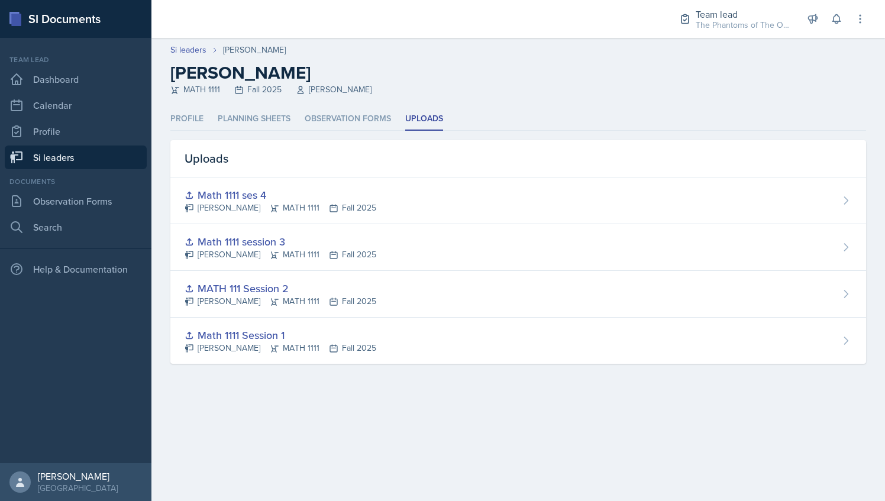
click at [67, 158] on link "Si leaders" at bounding box center [76, 158] width 142 height 24
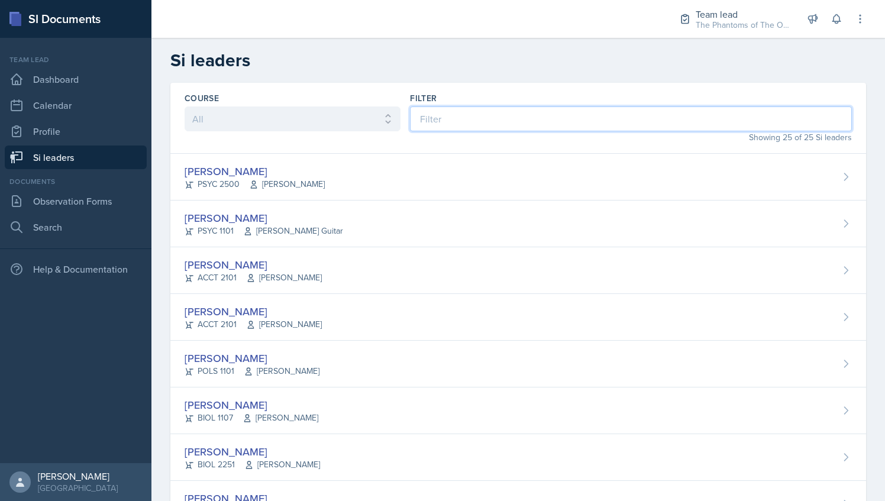
click at [487, 121] on input at bounding box center [631, 118] width 442 height 25
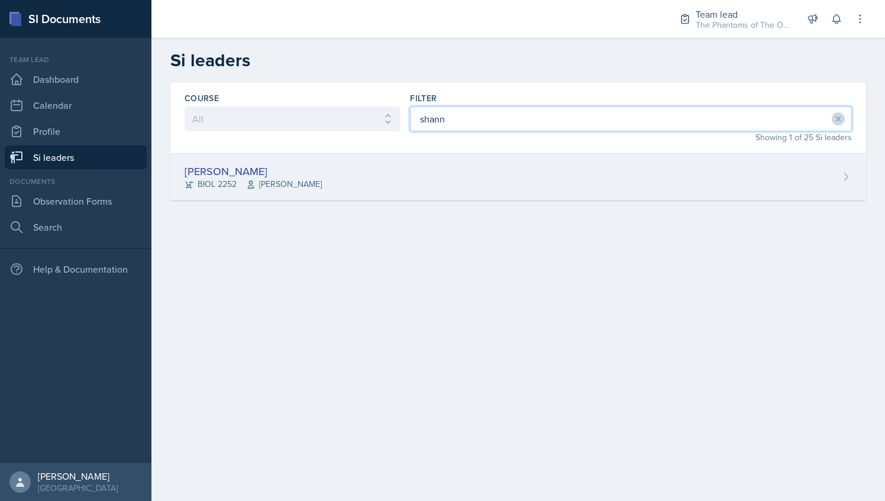
type input "shann"
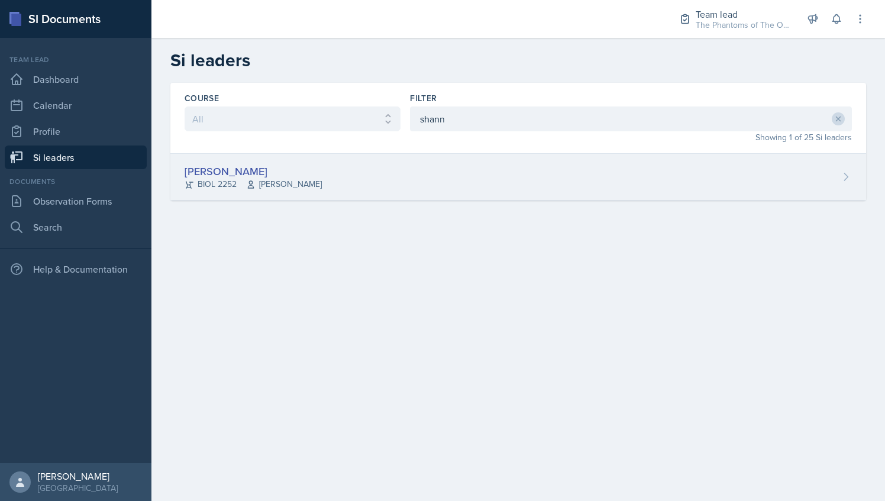
click at [441, 173] on div "[PERSON_NAME] BIOL 2252 [PERSON_NAME]" at bounding box center [518, 177] width 696 height 47
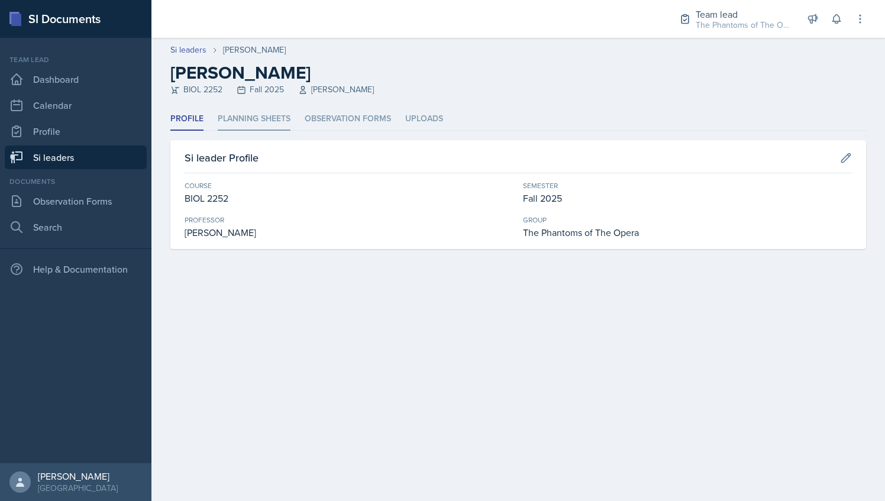
click at [282, 114] on li "Planning Sheets" at bounding box center [254, 119] width 73 height 23
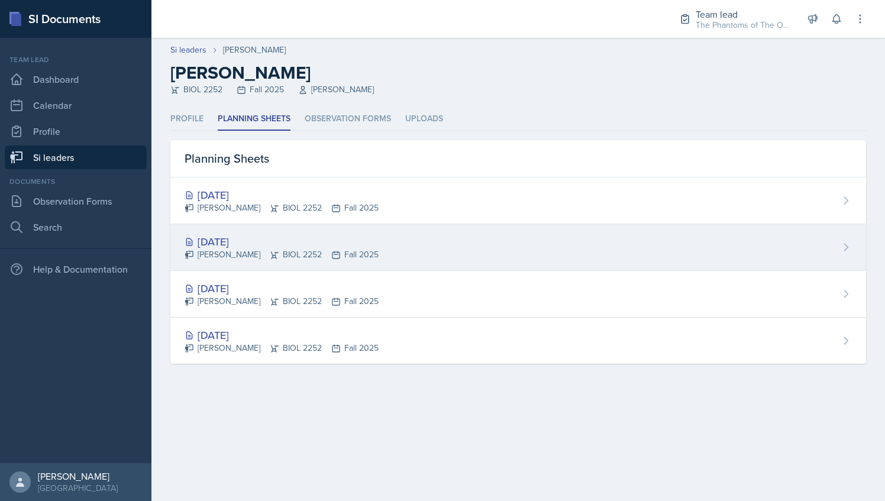
click at [290, 248] on div "[PERSON_NAME] BIOL 2252 Fall 2025" at bounding box center [282, 254] width 194 height 12
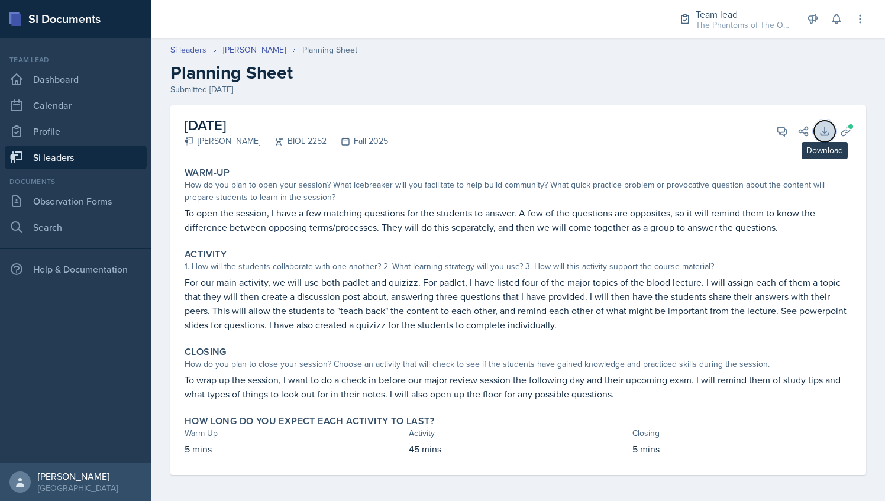
click at [825, 133] on button "Download" at bounding box center [824, 131] width 21 height 21
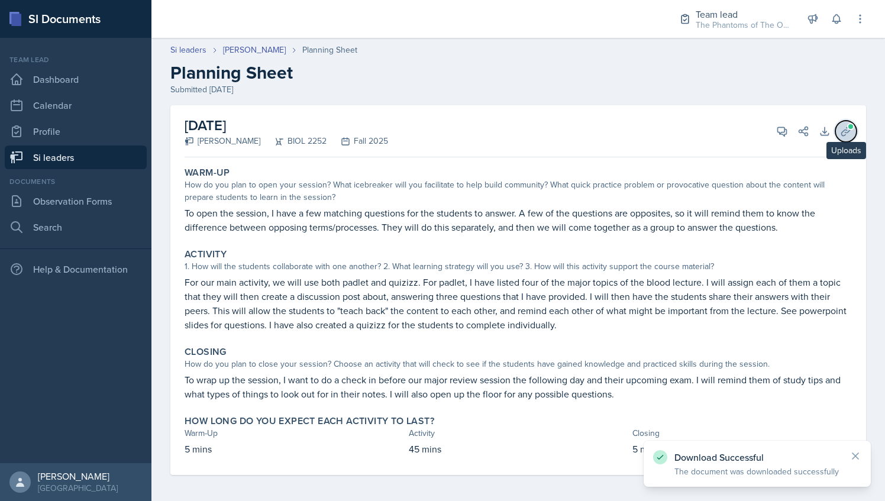
click at [841, 130] on icon at bounding box center [845, 131] width 9 height 9
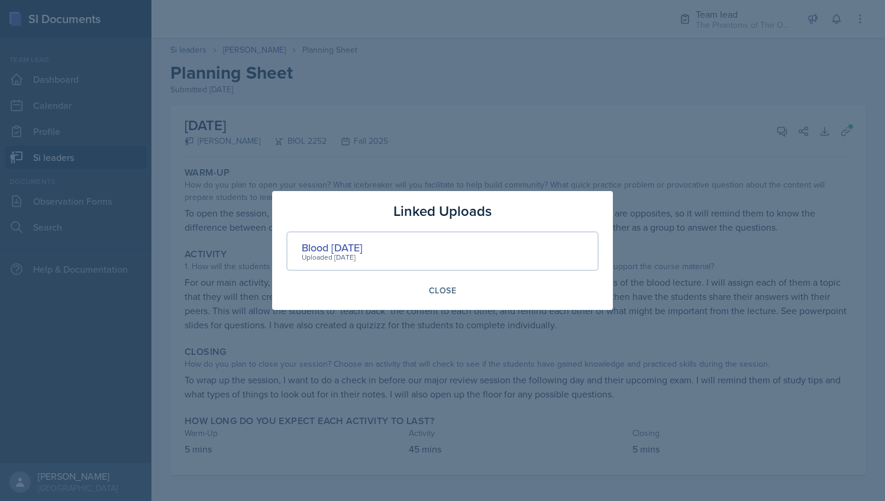
click at [376, 98] on div at bounding box center [442, 250] width 885 height 501
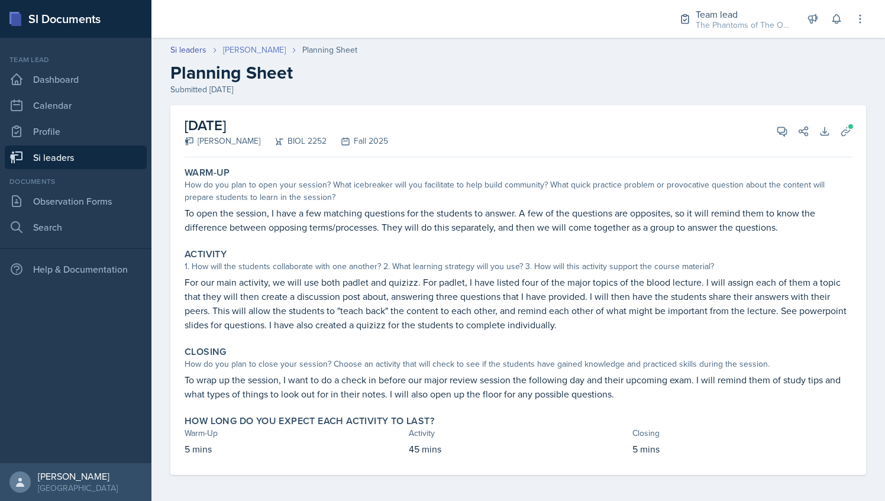
click at [279, 49] on link "[PERSON_NAME]" at bounding box center [254, 50] width 63 height 12
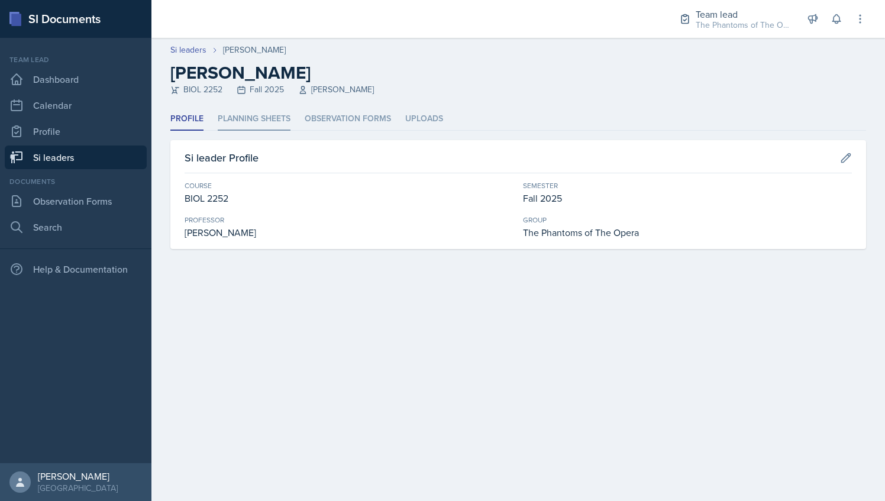
click at [266, 118] on li "Planning Sheets" at bounding box center [254, 119] width 73 height 23
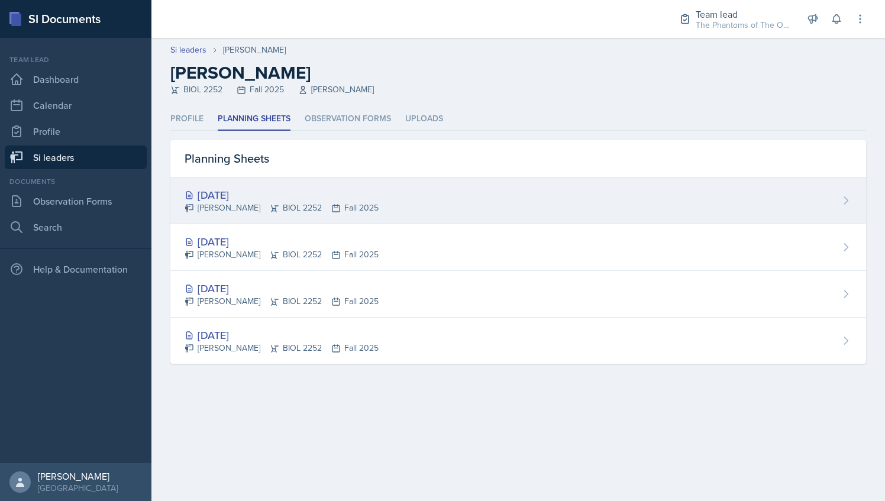
click at [321, 204] on div "[PERSON_NAME] BIOL 2252 Fall 2025" at bounding box center [282, 208] width 194 height 12
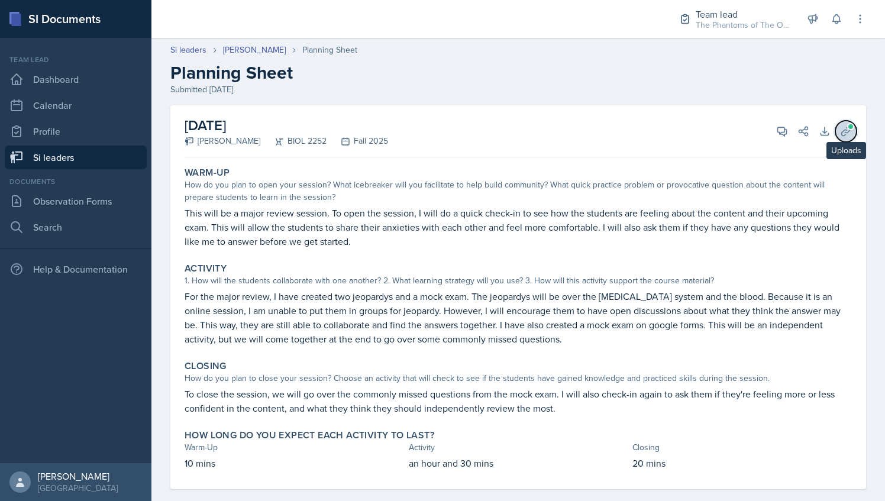
click at [840, 134] on icon at bounding box center [846, 131] width 12 height 12
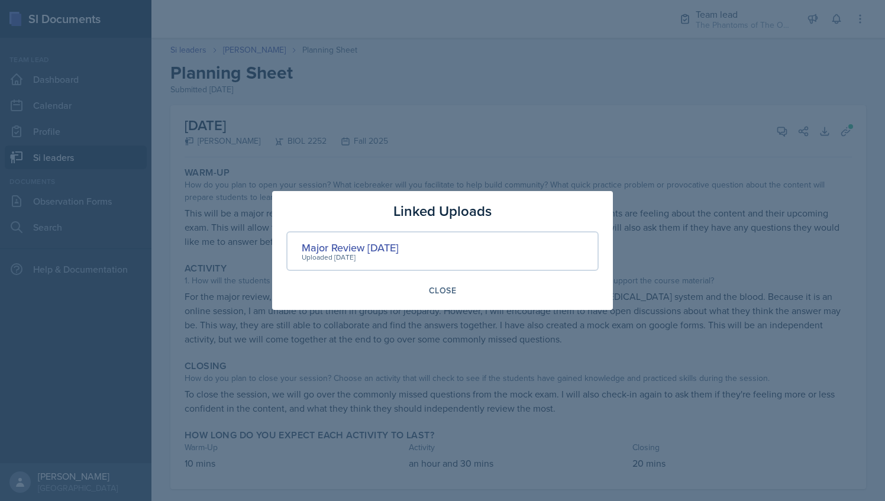
click at [442, 104] on div at bounding box center [442, 250] width 885 height 501
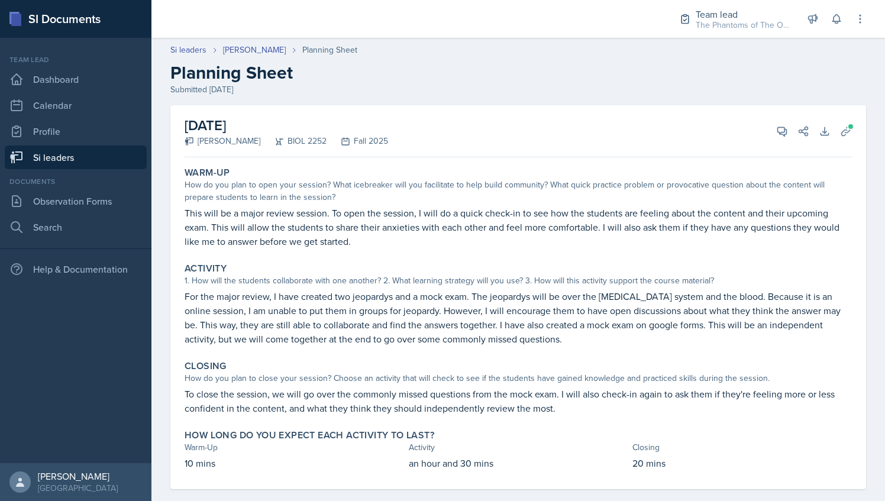
scroll to position [1, 0]
click at [250, 47] on link "[PERSON_NAME]" at bounding box center [254, 49] width 63 height 12
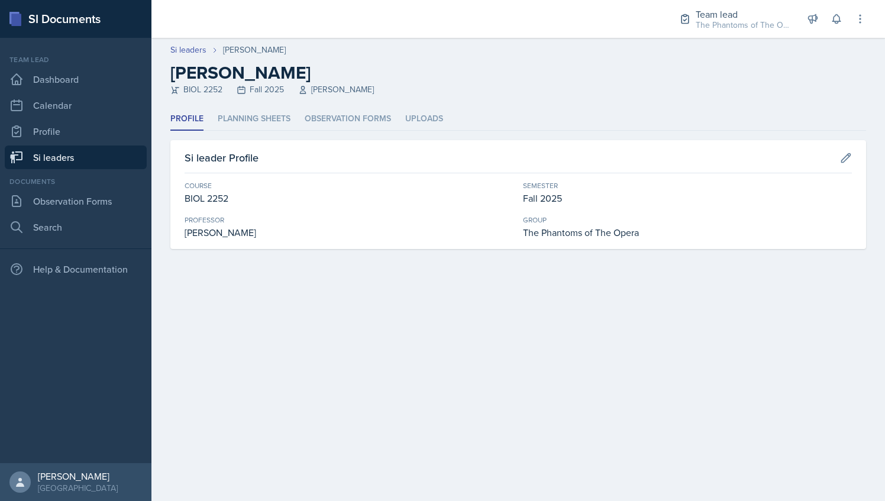
click at [106, 160] on link "Si leaders" at bounding box center [76, 158] width 142 height 24
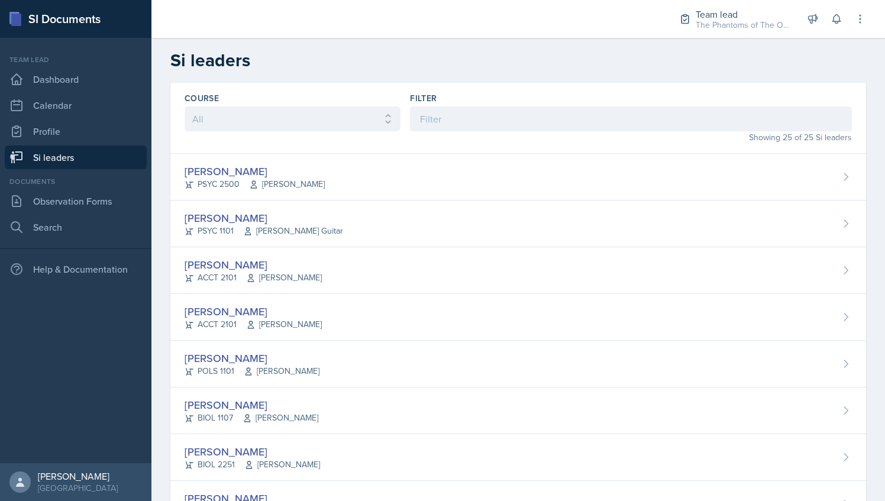
click at [516, 101] on div "Filter" at bounding box center [631, 98] width 442 height 12
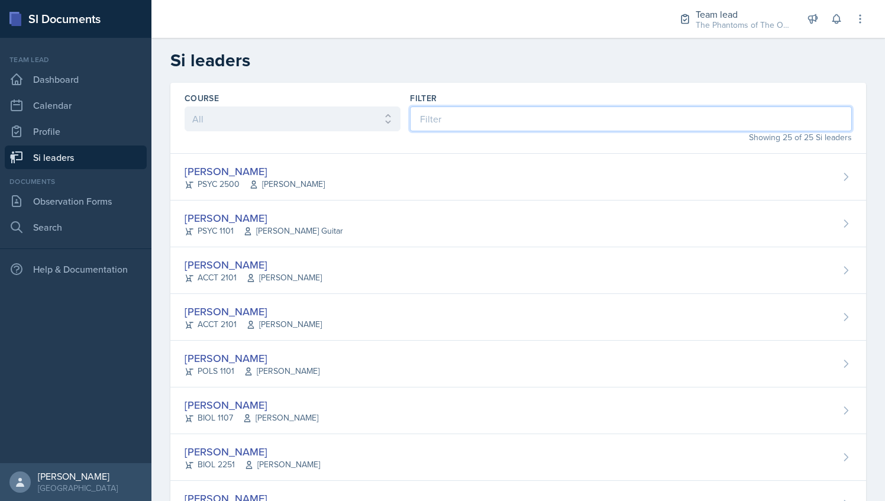
click at [516, 114] on input at bounding box center [631, 118] width 442 height 25
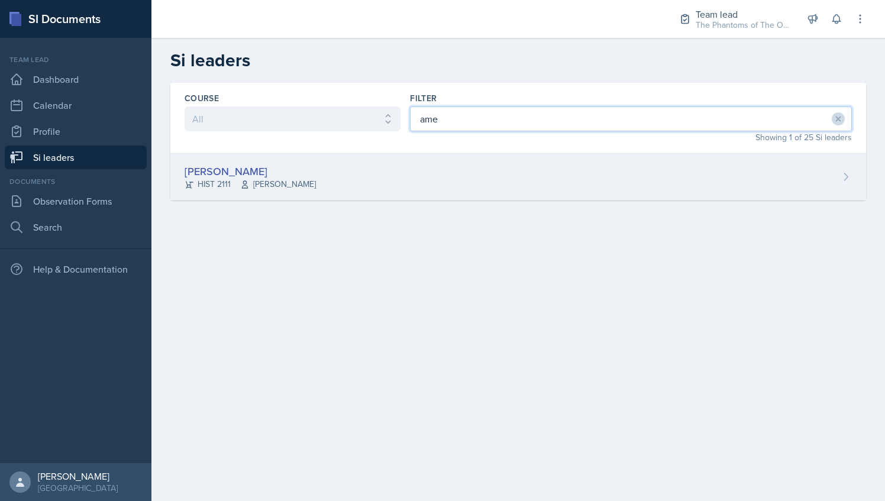
type input "ame"
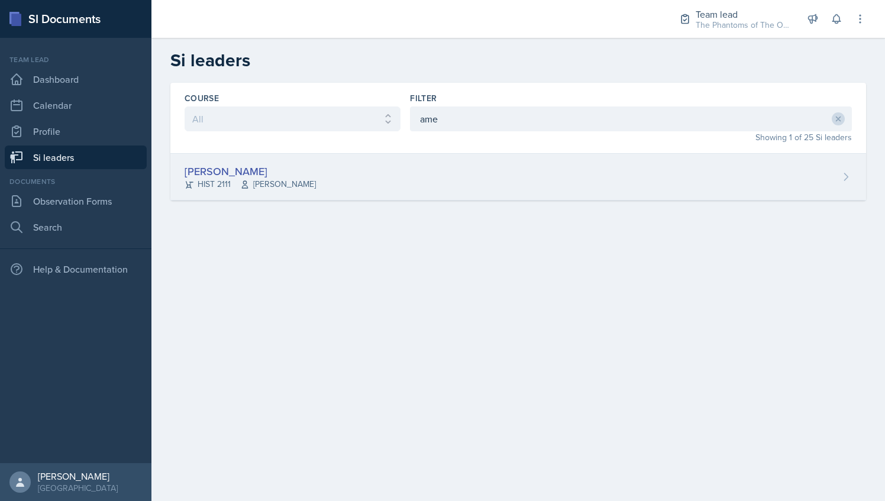
click at [422, 155] on div "[PERSON_NAME] HIST 2111 [PERSON_NAME]" at bounding box center [518, 177] width 696 height 47
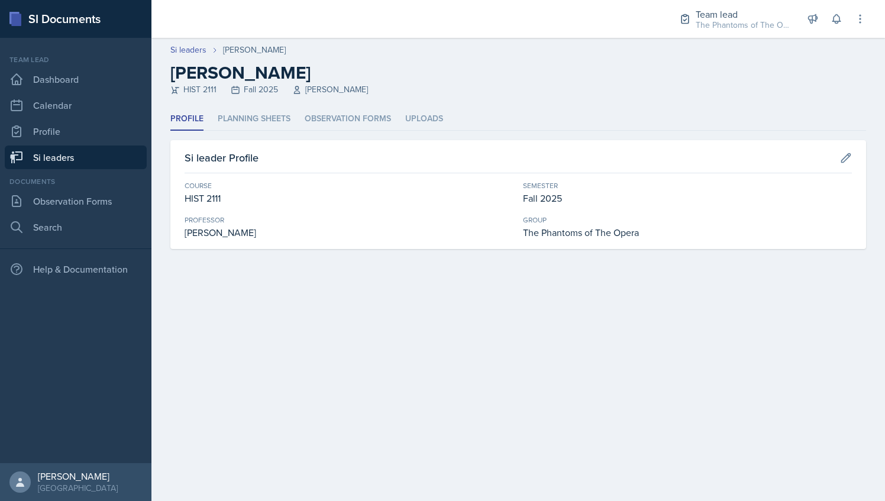
click at [279, 106] on header "Si leaders [PERSON_NAME] [PERSON_NAME] HIST 2111 Fall 2025 [PERSON_NAME]" at bounding box center [518, 73] width 734 height 70
click at [272, 120] on li "Planning Sheets" at bounding box center [254, 119] width 73 height 23
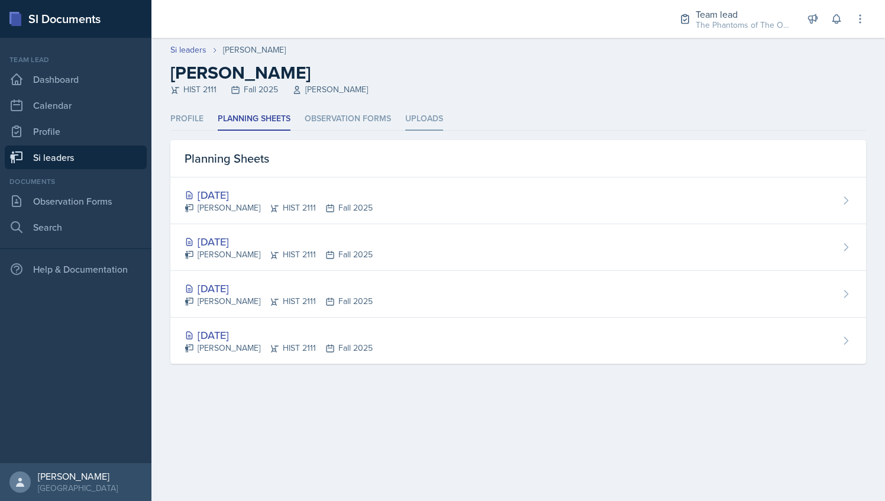
click at [439, 119] on li "Uploads" at bounding box center [424, 119] width 38 height 23
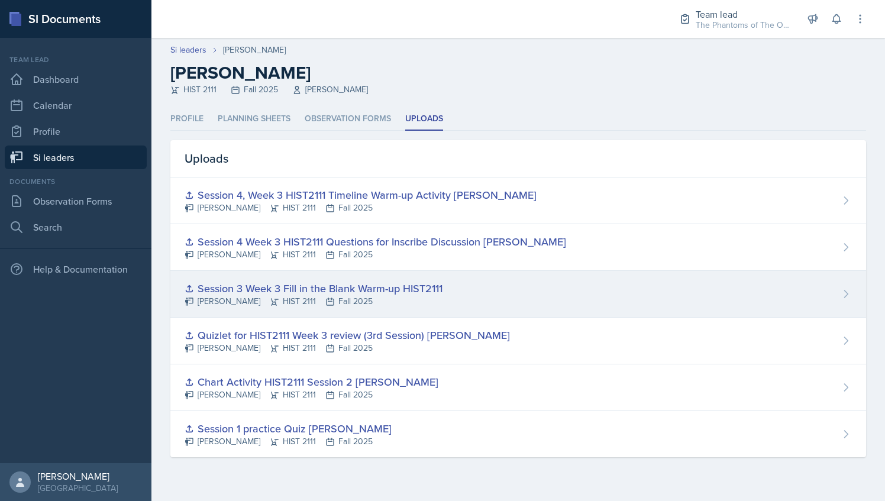
click at [338, 305] on div "[PERSON_NAME] HIST 2111 Fall 2025" at bounding box center [314, 301] width 258 height 12
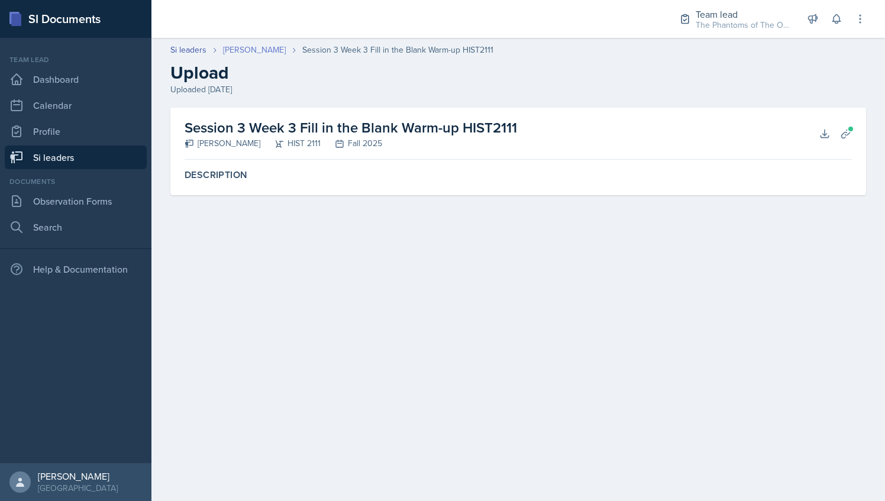
click at [265, 54] on link "[PERSON_NAME]" at bounding box center [254, 50] width 63 height 12
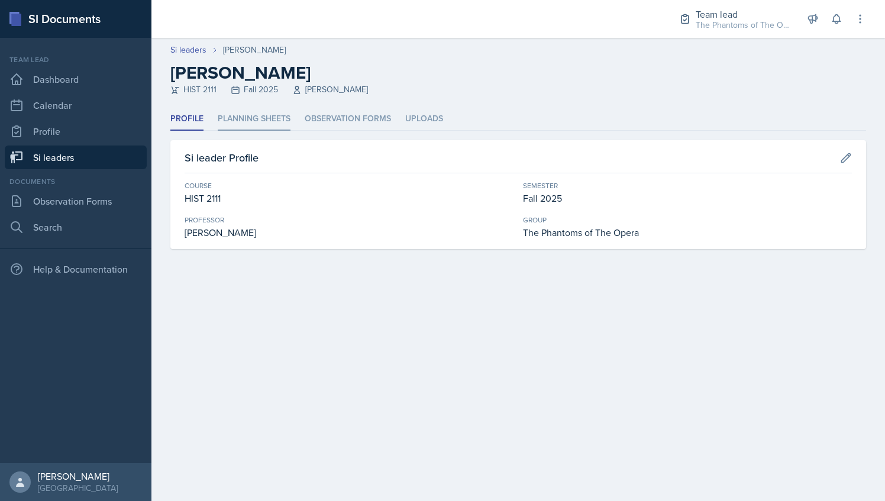
click at [250, 124] on li "Planning Sheets" at bounding box center [254, 119] width 73 height 23
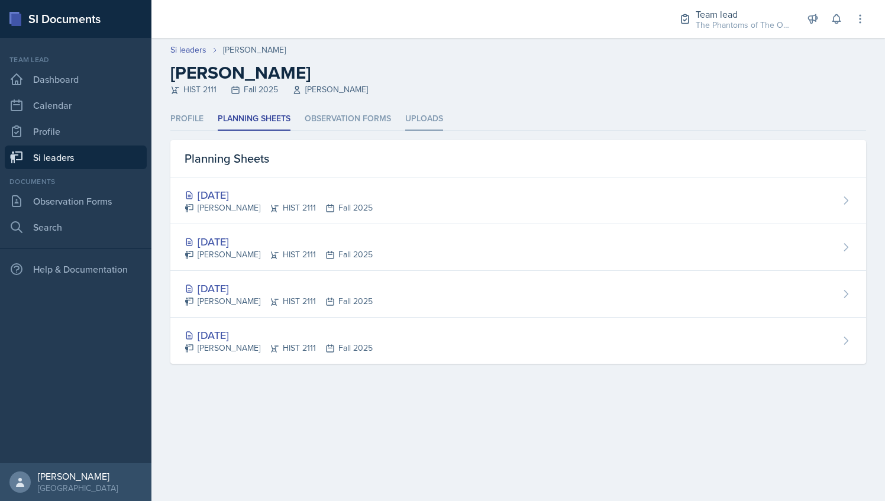
click at [419, 115] on li "Uploads" at bounding box center [424, 119] width 38 height 23
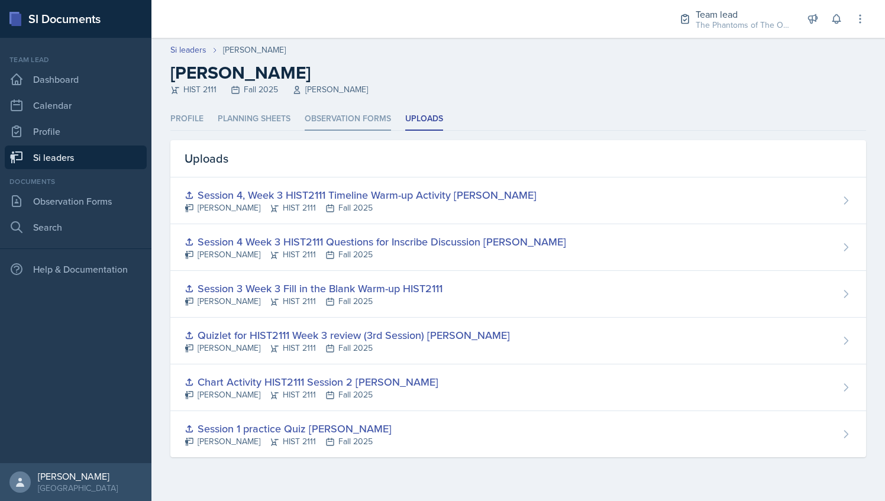
click at [344, 111] on li "Observation Forms" at bounding box center [348, 119] width 86 height 23
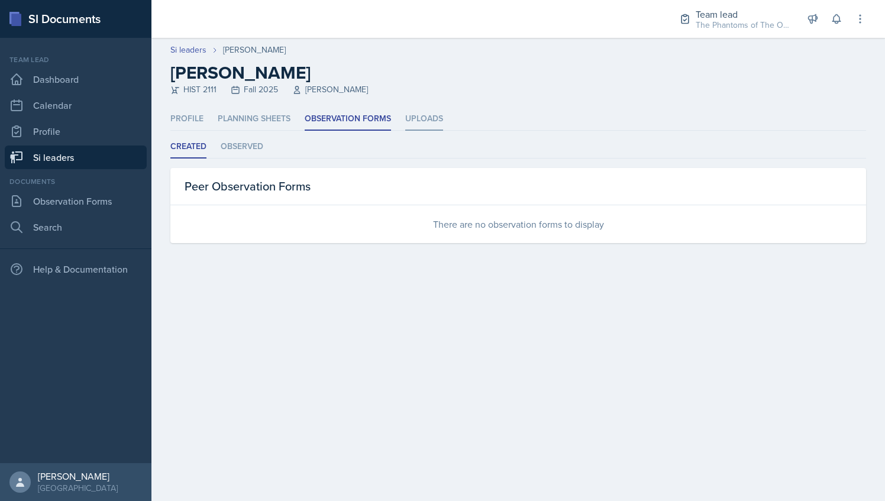
click at [413, 117] on li "Uploads" at bounding box center [424, 119] width 38 height 23
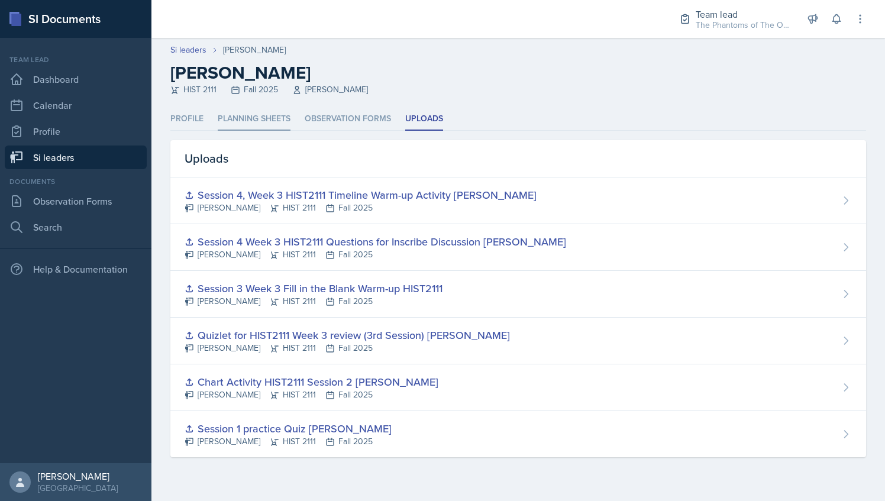
click at [264, 113] on li "Planning Sheets" at bounding box center [254, 119] width 73 height 23
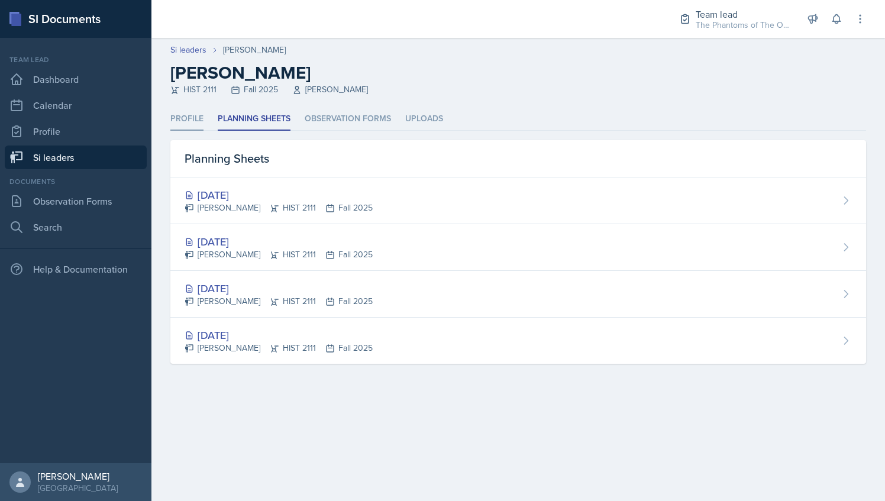
click at [175, 112] on li "Profile" at bounding box center [186, 119] width 33 height 23
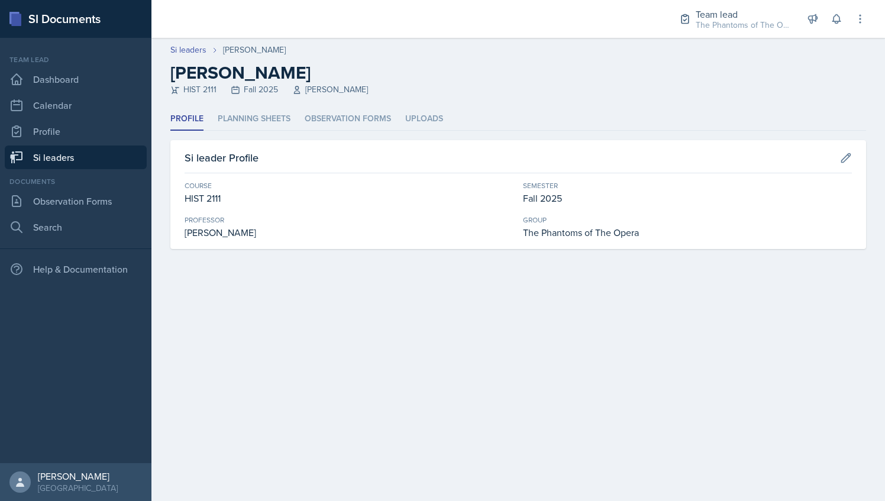
click at [101, 154] on link "Si leaders" at bounding box center [76, 158] width 142 height 24
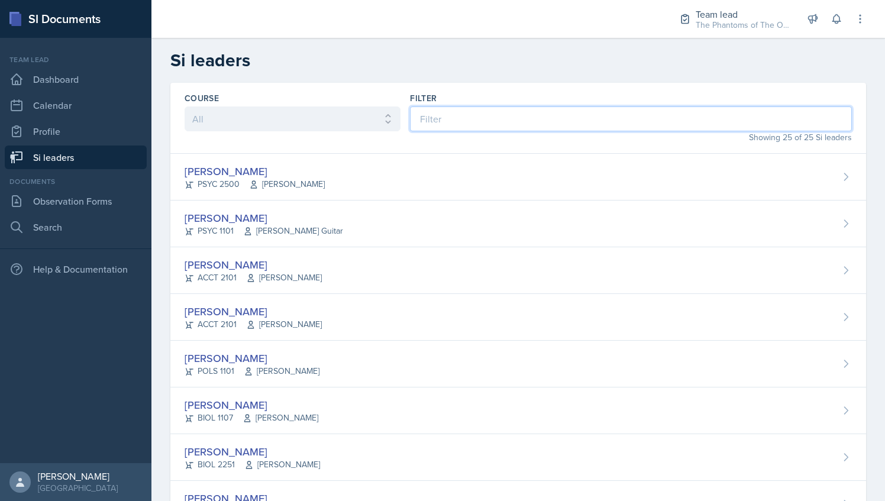
click at [466, 118] on input at bounding box center [631, 118] width 442 height 25
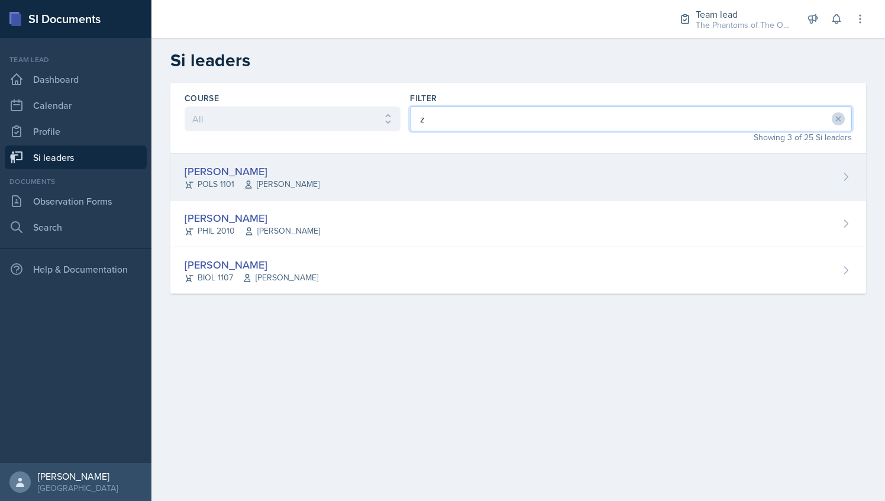
type input "z"
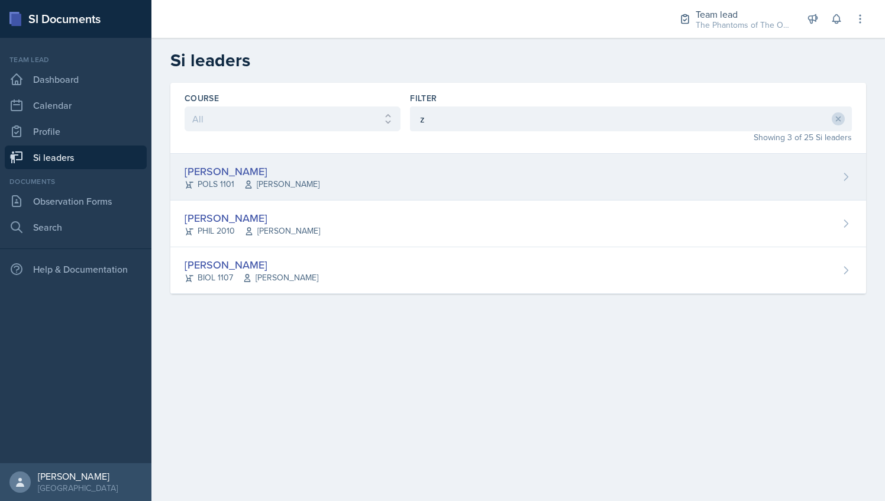
click at [354, 178] on div "[PERSON_NAME] POLS 1101 [PERSON_NAME]" at bounding box center [518, 177] width 696 height 47
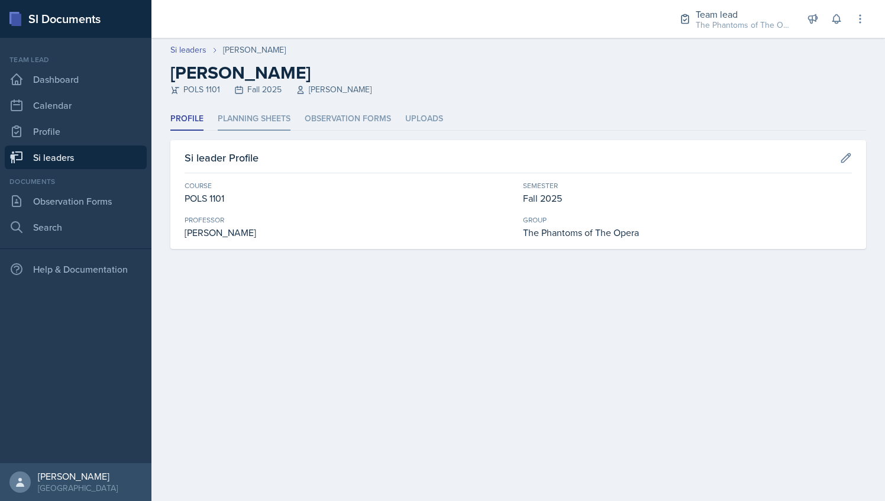
click at [276, 124] on li "Planning Sheets" at bounding box center [254, 119] width 73 height 23
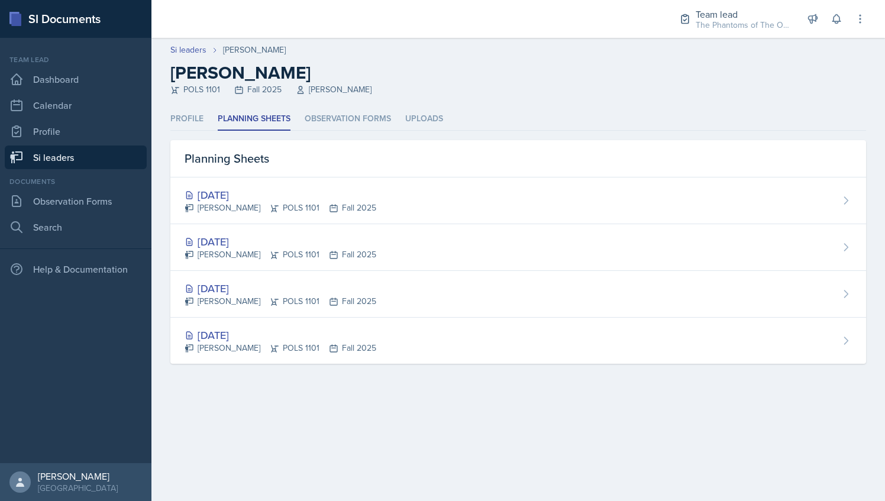
click at [444, 106] on header "Si leaders Zion-[PERSON_NAME] Zion-[PERSON_NAME] POLS 1101 Fall 2025 [PERSON_NA…" at bounding box center [518, 73] width 734 height 70
click at [442, 107] on header "Si leaders Zion-[PERSON_NAME] Zion-[PERSON_NAME] POLS 1101 Fall 2025 [PERSON_NA…" at bounding box center [518, 73] width 734 height 70
click at [421, 111] on li "Uploads" at bounding box center [424, 119] width 38 height 23
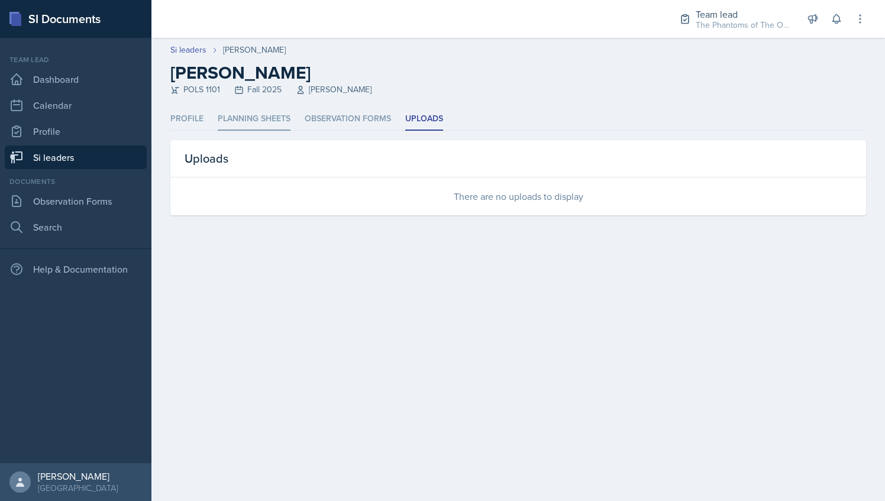
click at [260, 123] on li "Planning Sheets" at bounding box center [254, 119] width 73 height 23
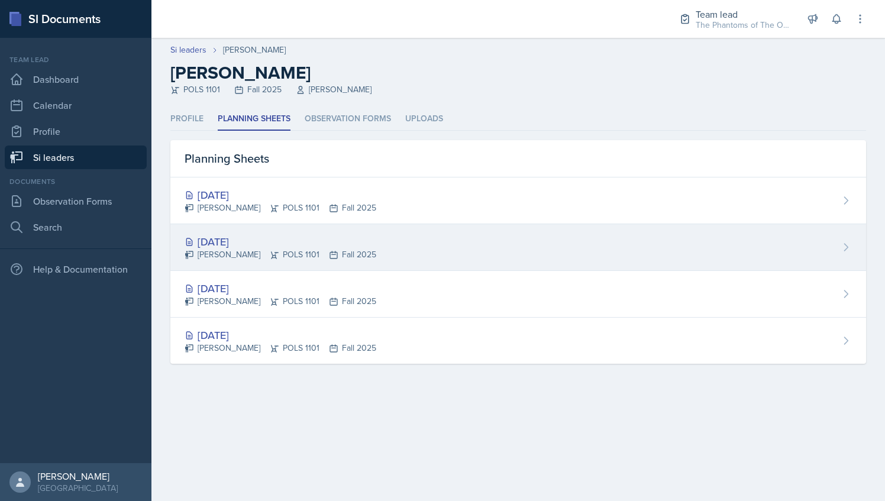
click at [325, 244] on div "[DATE]" at bounding box center [281, 242] width 192 height 16
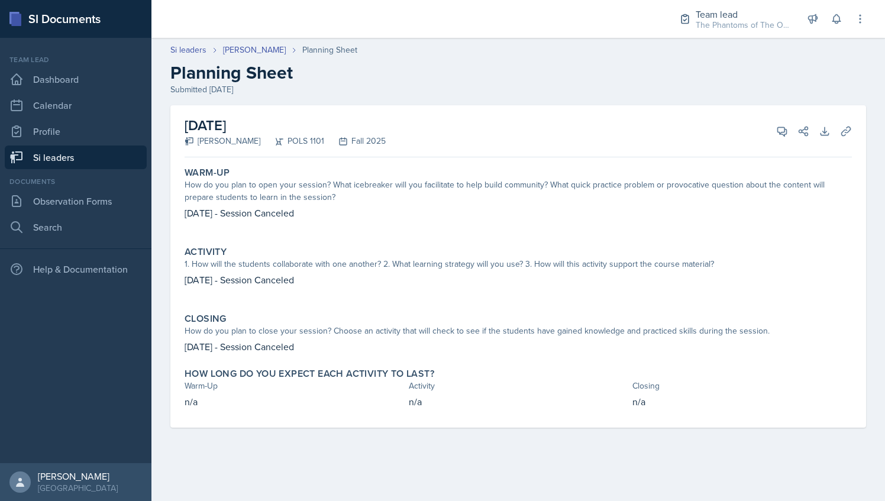
click at [250, 57] on div "Si leaders [PERSON_NAME] Planning Sheet Planning Sheet Submitted [DATE]" at bounding box center [518, 70] width 734 height 52
click at [253, 52] on link "[PERSON_NAME]" at bounding box center [254, 50] width 63 height 12
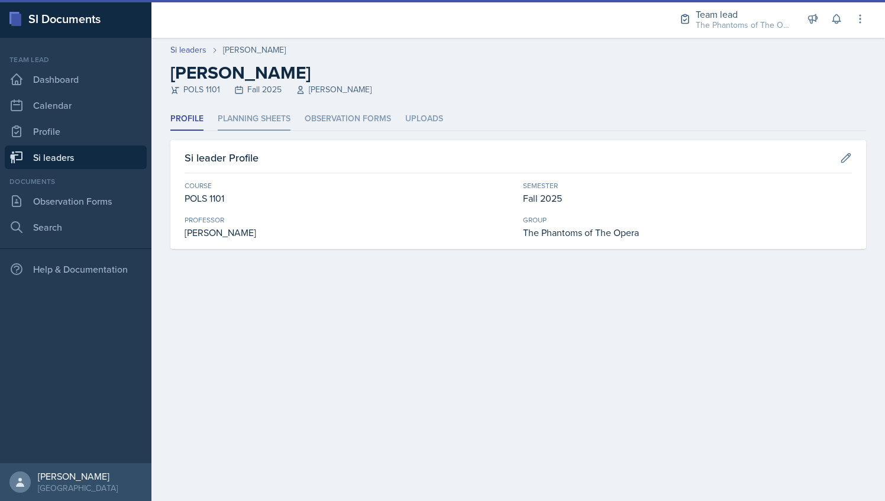
click at [263, 130] on li "Planning Sheets" at bounding box center [254, 119] width 73 height 23
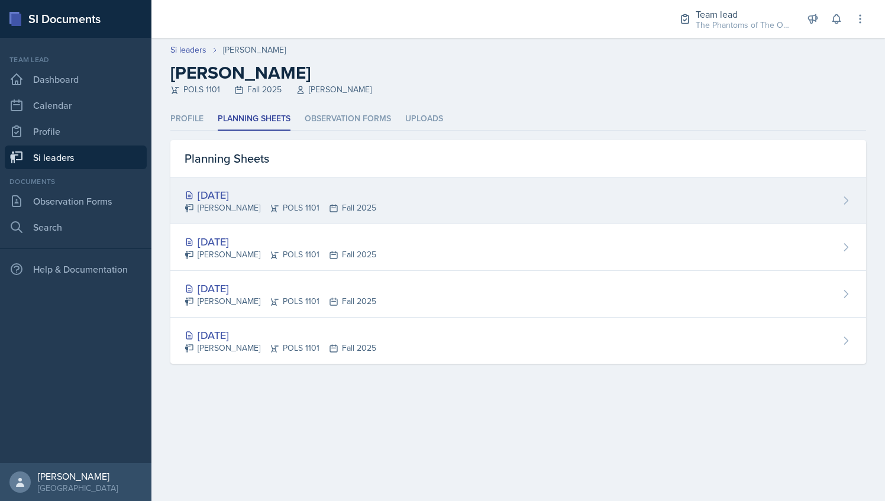
click at [263, 198] on div "[DATE]" at bounding box center [281, 195] width 192 height 16
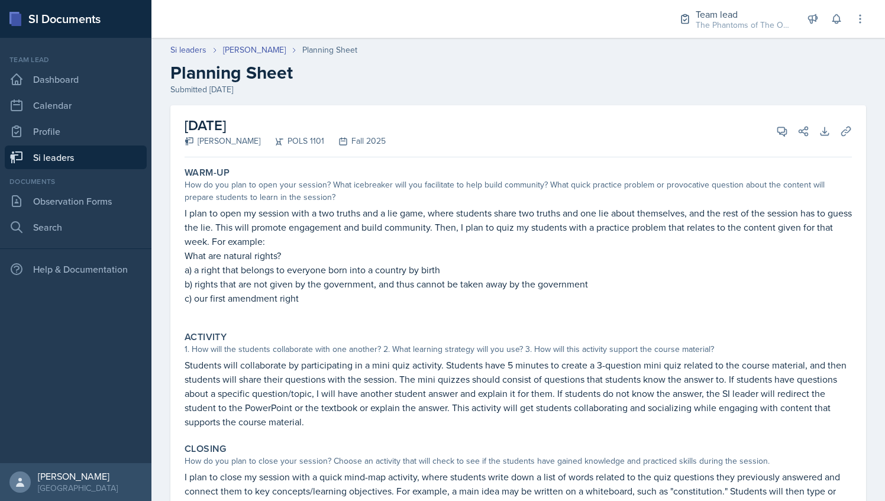
click at [89, 150] on link "Si leaders" at bounding box center [76, 158] width 142 height 24
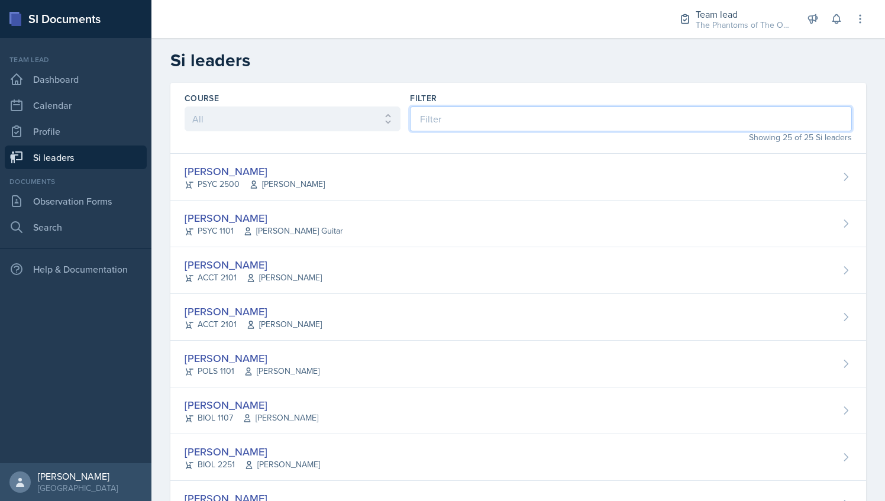
click at [467, 125] on input at bounding box center [631, 118] width 442 height 25
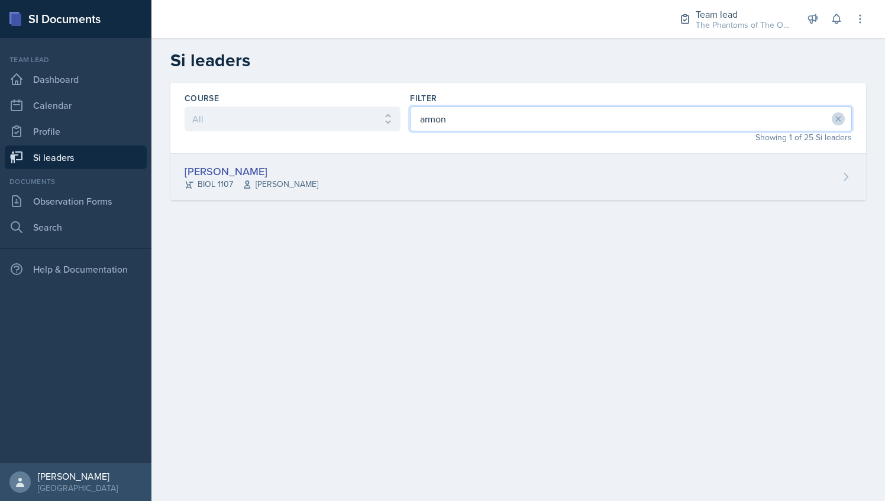
type input "armon"
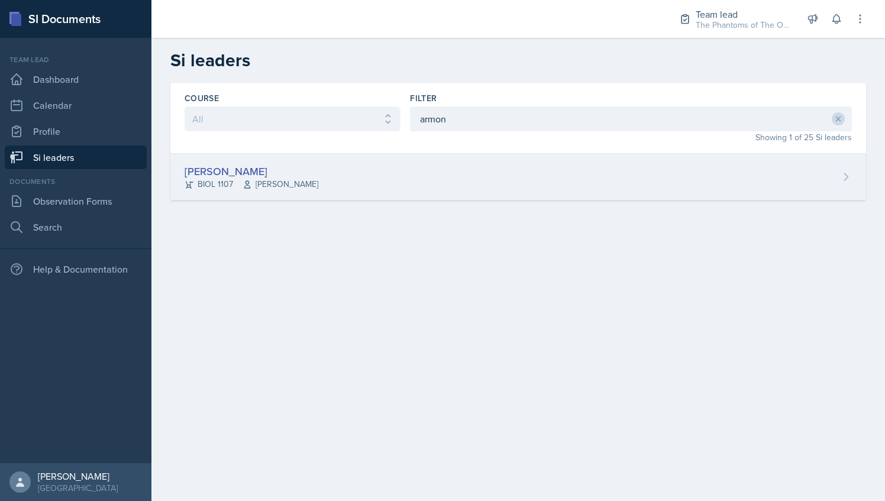
click at [419, 172] on div "[PERSON_NAME] BIOL 1107 [PERSON_NAME]" at bounding box center [518, 177] width 696 height 47
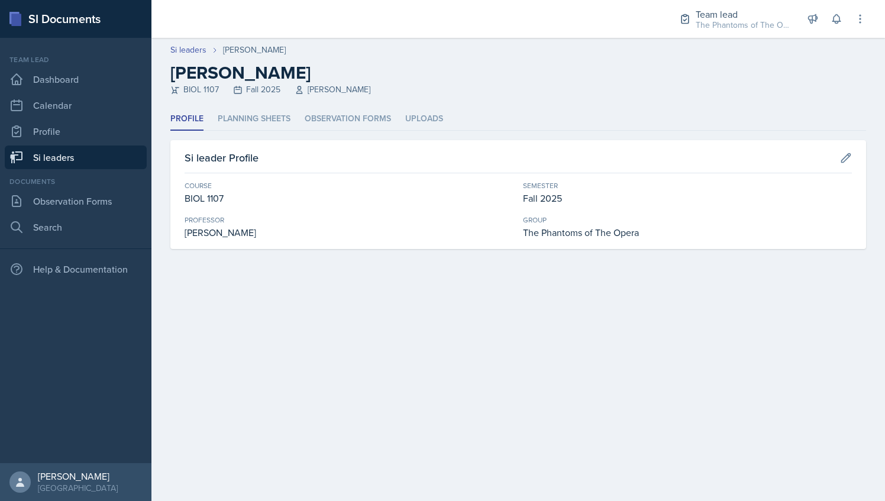
click at [251, 107] on header "Si leaders [PERSON_NAME] [PERSON_NAME] BIOL 1107 Fall 2025 [PERSON_NAME]" at bounding box center [518, 73] width 734 height 70
click at [265, 130] on li "Planning Sheets" at bounding box center [254, 119] width 73 height 23
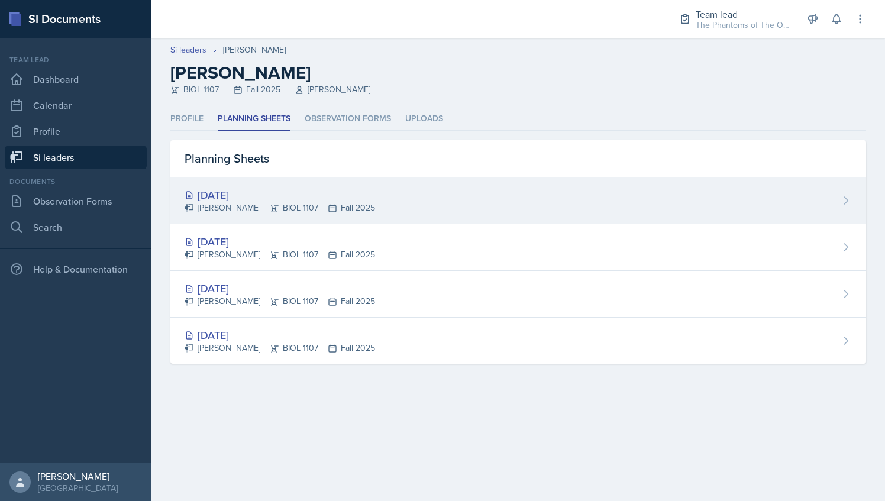
click at [375, 197] on div "[DATE]" at bounding box center [280, 195] width 191 height 16
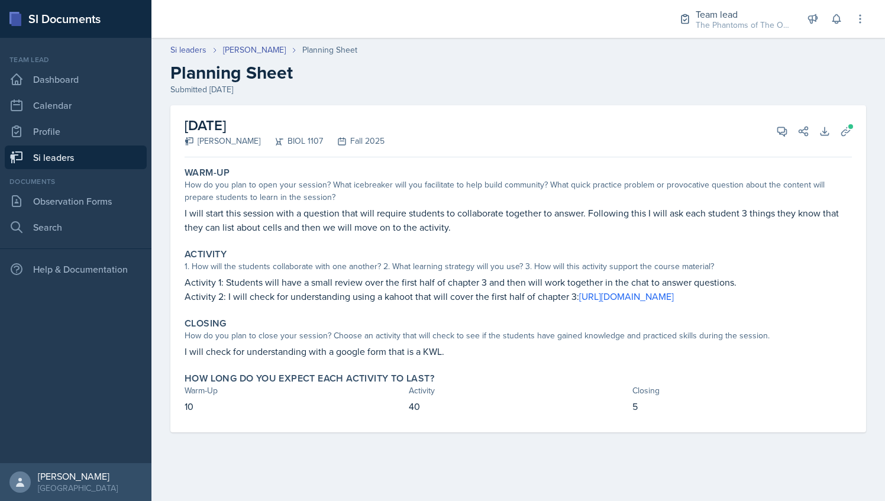
click at [269, 59] on div "Si leaders [PERSON_NAME] Planning Sheet Planning Sheet Submitted [DATE]" at bounding box center [518, 70] width 734 height 52
click at [272, 48] on link "[PERSON_NAME]" at bounding box center [254, 50] width 63 height 12
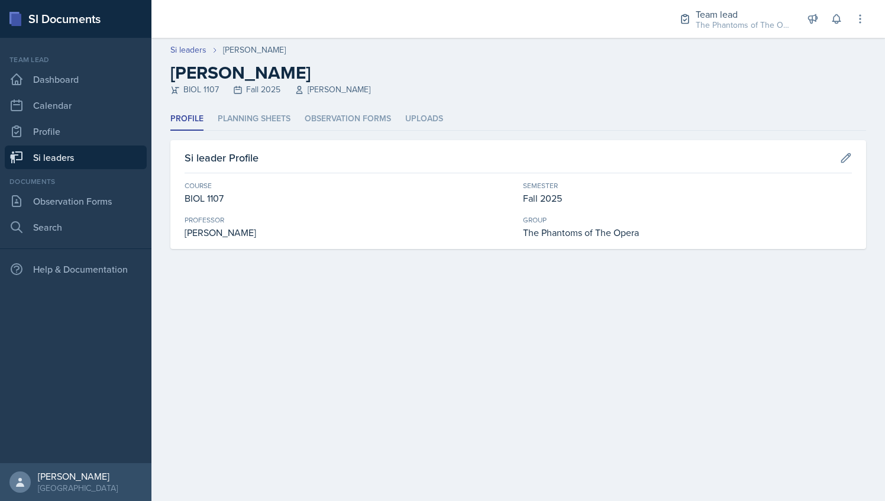
click at [422, 131] on div "Profile Planning Sheets Observation Forms Uploads Profile Planning Sheets Obser…" at bounding box center [518, 178] width 696 height 141
click at [428, 121] on li "Uploads" at bounding box center [424, 119] width 38 height 23
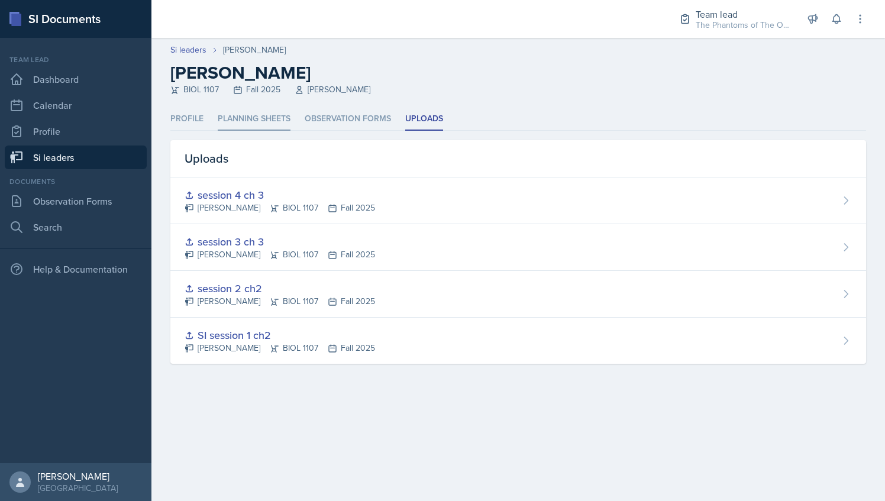
click at [260, 114] on li "Planning Sheets" at bounding box center [254, 119] width 73 height 23
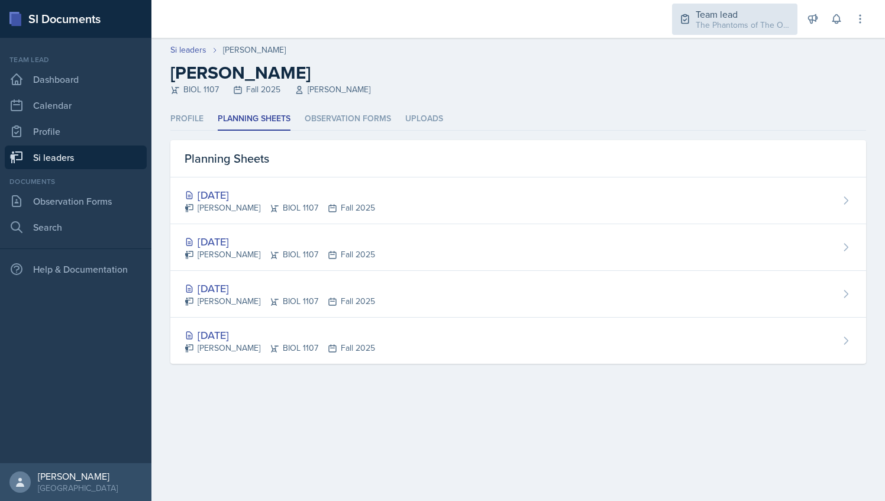
click at [725, 11] on div "Team lead" at bounding box center [743, 14] width 95 height 14
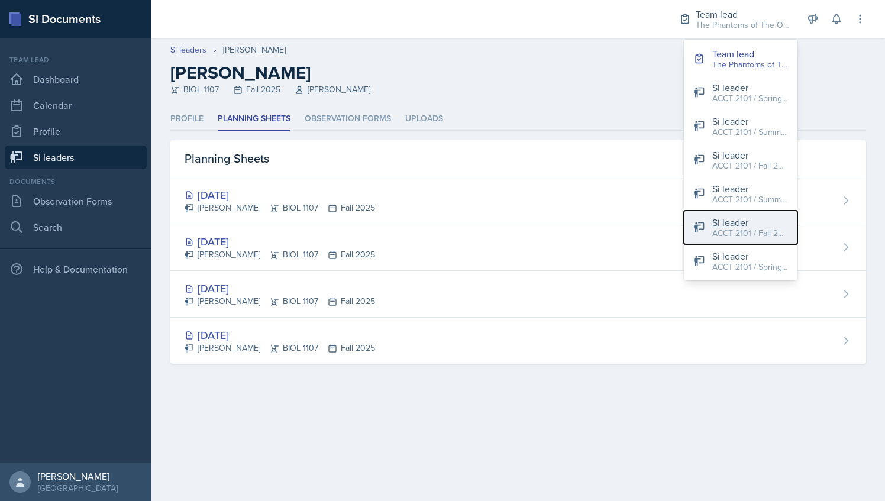
click at [744, 224] on div "Si leader" at bounding box center [750, 222] width 76 height 14
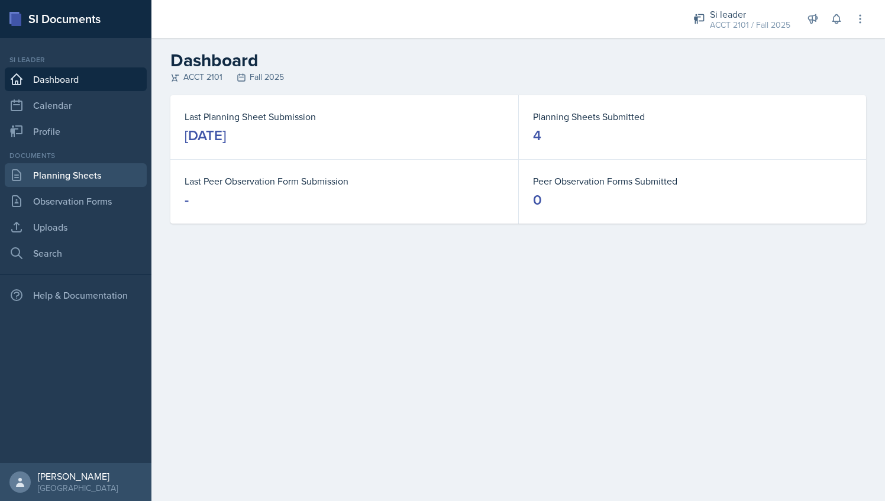
click at [59, 179] on link "Planning Sheets" at bounding box center [76, 175] width 142 height 24
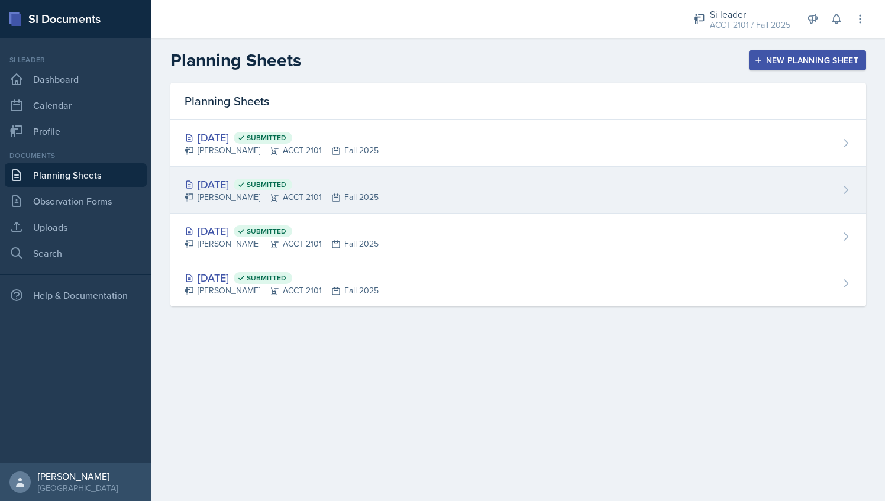
click at [366, 181] on div "[DATE] Submitted [PERSON_NAME] ACCT 2101 Fall 2025" at bounding box center [518, 190] width 696 height 47
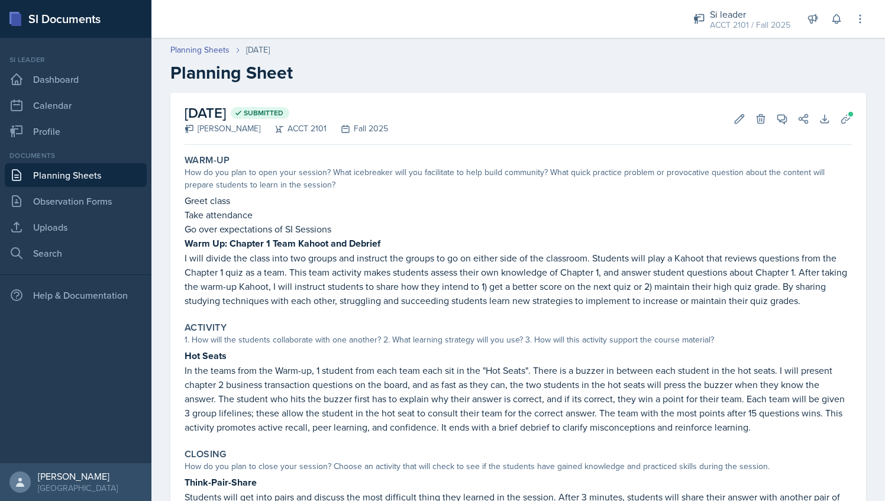
click at [106, 175] on link "Planning Sheets" at bounding box center [76, 175] width 142 height 24
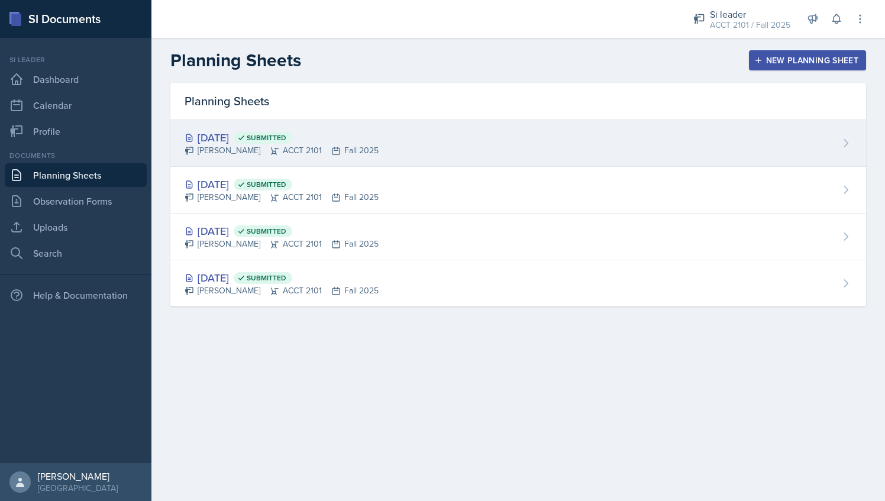
click at [300, 150] on div "[PERSON_NAME] ACCT 2101 Fall 2025" at bounding box center [282, 150] width 194 height 12
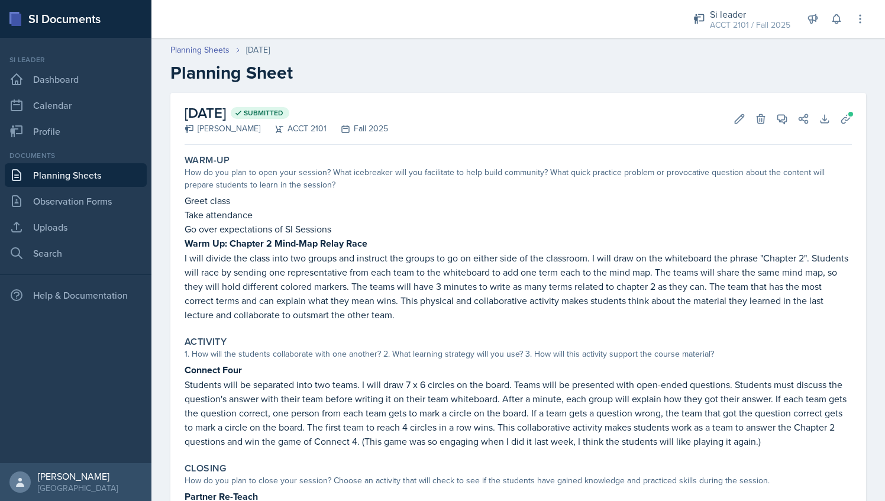
click at [122, 177] on link "Planning Sheets" at bounding box center [76, 175] width 142 height 24
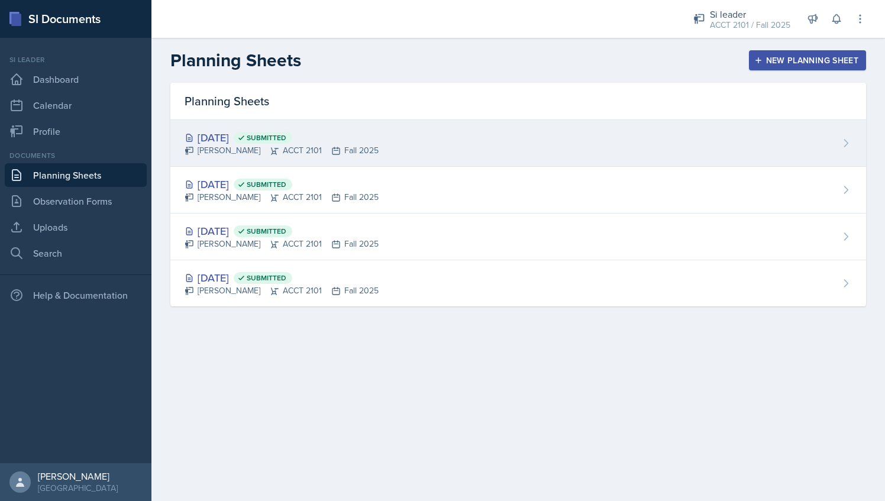
click at [393, 138] on div "[DATE] Submitted [PERSON_NAME] ACCT 2101 Fall 2025" at bounding box center [518, 143] width 696 height 47
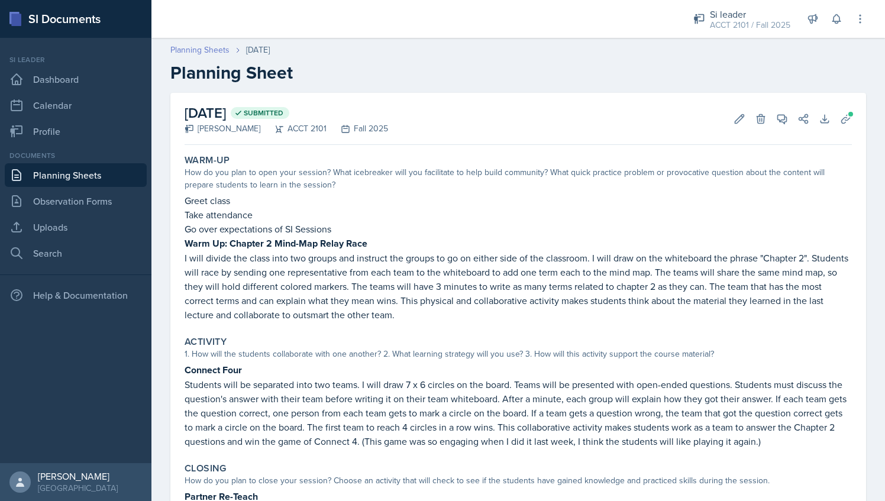
click at [224, 51] on link "Planning Sheets" at bounding box center [199, 50] width 59 height 12
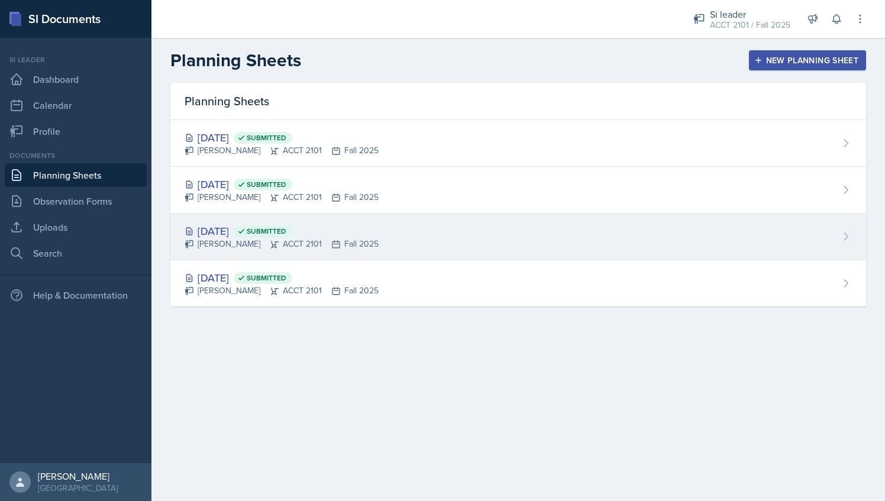
click at [331, 240] on icon at bounding box center [335, 244] width 9 height 9
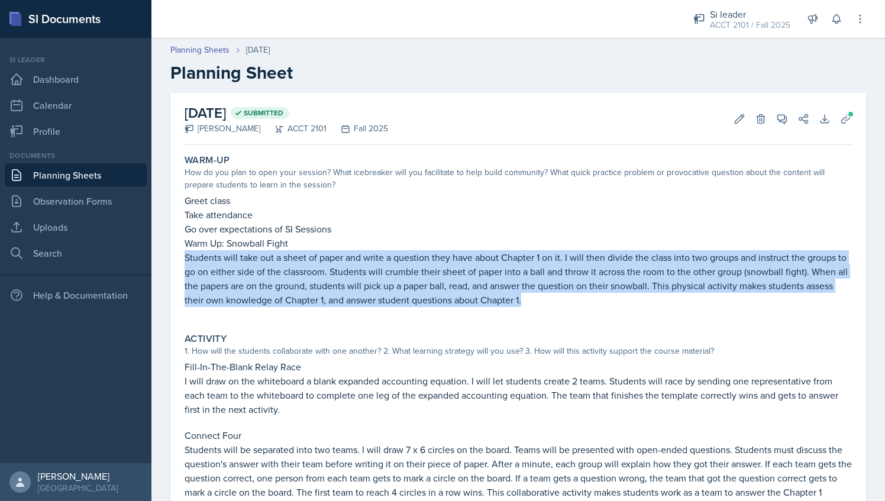
drag, startPoint x: 186, startPoint y: 257, endPoint x: 652, endPoint y: 303, distance: 468.5
click at [652, 303] on p "Students will take out a sheet of paper and write a question they have about Ch…" at bounding box center [518, 278] width 667 height 57
copy p "Students will take out a sheet of paper and write a question they have about Ch…"
